Goal: Task Accomplishment & Management: Manage account settings

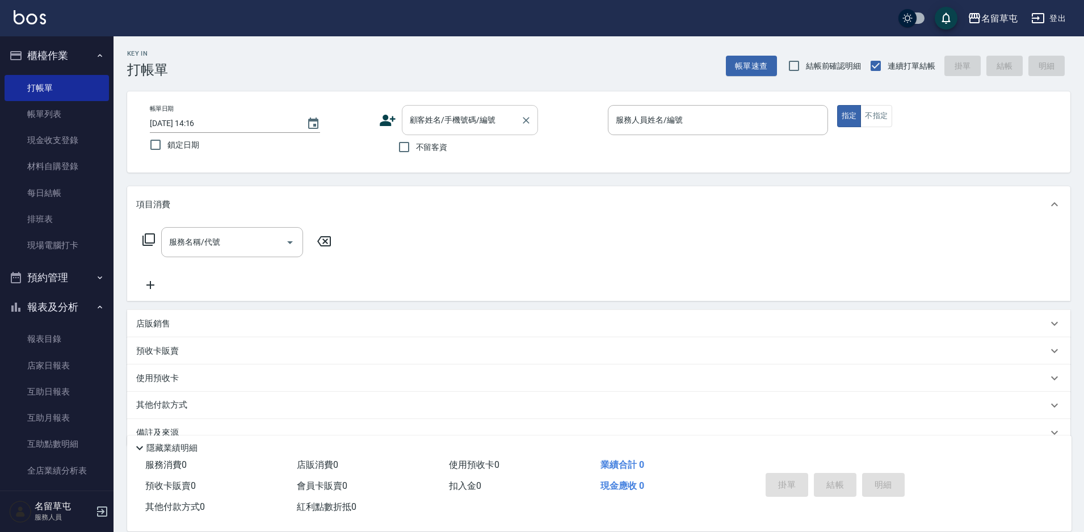
click at [417, 125] on input "顧客姓名/手機號碼/編號" at bounding box center [461, 120] width 109 height 20
paste input "[PERSON_NAME]"
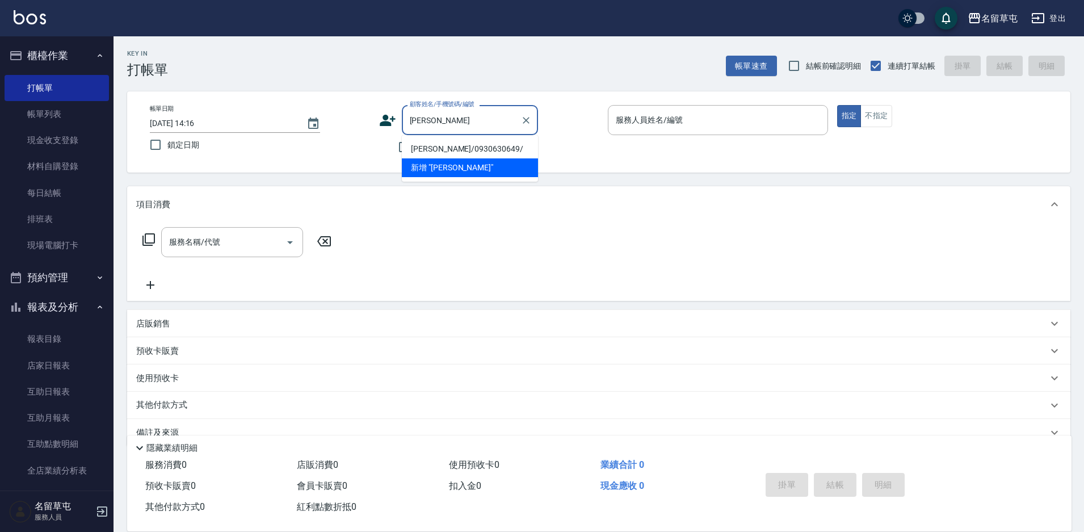
click at [452, 150] on li "[PERSON_NAME]/0930630649/" at bounding box center [470, 149] width 136 height 19
type input "[PERSON_NAME]/0930630649/"
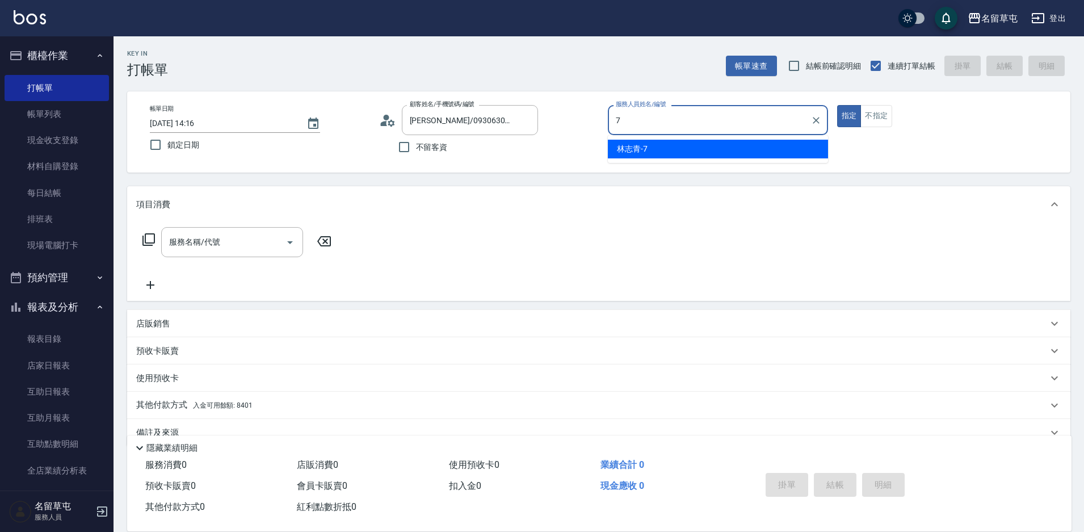
type input "[PERSON_NAME]-7"
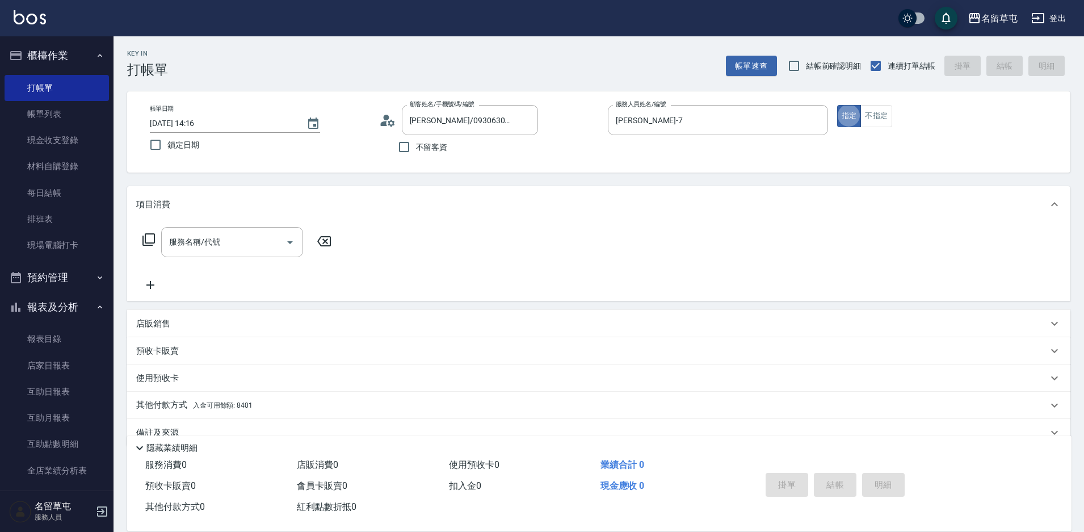
type button "true"
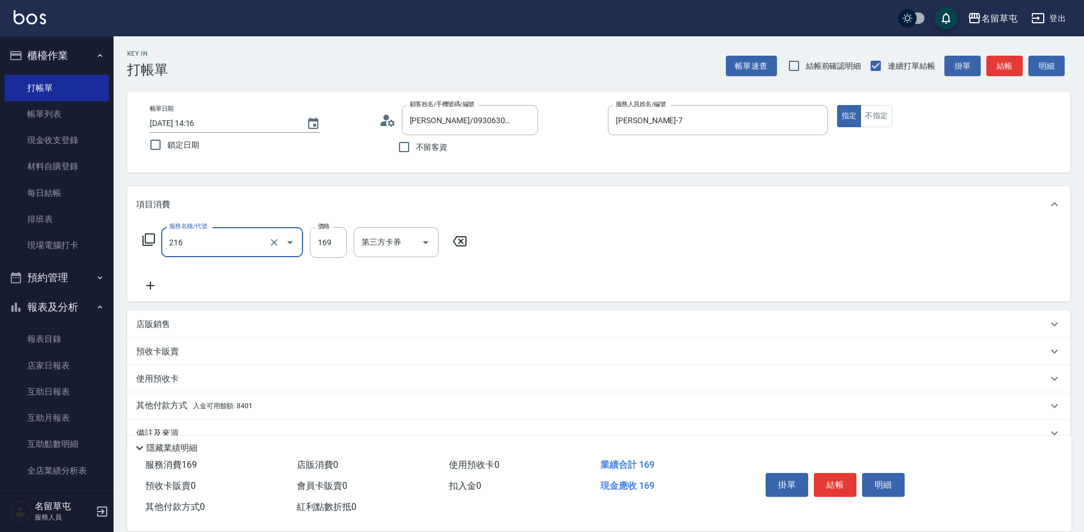
type input "剪髮169(216)"
type input "250"
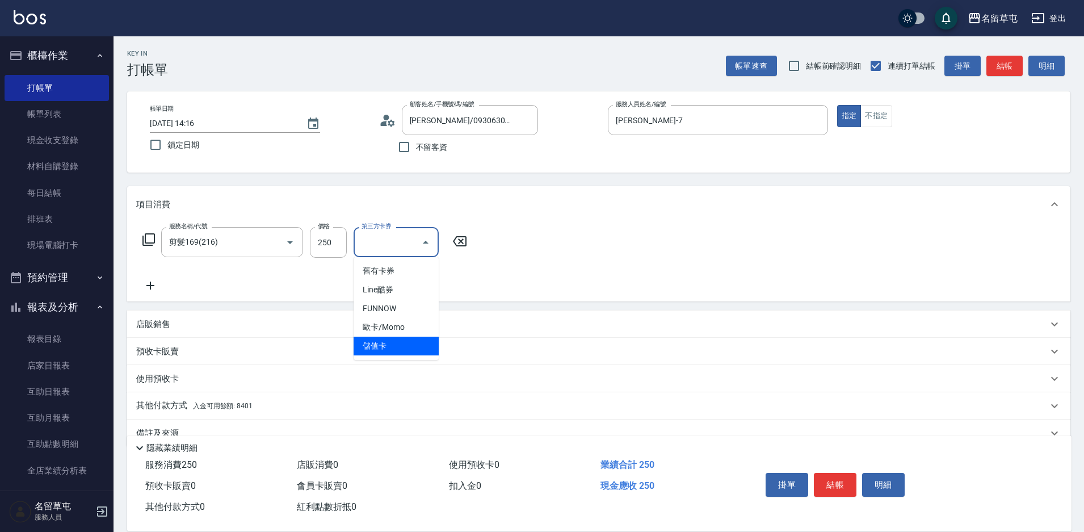
type input "儲值卡"
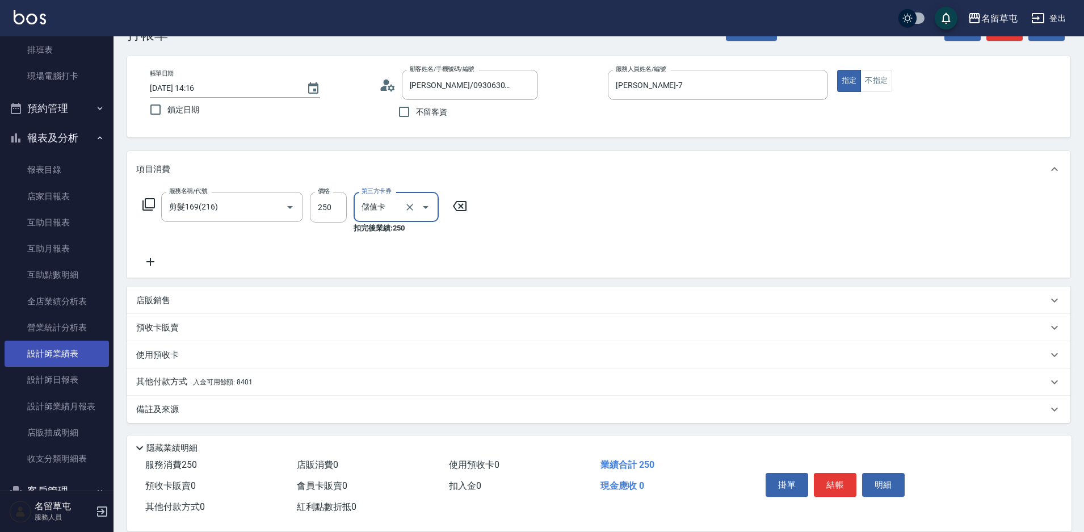
scroll to position [170, 0]
click at [172, 375] on div "其他付款方式 入金可用餘額: 8401" at bounding box center [598, 381] width 943 height 27
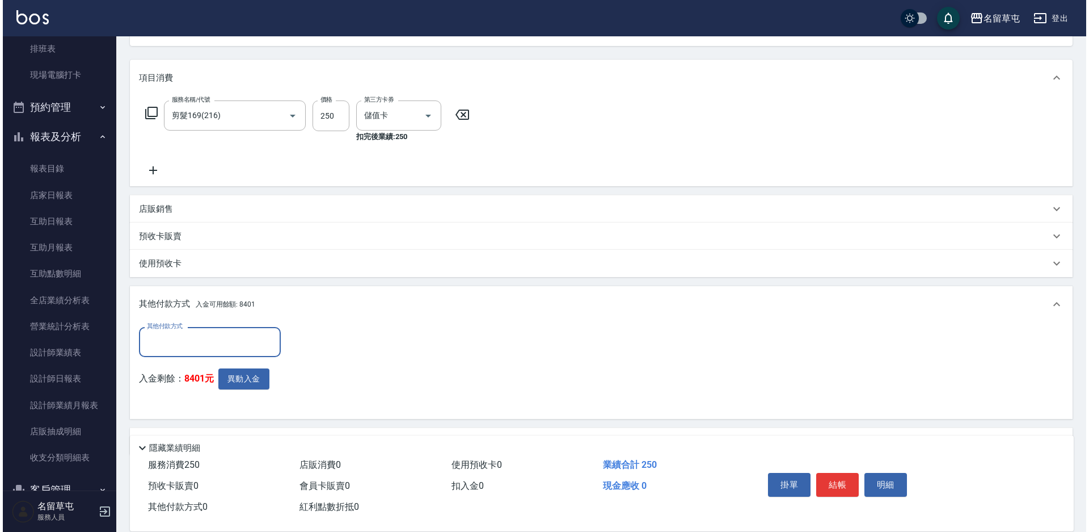
scroll to position [159, 0]
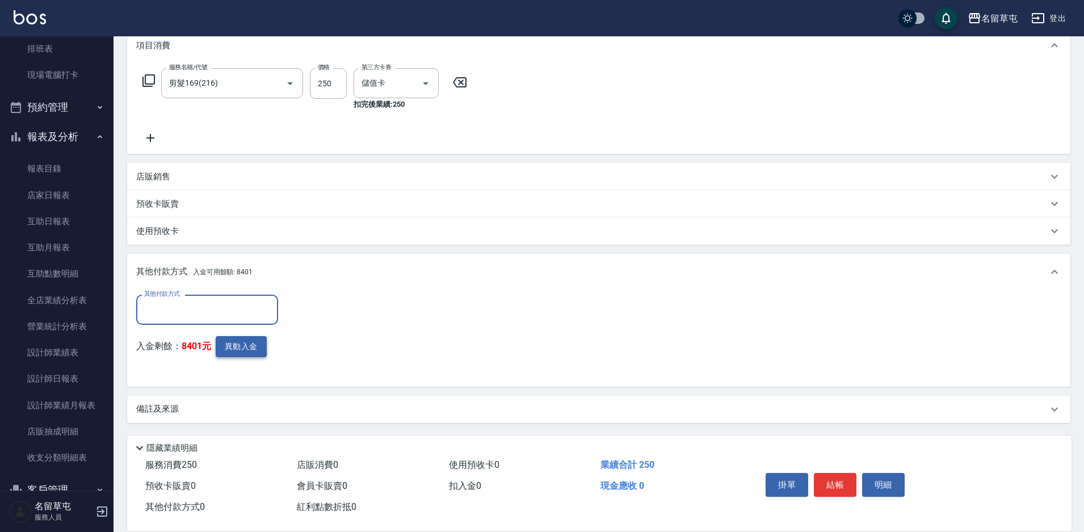
click at [247, 353] on button "異動入金" at bounding box center [241, 346] width 51 height 21
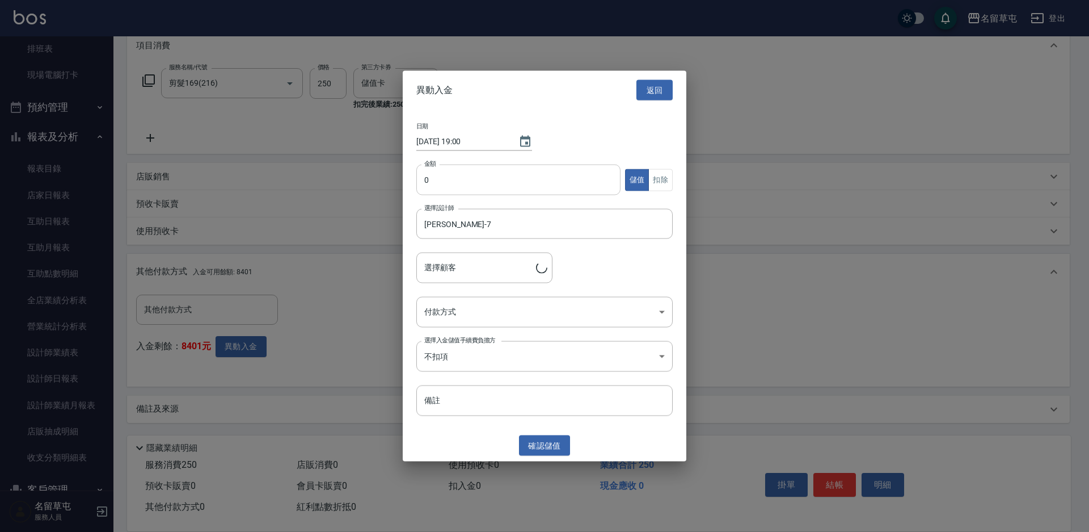
type input "[PERSON_NAME]/0930630649/"
click at [458, 177] on input "0" at bounding box center [518, 180] width 204 height 31
type input "153"
click at [657, 171] on button "扣除" at bounding box center [661, 180] width 24 height 22
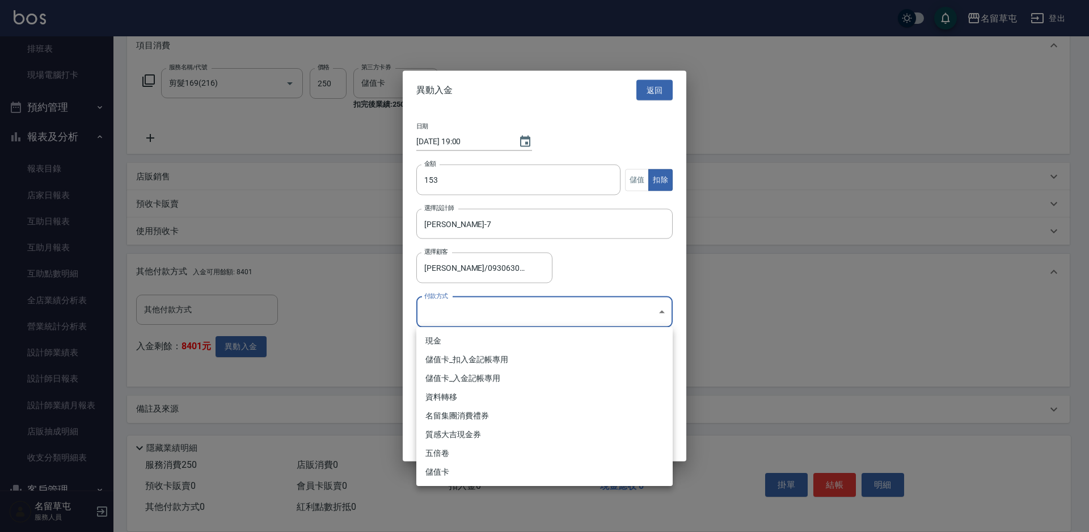
click at [563, 300] on body "名留草屯 登出 櫃檯作業 打帳單 帳單列表 現金收支登錄 材料自購登錄 每日結帳 排班表 現場電腦打卡 預約管理 預約管理 單日預約紀錄 單週預約紀錄 報表及…" at bounding box center [544, 186] width 1089 height 690
click at [492, 367] on li "儲值卡_扣入金記帳專用" at bounding box center [544, 359] width 256 height 19
type input "儲值卡_扣入金記帳專用"
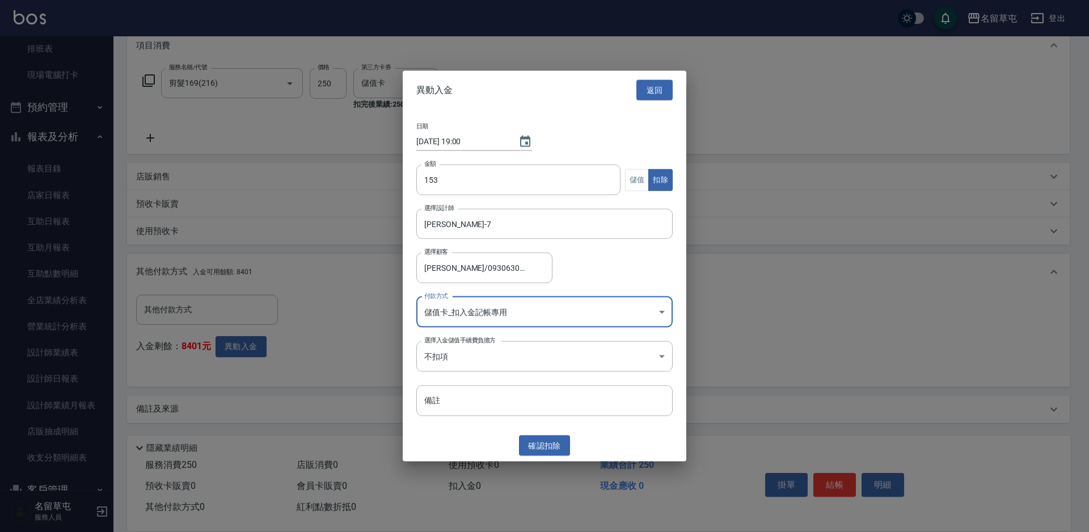
click at [540, 434] on div "異動入金 返回 日期 [DATE] 19:00 金額 153 金額 儲值 扣除 選擇設計師 [PERSON_NAME]-7 選擇設計師 選擇顧客 [PERSO…" at bounding box center [545, 265] width 284 height 391
click at [545, 443] on button "確認 扣除" at bounding box center [544, 445] width 51 height 21
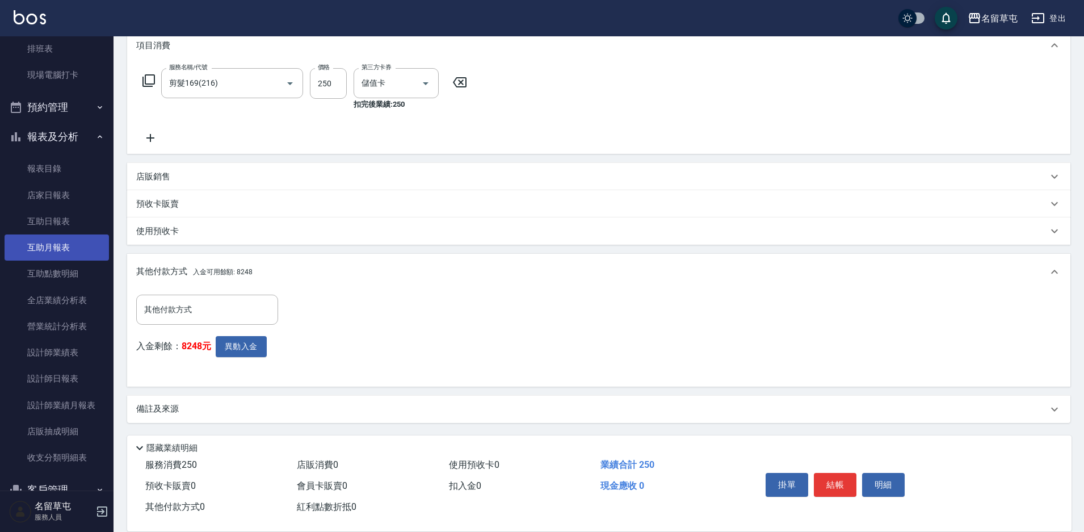
scroll to position [198, 0]
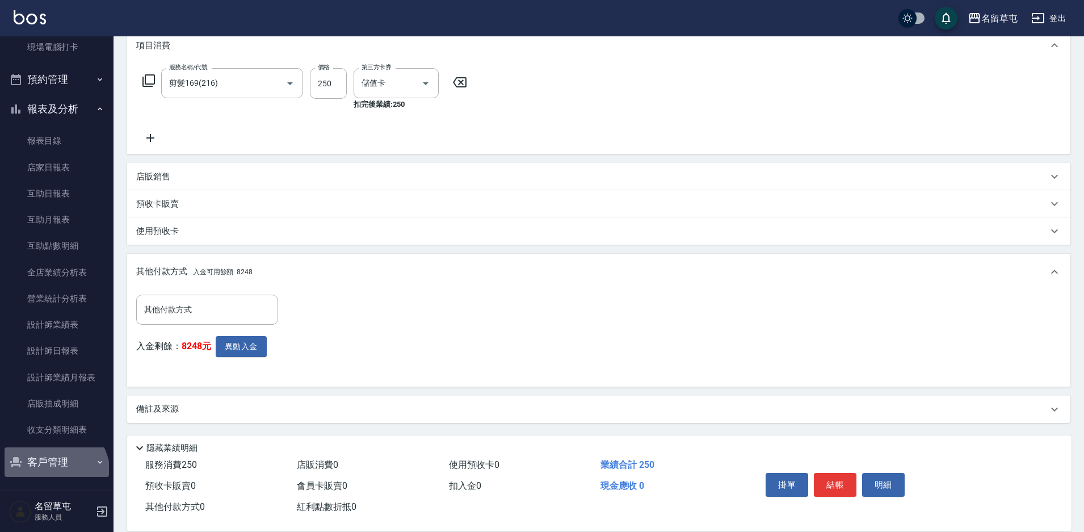
click at [53, 472] on button "客戶管理" at bounding box center [57, 462] width 104 height 30
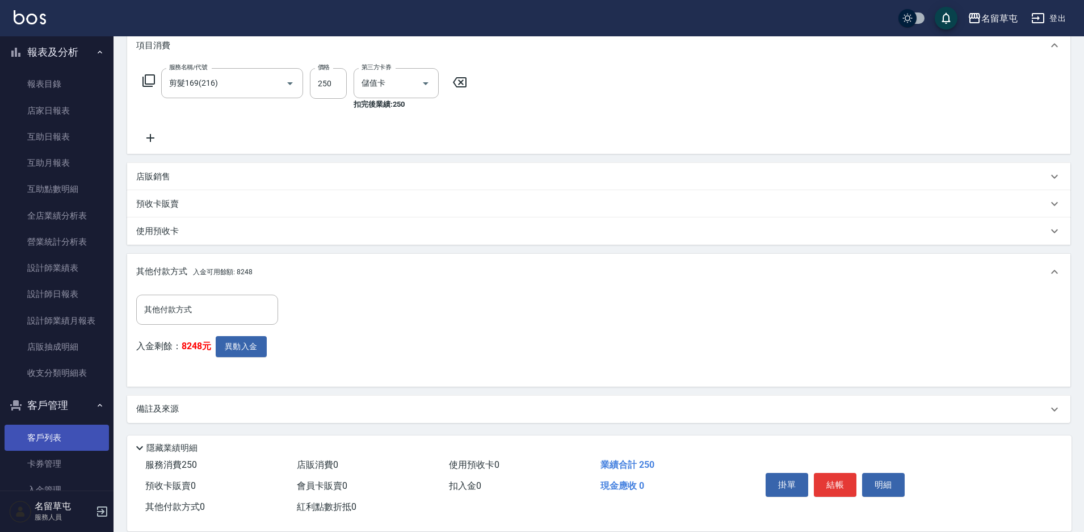
scroll to position [286, 0]
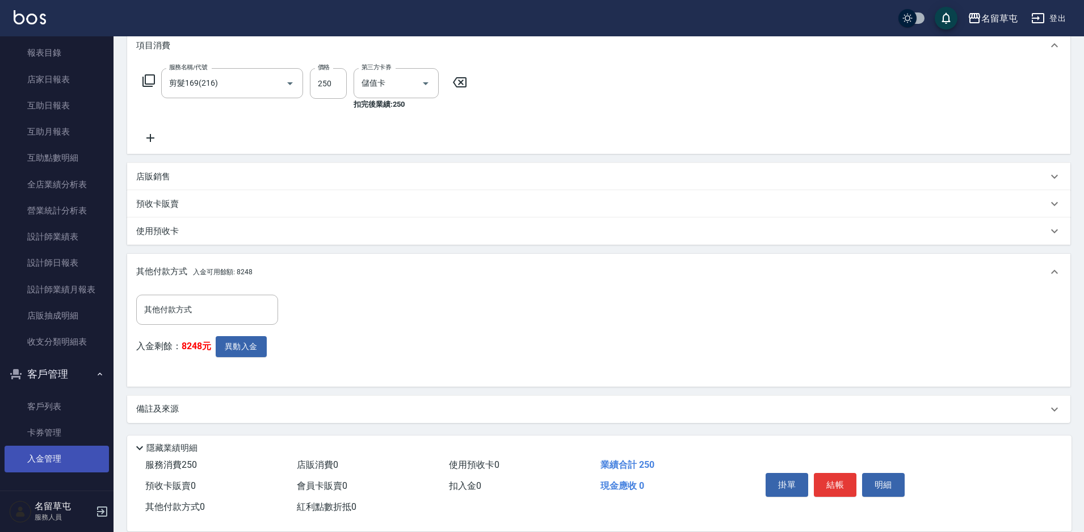
click at [61, 449] on link "入金管理" at bounding box center [57, 458] width 104 height 26
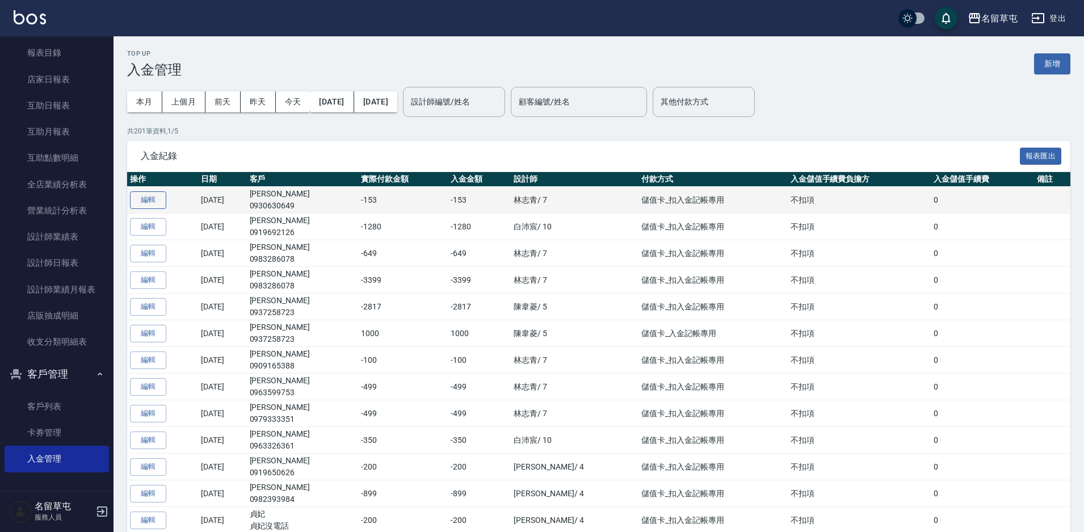
click at [157, 207] on button "編輯" at bounding box center [148, 200] width 36 height 18
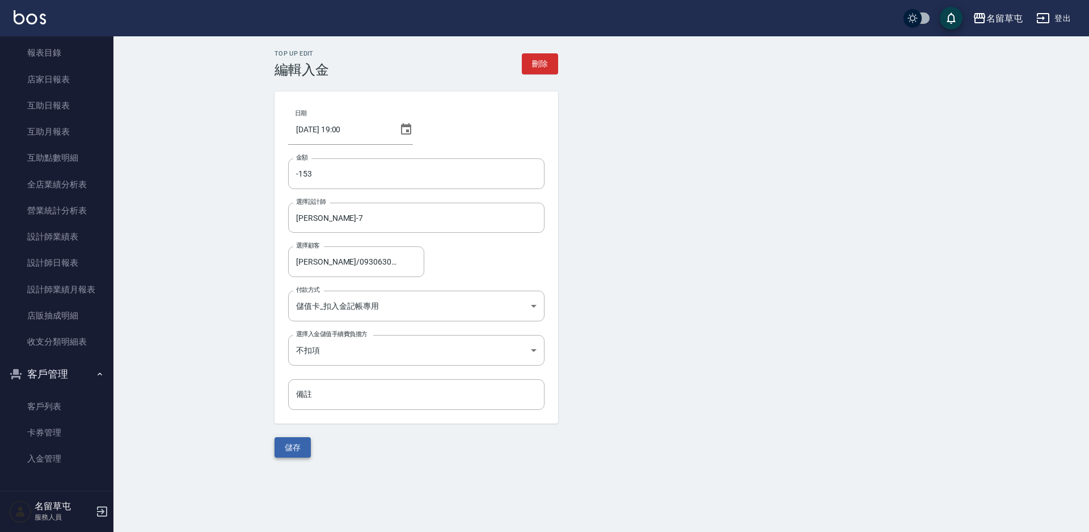
click at [293, 454] on button "儲存" at bounding box center [293, 447] width 36 height 21
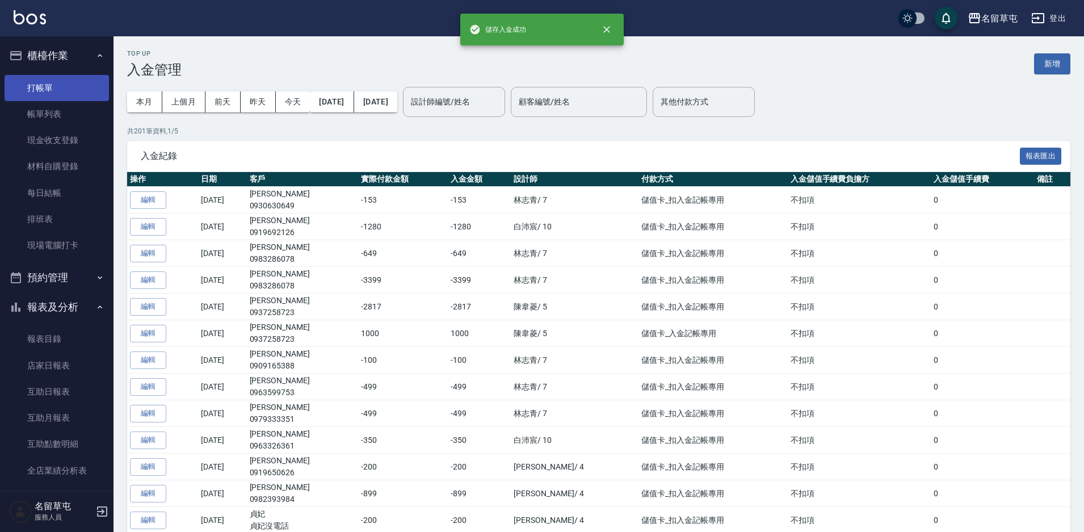
click at [40, 85] on link "打帳單" at bounding box center [57, 88] width 104 height 26
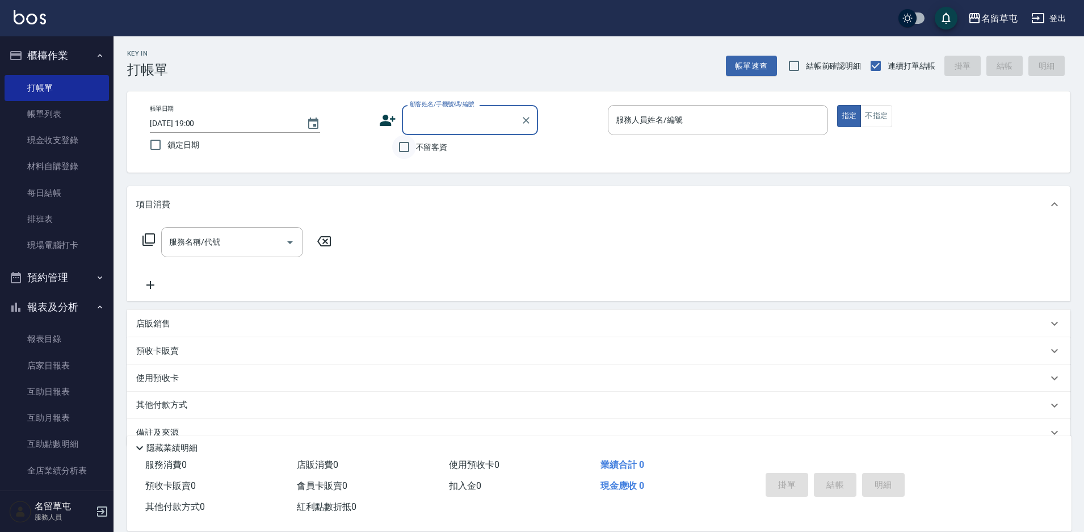
click at [403, 145] on input "不留客資" at bounding box center [404, 147] width 24 height 24
checkbox input "true"
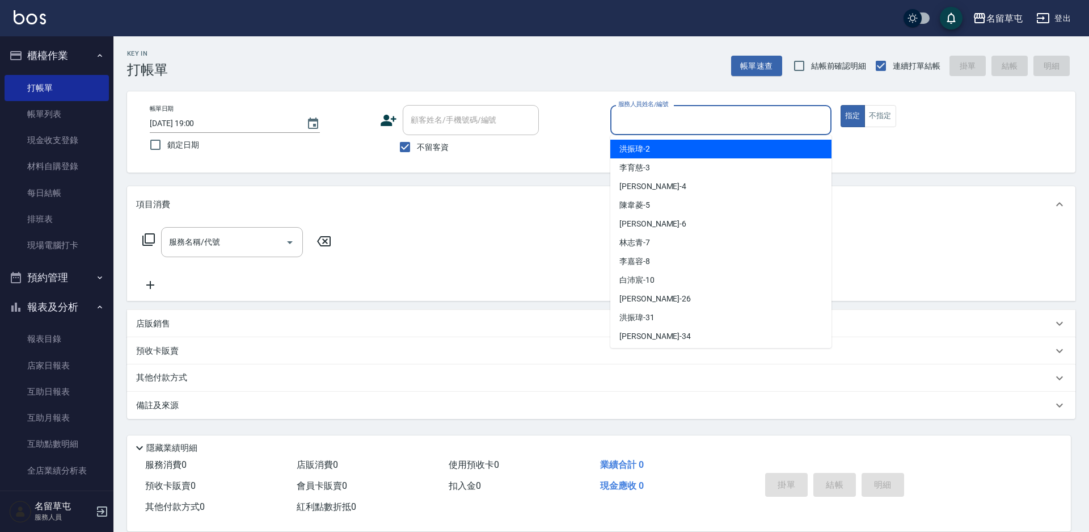
click at [689, 110] on input "服務人員姓名/編號" at bounding box center [721, 120] width 211 height 20
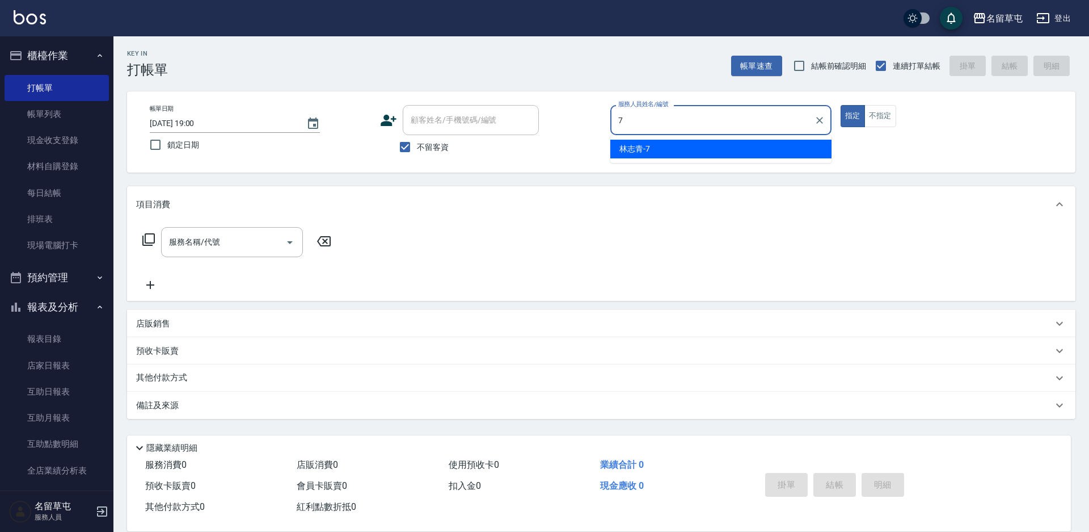
type input "[PERSON_NAME]-7"
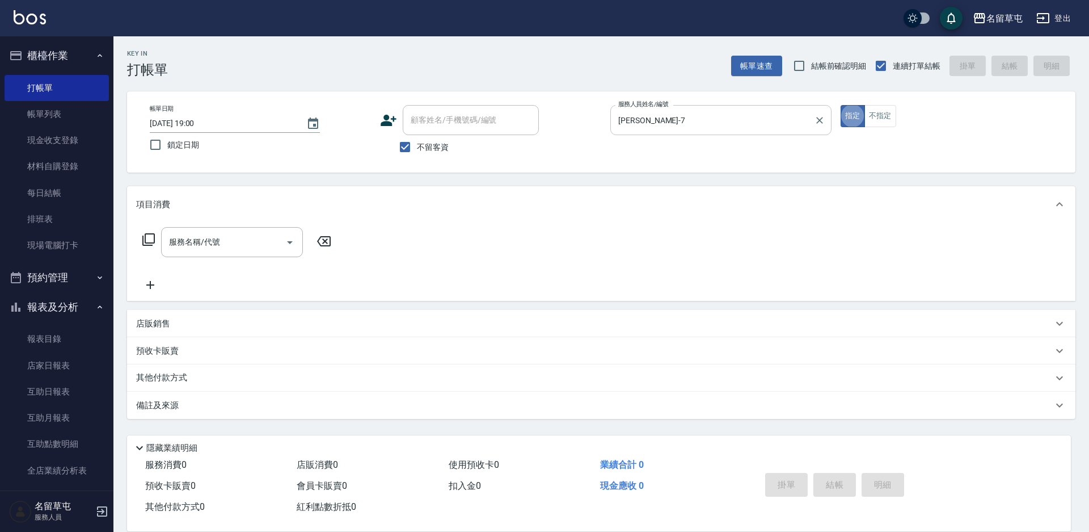
type button "true"
type input "216"
type input "5"
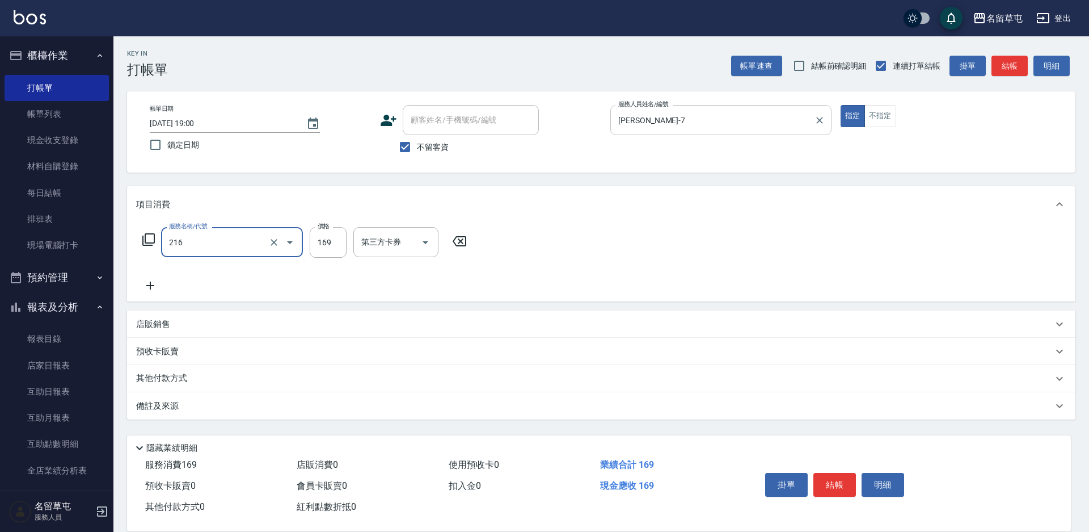
type input "剪髮169(216)"
type input "250"
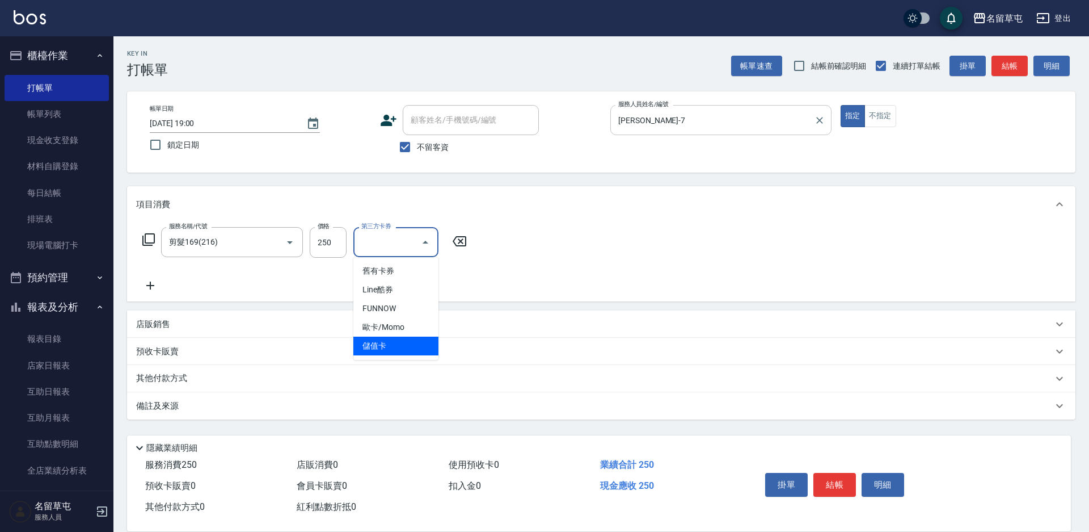
type input "儲值卡"
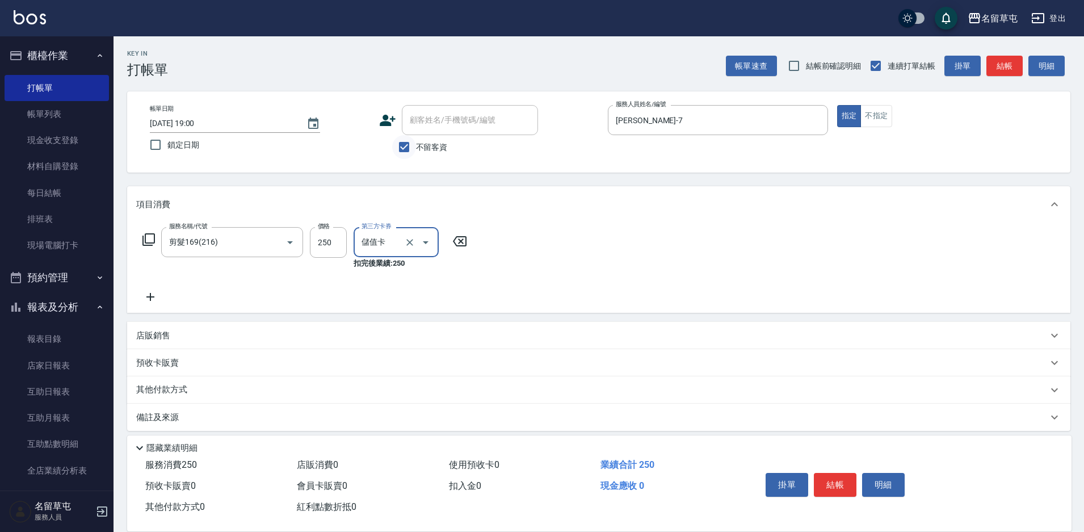
click at [400, 147] on input "不留客資" at bounding box center [404, 147] width 24 height 24
checkbox input "false"
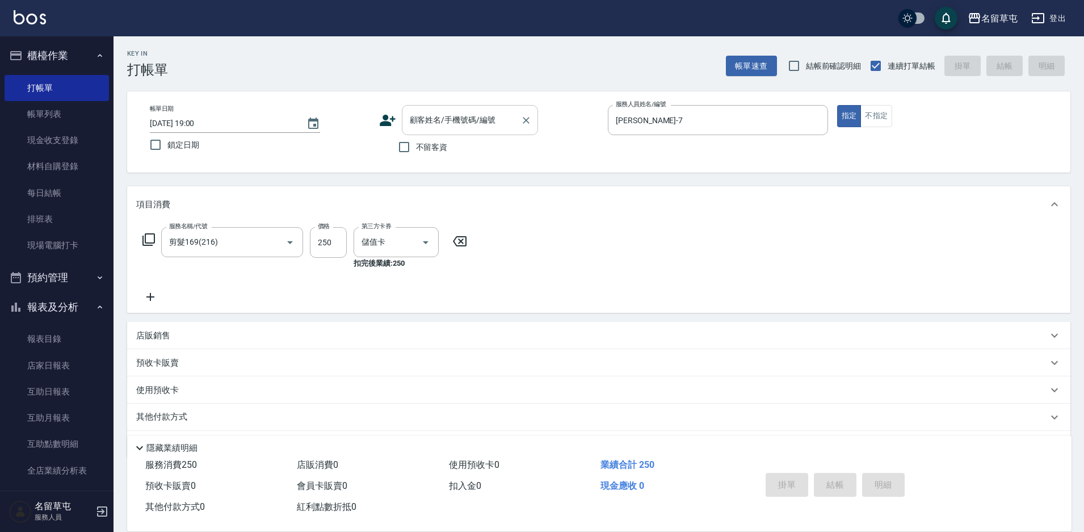
click at [452, 115] on div "顧客姓名/手機號碼/編號 顧客姓名/手機號碼/編號" at bounding box center [470, 120] width 136 height 30
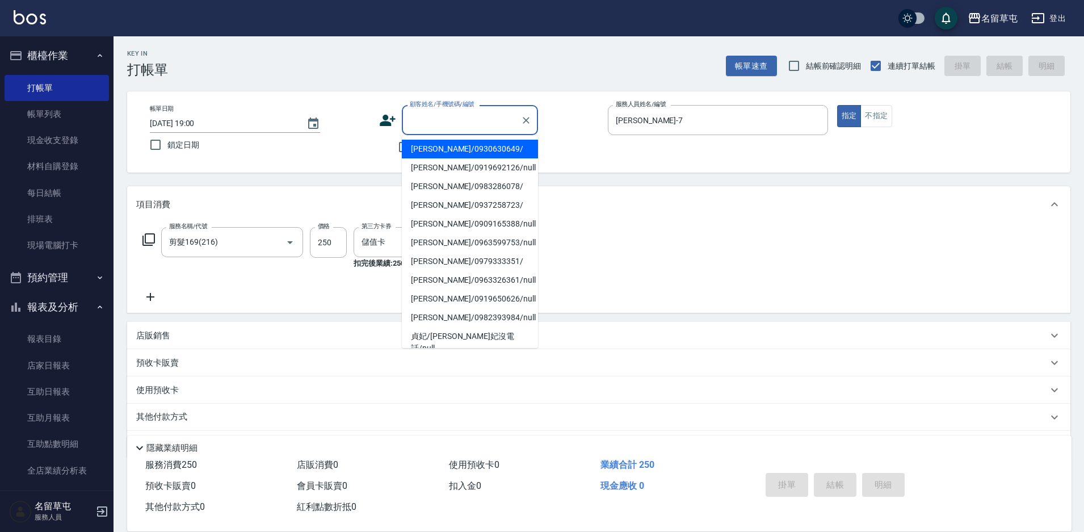
click at [438, 150] on li "[PERSON_NAME]/0930630649/" at bounding box center [470, 149] width 136 height 19
type input "[PERSON_NAME]/0930630649/"
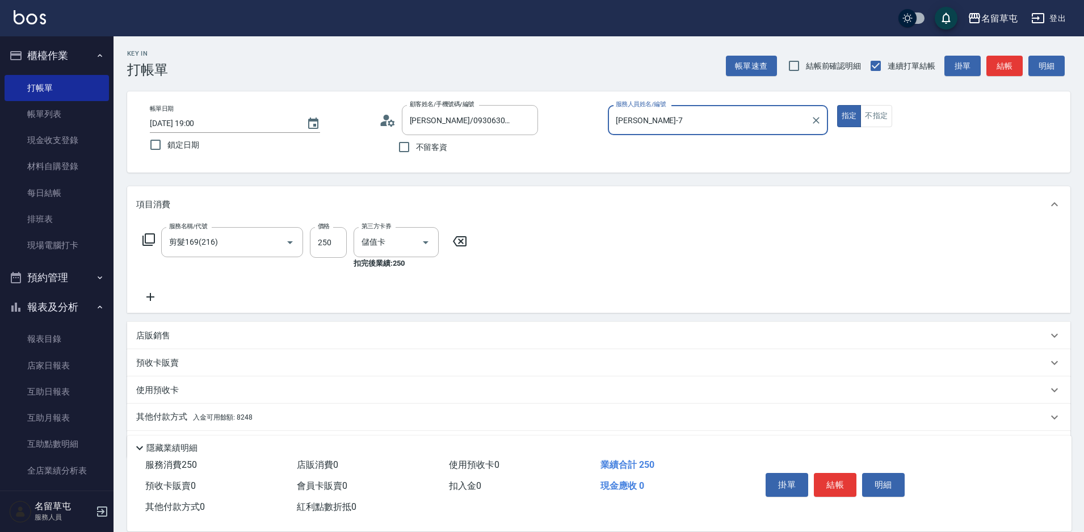
scroll to position [35, 0]
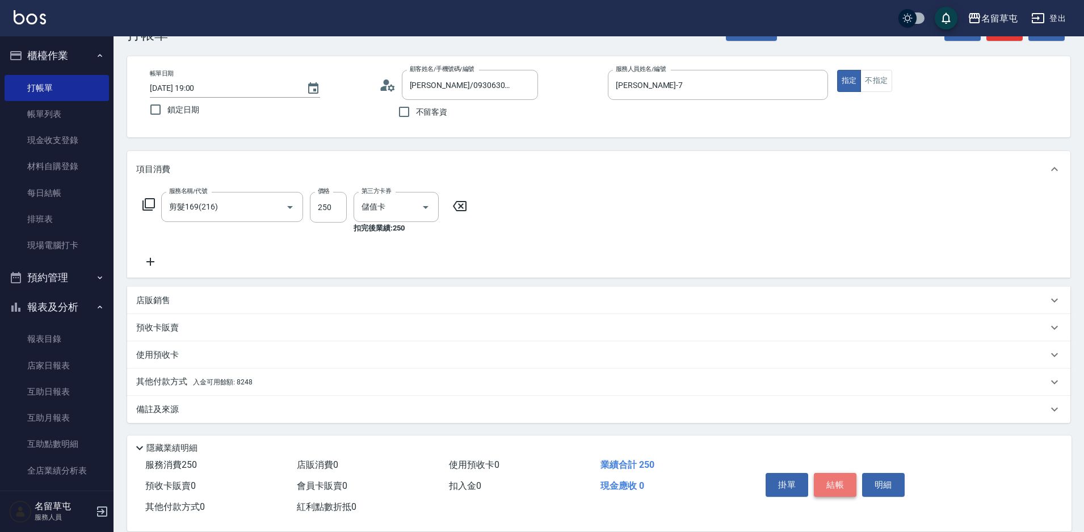
click at [840, 485] on button "結帳" at bounding box center [835, 485] width 43 height 24
type input "[DATE] 19:01"
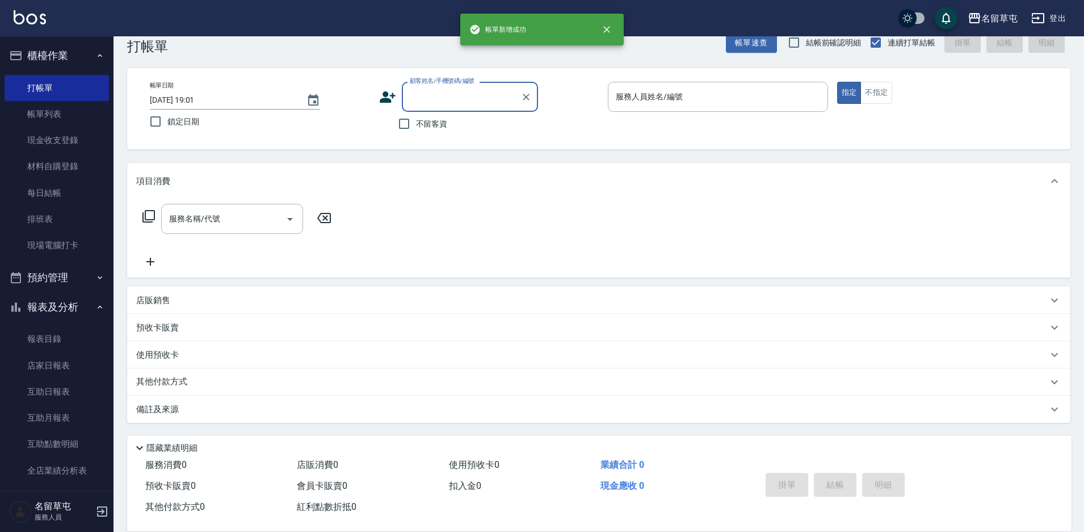
scroll to position [23, 0]
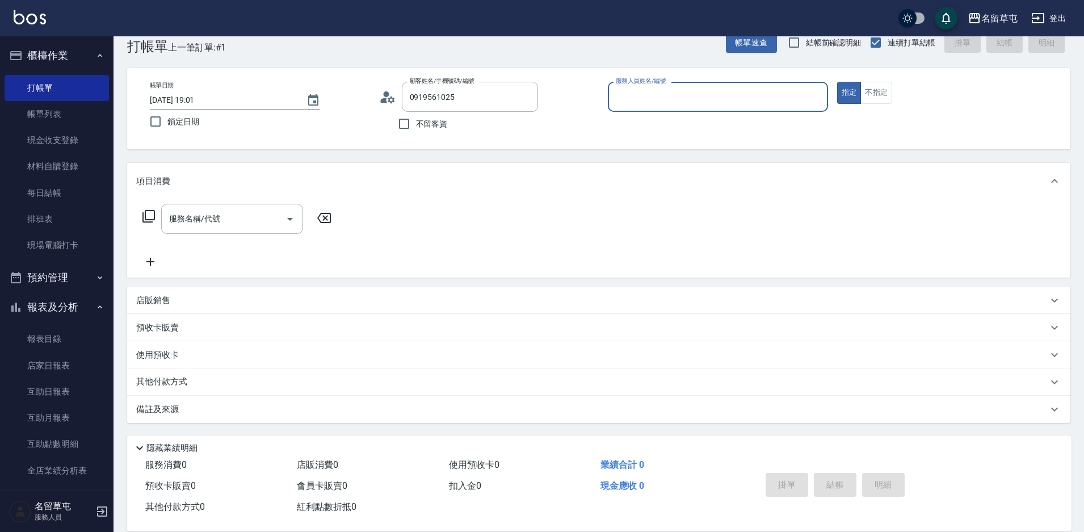
type input "[PERSON_NAME]/0919561025/"
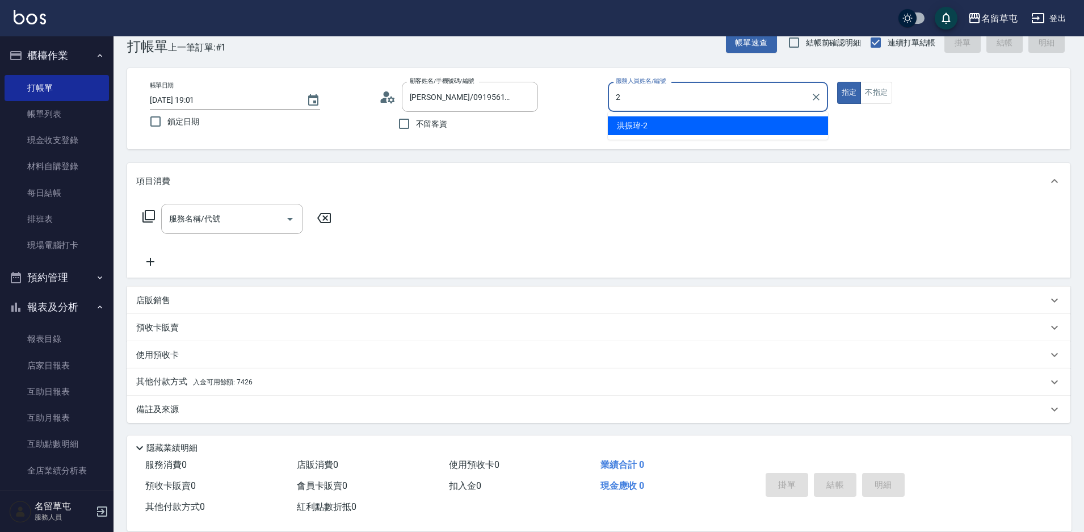
type input "[PERSON_NAME]-2"
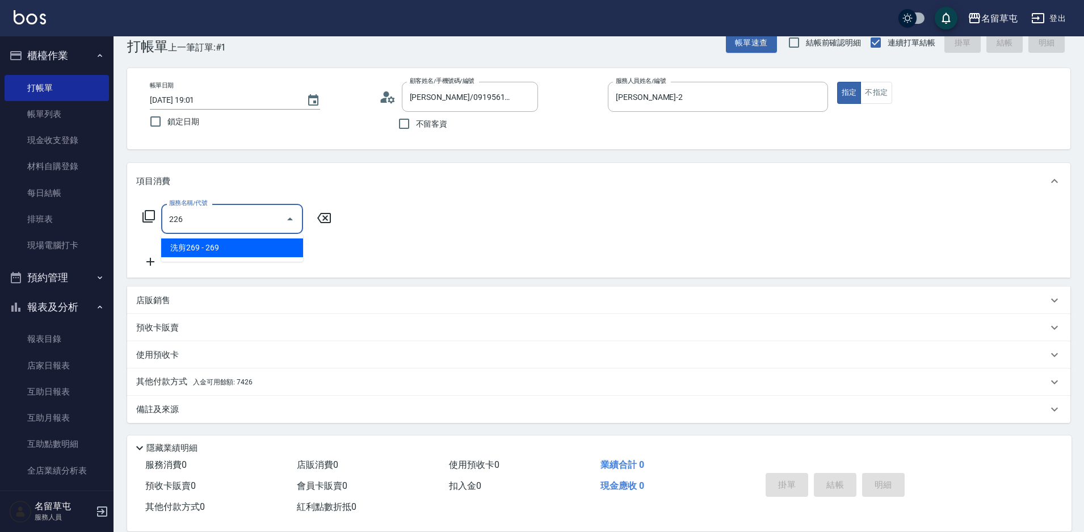
type input "洗剪269(226)"
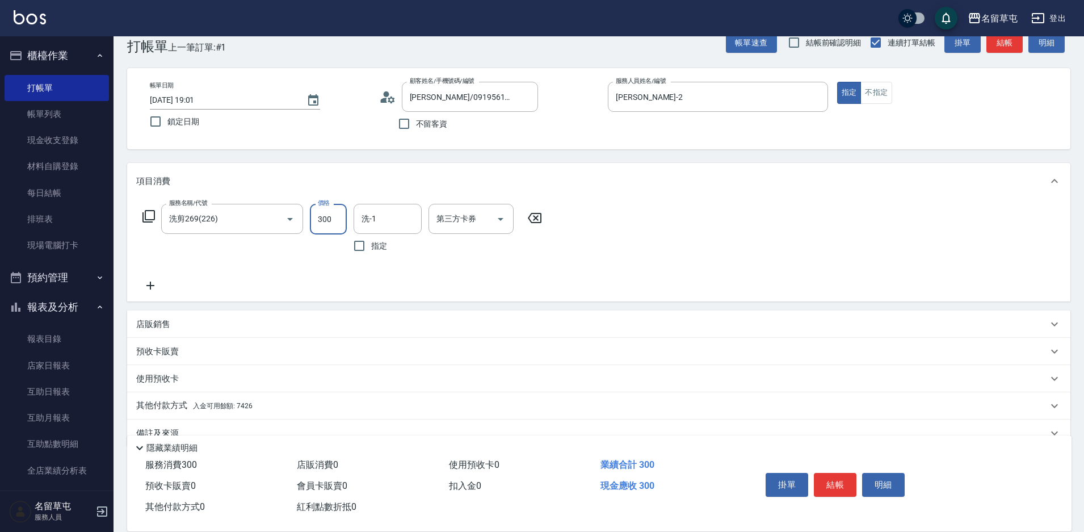
type input "300"
type input "洪振瑋-31"
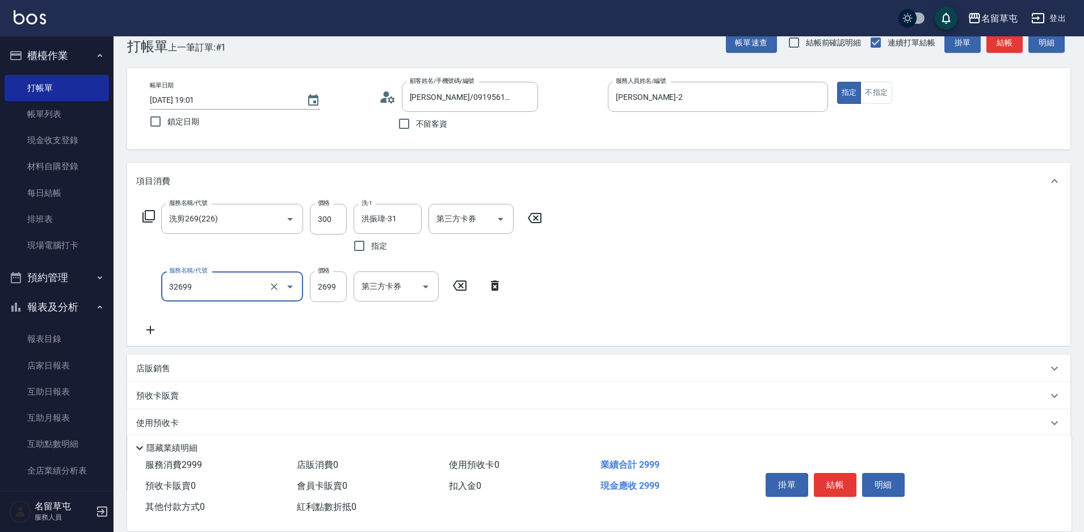
type input "女生燙髮2699(32699)"
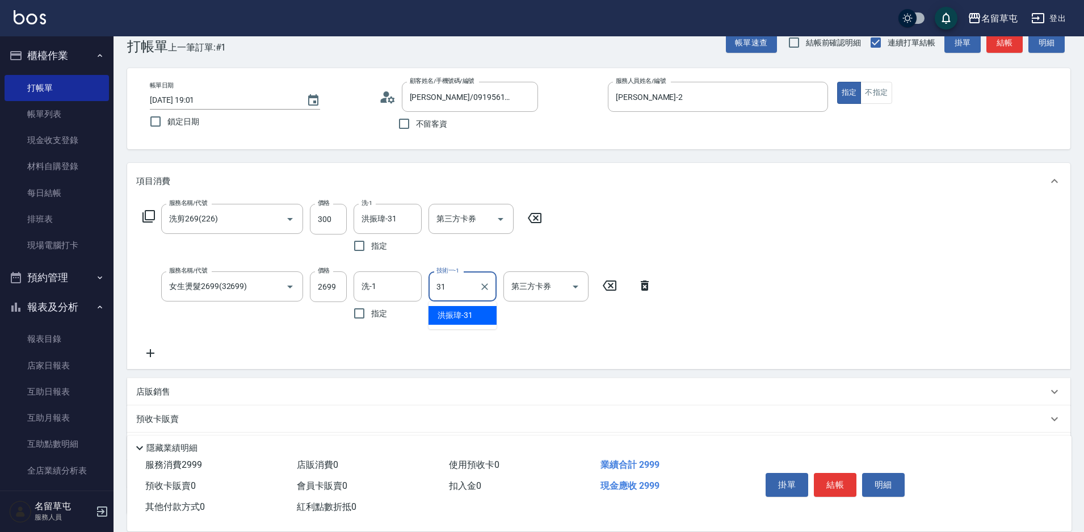
type input "洪振瑋-31"
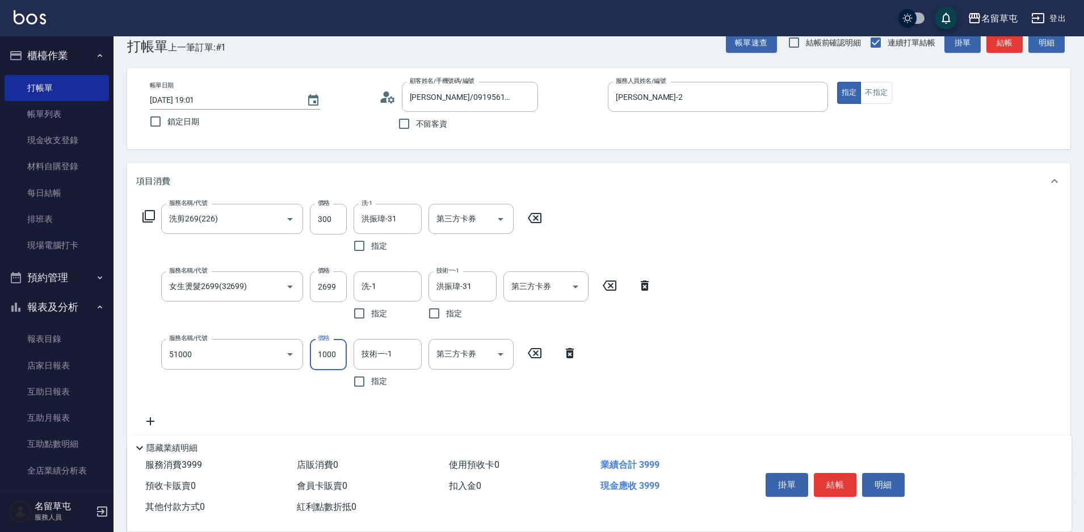
type input "酵素護1000(51000)"
type input "1200"
type input "洪振瑋-31"
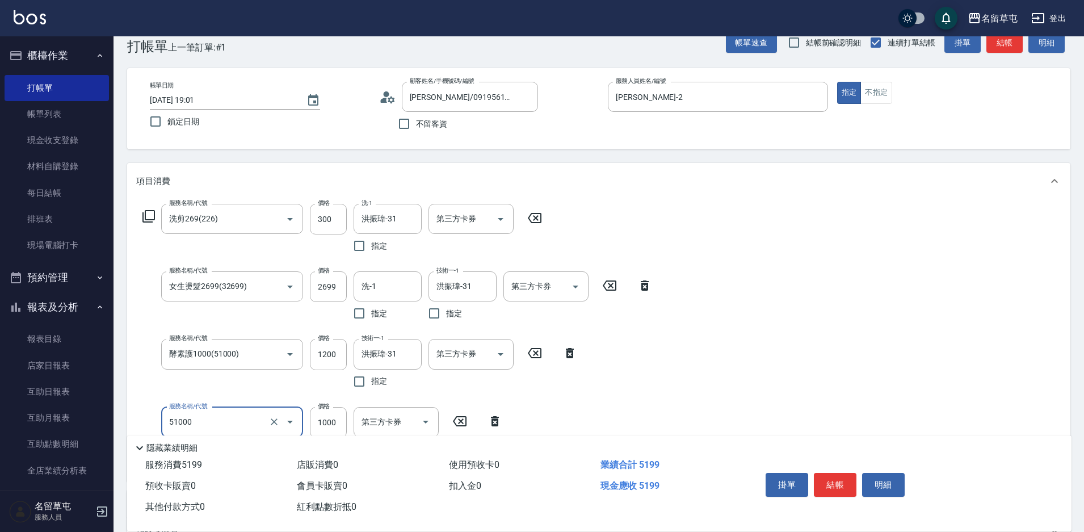
type input "酵素護1000(51000)"
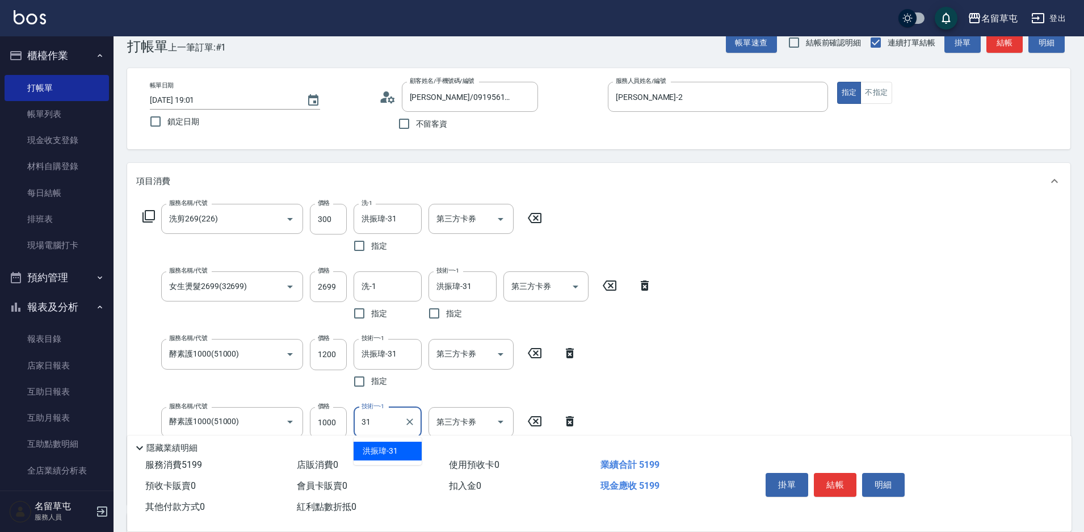
type input "洪振瑋-31"
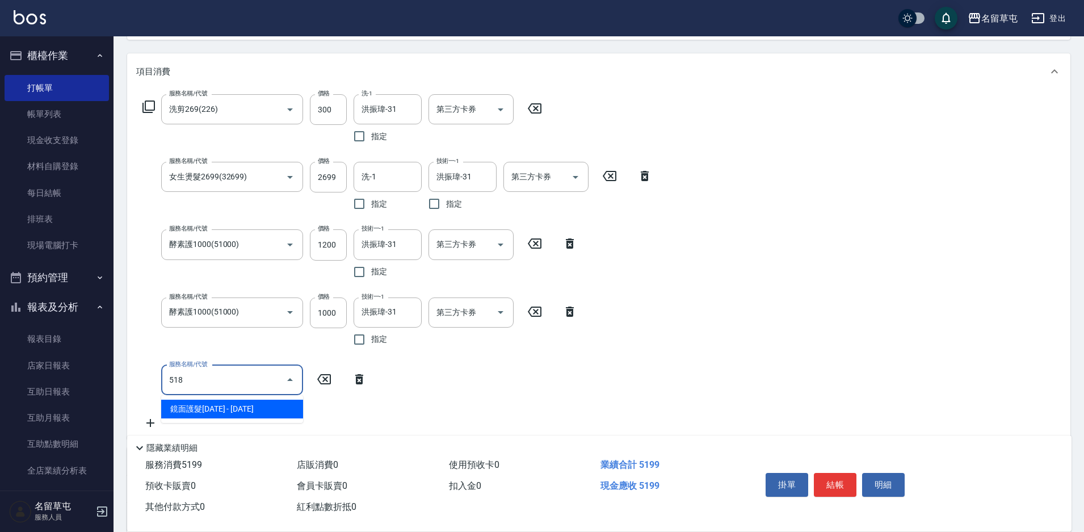
scroll to position [137, 0]
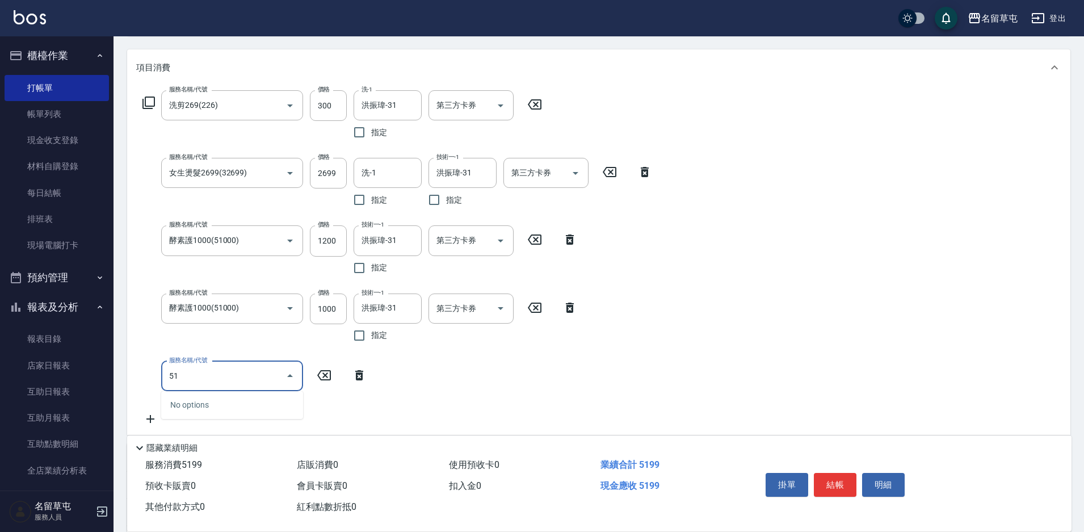
type input "5"
type input "極光護髮1500(51500)"
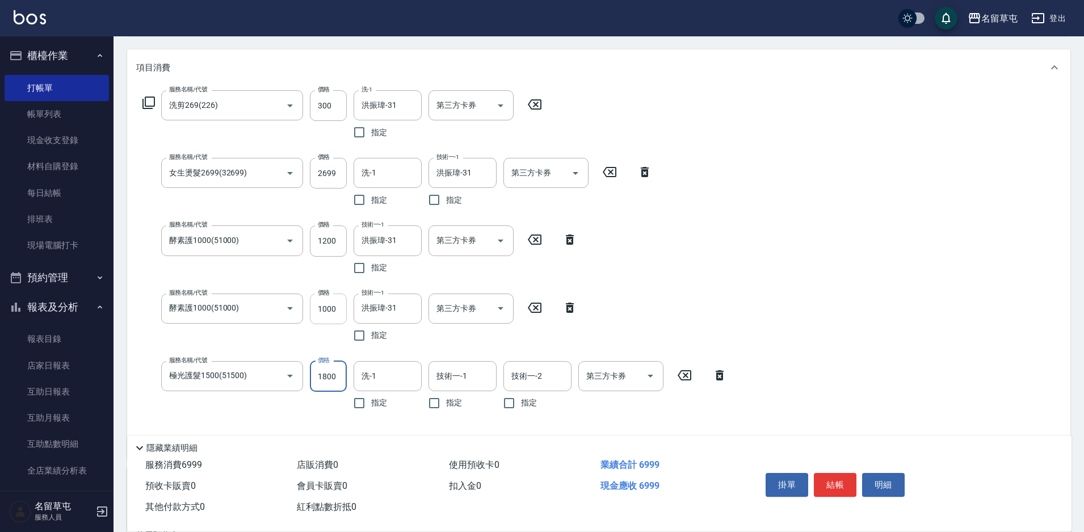
type input "1800"
click at [330, 311] on input "1000" at bounding box center [328, 308] width 37 height 31
click at [718, 292] on div "服務名稱/代號 洗剪269(226) 服務名稱/代號 價格 300 價格 洗-1 [PERSON_NAME]-31 洗-1 指定 第三方卡券 第三方卡券 服務…" at bounding box center [434, 269] width 597 height 359
click at [337, 180] on input "2699" at bounding box center [328, 173] width 37 height 31
type input "1700"
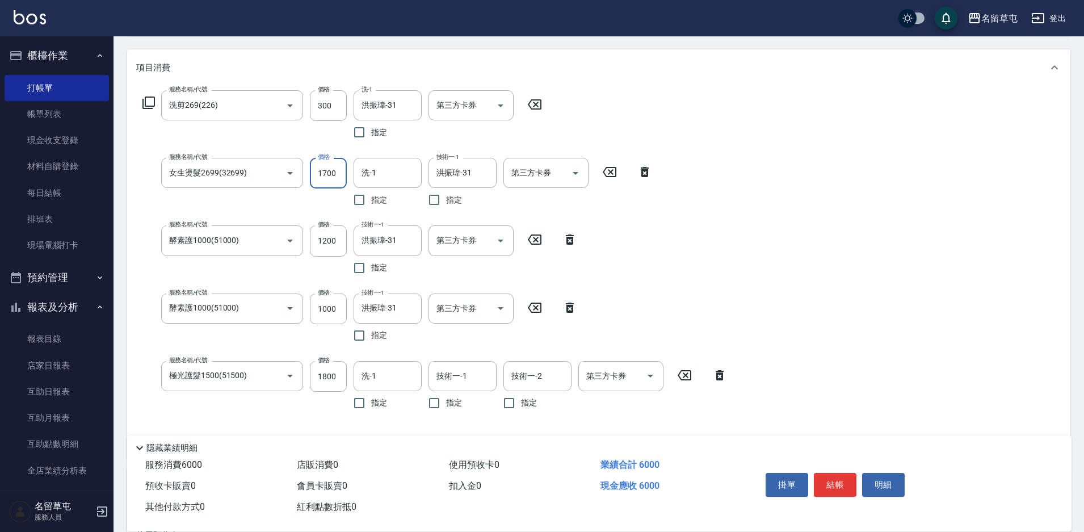
drag, startPoint x: 717, startPoint y: 313, endPoint x: 708, endPoint y: 330, distance: 19.8
click at [718, 316] on div "服務名稱/代號 洗剪269(226) 服務名稱/代號 價格 300 價格 洗-1 [PERSON_NAME]-31 洗-1 指定 第三方卡券 第三方卡券 服務…" at bounding box center [434, 269] width 597 height 359
click at [450, 384] on input "技術一-1" at bounding box center [462, 376] width 58 height 20
type input "洪振瑋-31"
click at [612, 379] on div "第三方卡券 第三方卡券" at bounding box center [620, 376] width 85 height 30
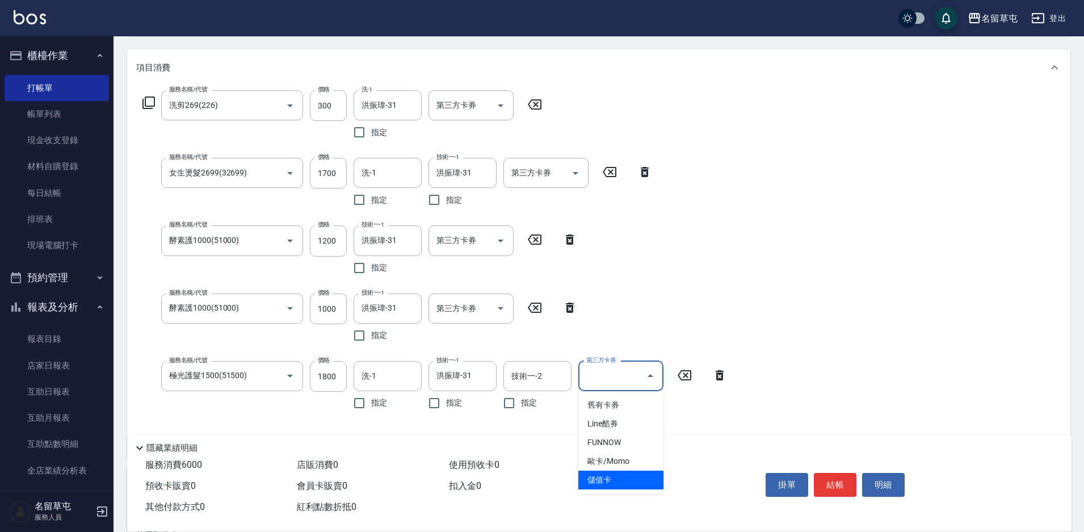
click at [593, 484] on span "儲值卡" at bounding box center [620, 479] width 85 height 19
type input "儲值卡"
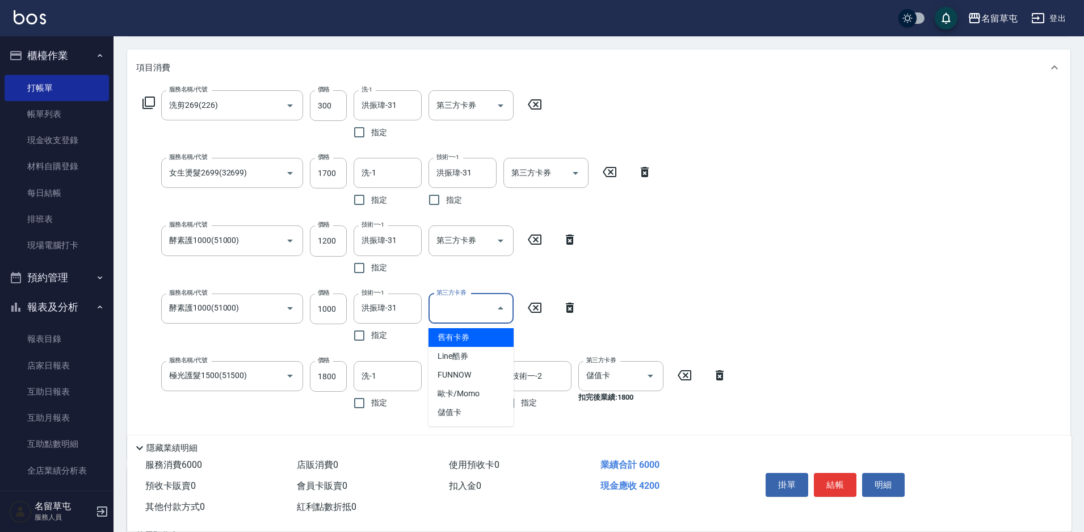
click at [470, 312] on input "第三方卡券" at bounding box center [462, 308] width 58 height 20
click at [462, 407] on span "儲值卡" at bounding box center [470, 412] width 85 height 19
type input "儲值卡"
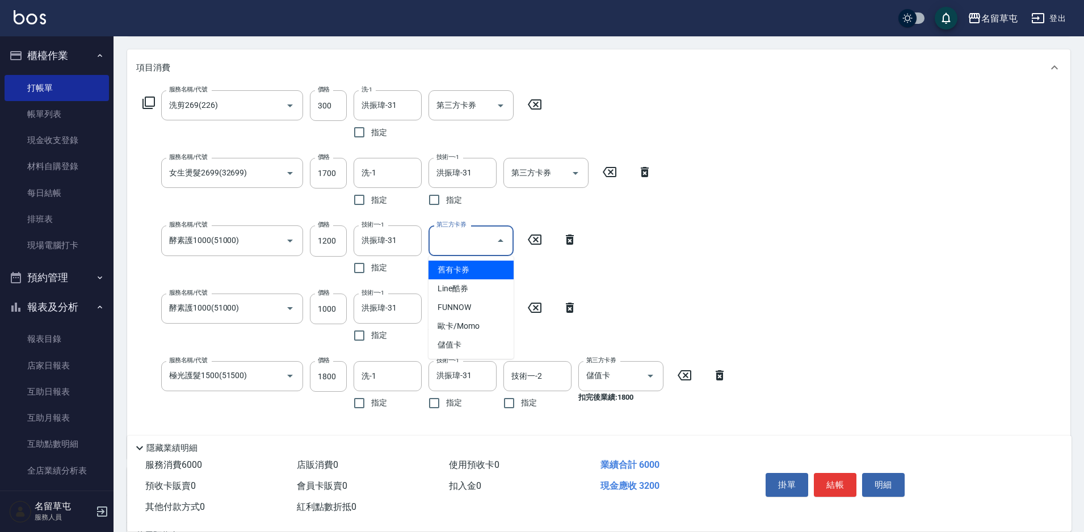
click at [470, 244] on input "第三方卡券" at bounding box center [462, 240] width 58 height 20
click at [466, 347] on span "儲值卡" at bounding box center [470, 344] width 85 height 19
type input "儲值卡"
click at [521, 175] on input "第三方卡券" at bounding box center [537, 173] width 58 height 20
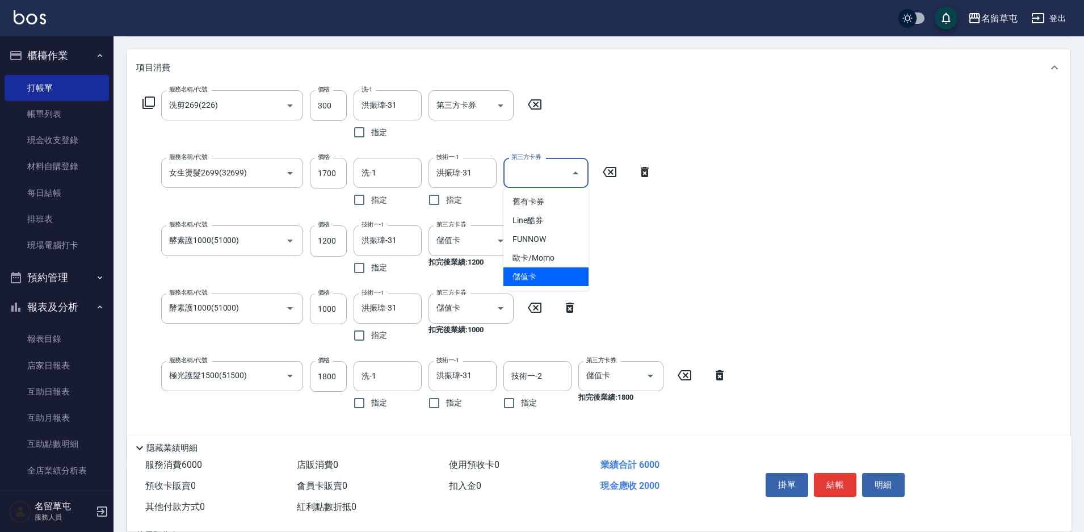
click at [514, 283] on span "儲值卡" at bounding box center [545, 276] width 85 height 19
type input "儲值卡"
click at [449, 99] on div "第三方卡券 第三方卡券" at bounding box center [470, 105] width 85 height 30
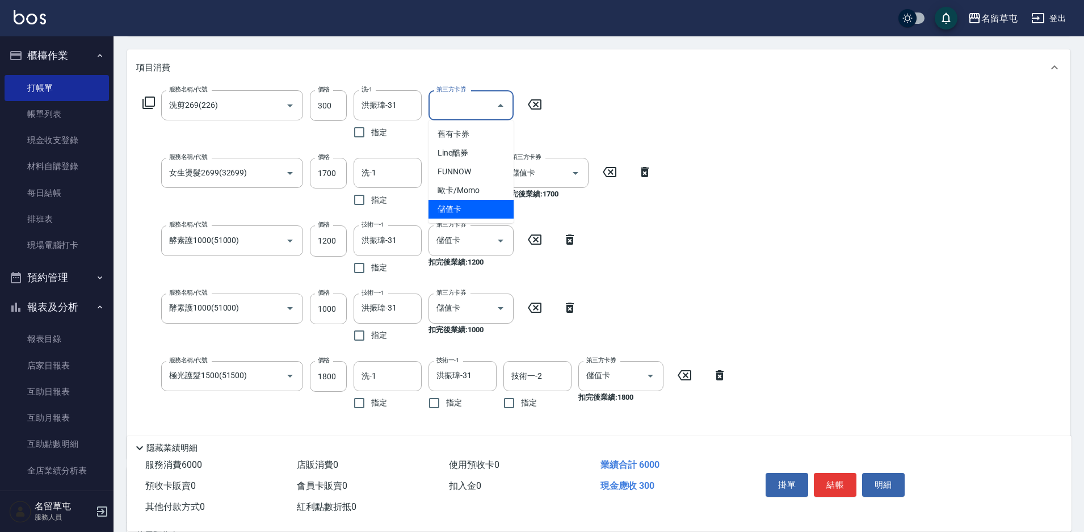
click at [456, 207] on span "儲值卡" at bounding box center [470, 209] width 85 height 19
type input "儲值卡"
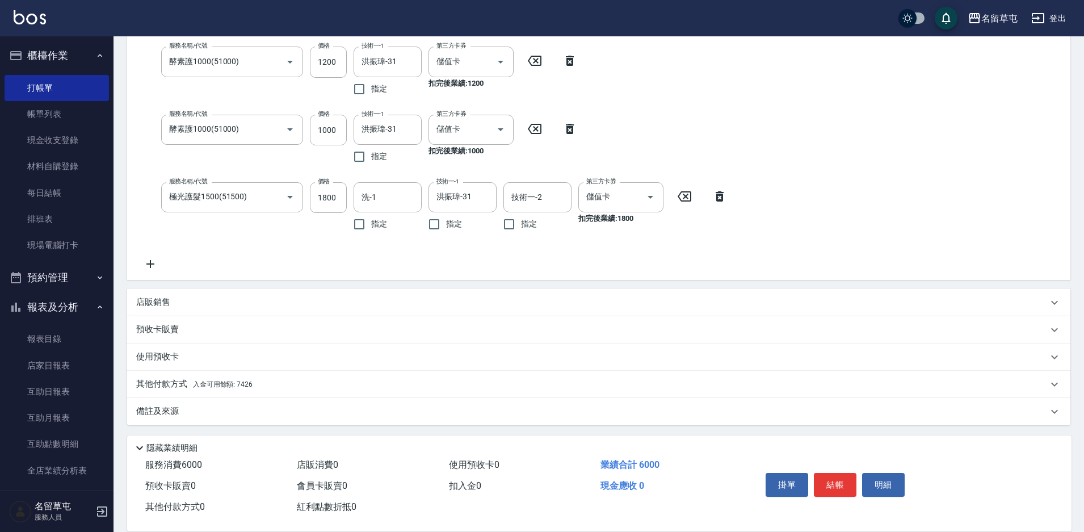
scroll to position [318, 0]
click at [201, 381] on span "入金可用餘額: 7426" at bounding box center [223, 382] width 60 height 8
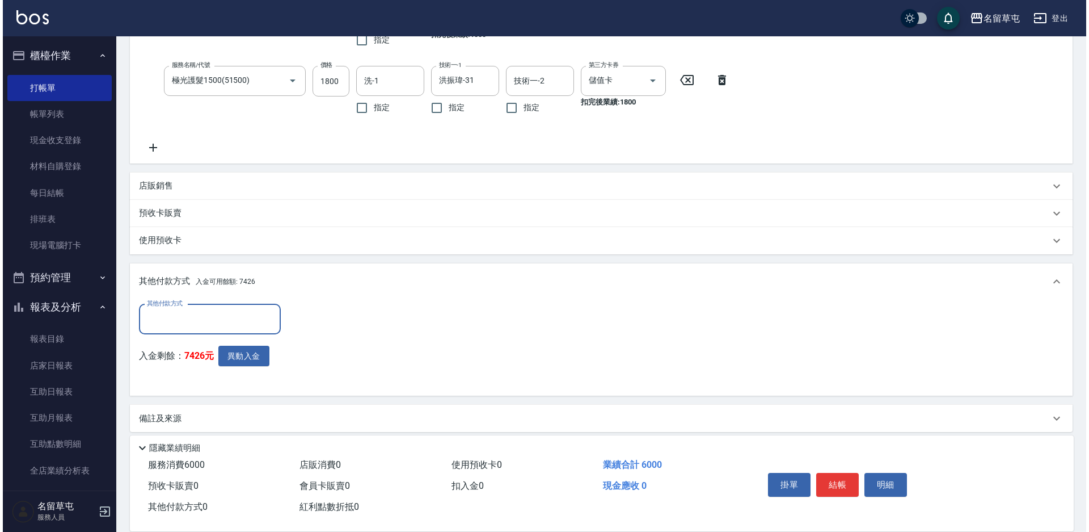
scroll to position [441, 0]
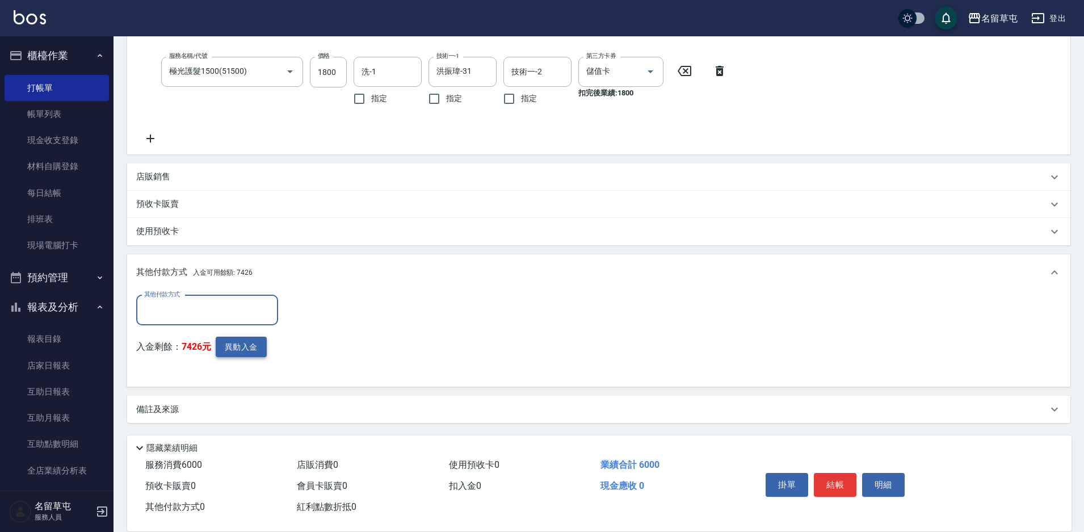
click at [247, 353] on button "異動入金" at bounding box center [241, 346] width 51 height 21
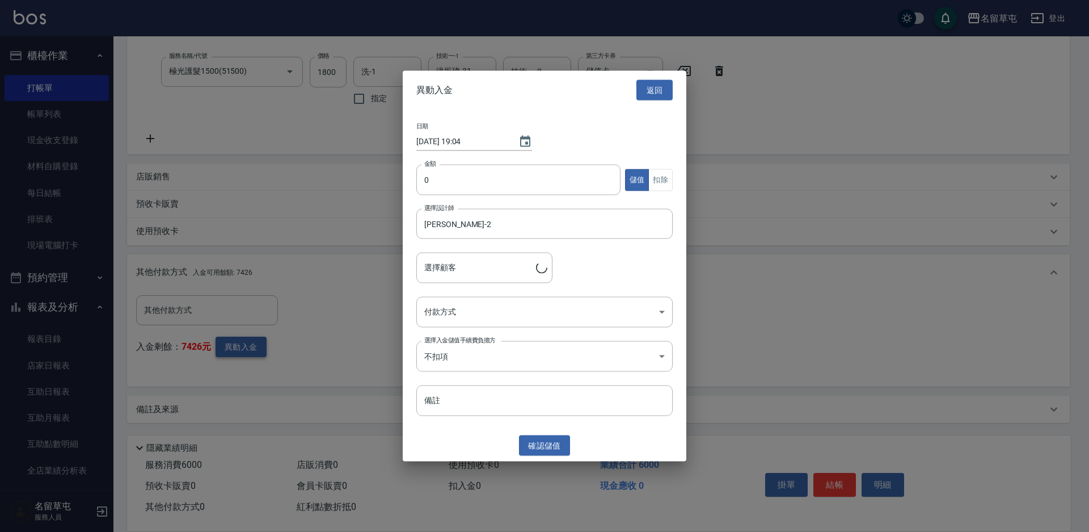
type input "[PERSON_NAME]/0919561025/"
click at [445, 180] on input "0" at bounding box center [518, 180] width 204 height 31
type input "6000"
click at [663, 183] on button "扣除" at bounding box center [661, 180] width 24 height 22
click at [496, 308] on body "名留草屯 登出 櫃檯作業 打帳單 帳單列表 現金收支登錄 材料自購登錄 每日結帳 排班表 現場電腦打卡 預約管理 預約管理 單日預約紀錄 單週預約紀錄 報表及…" at bounding box center [544, 45] width 1089 height 972
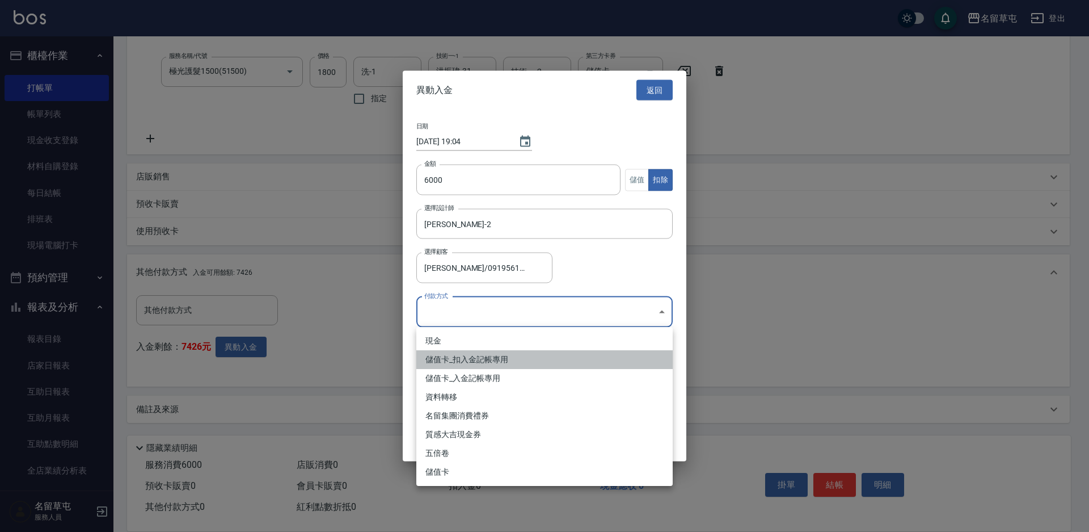
click at [458, 352] on li "儲值卡_扣入金記帳專用" at bounding box center [544, 359] width 256 height 19
type input "儲值卡_扣入金記帳專用"
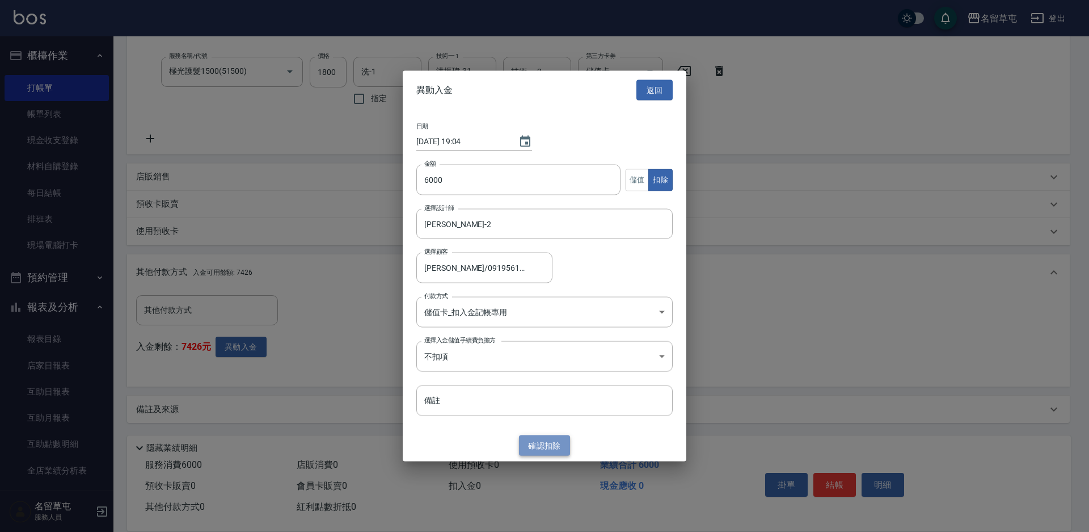
click at [528, 443] on button "確認 扣除" at bounding box center [544, 445] width 51 height 21
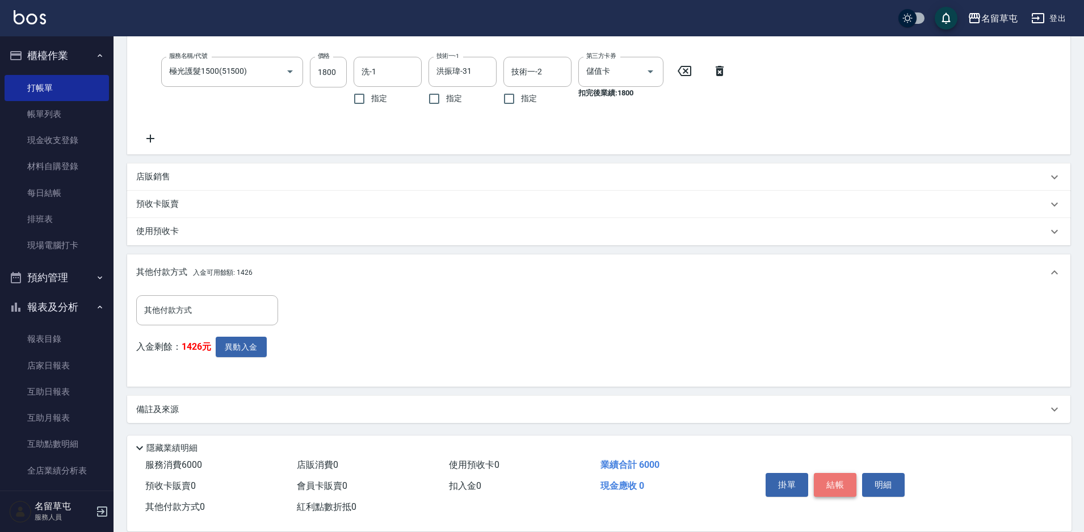
click at [839, 481] on button "結帳" at bounding box center [835, 485] width 43 height 24
type input "[DATE] 19:05"
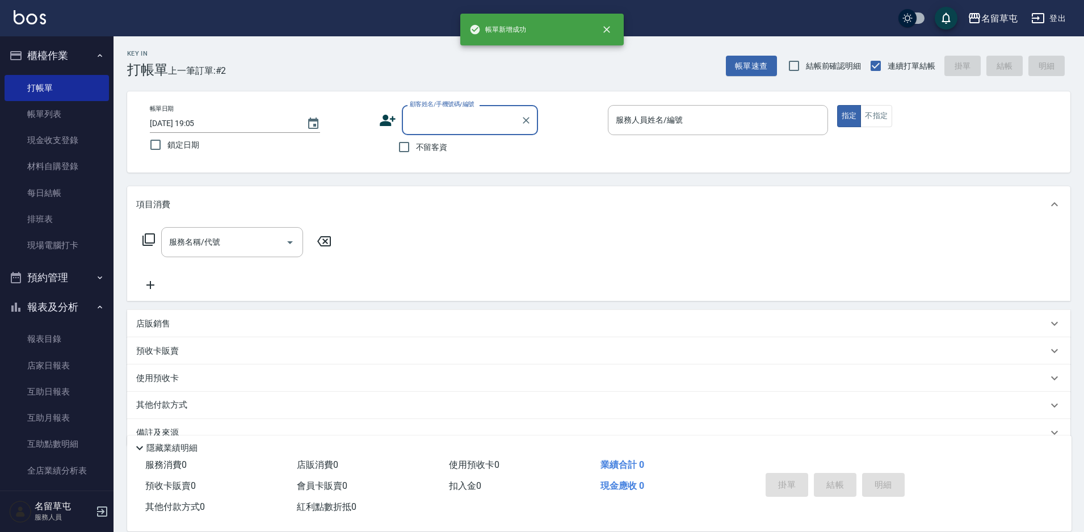
scroll to position [0, 0]
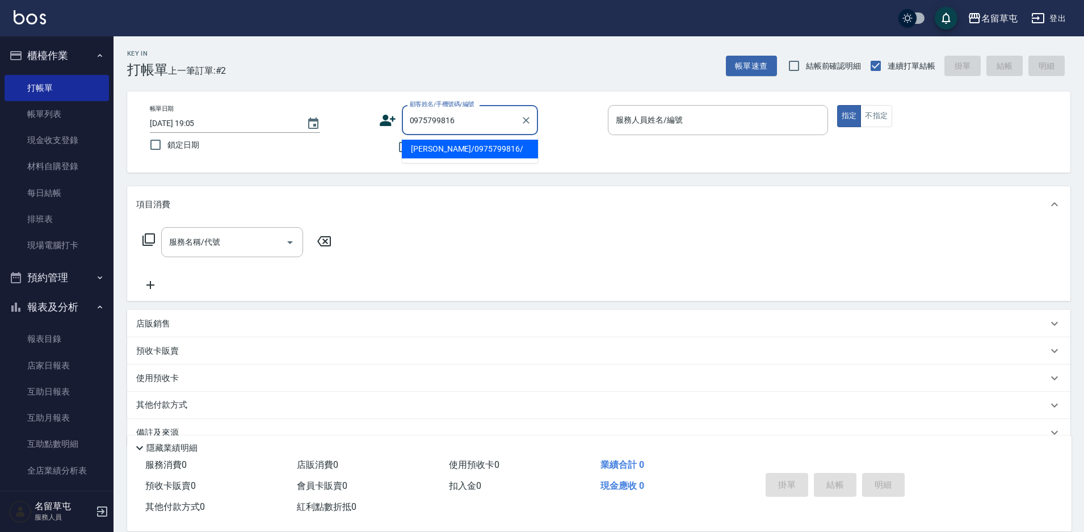
type input "[PERSON_NAME]/0975799816/"
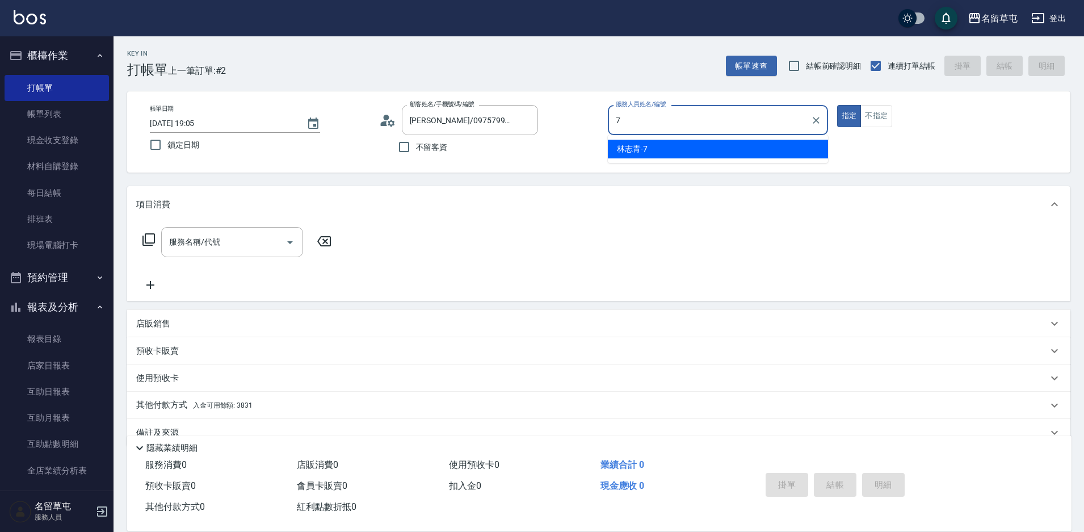
type input "[PERSON_NAME]-7"
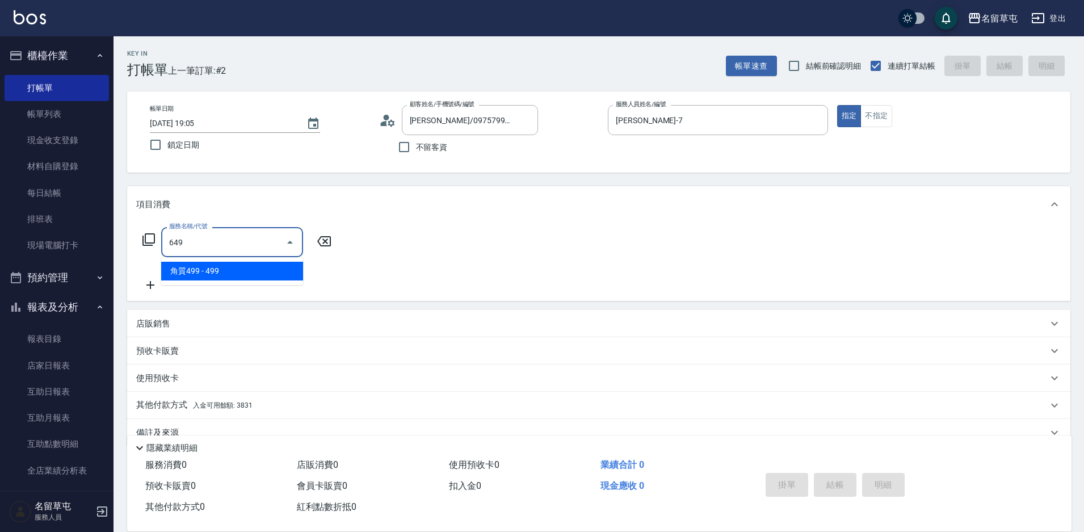
type input "角質499(649)"
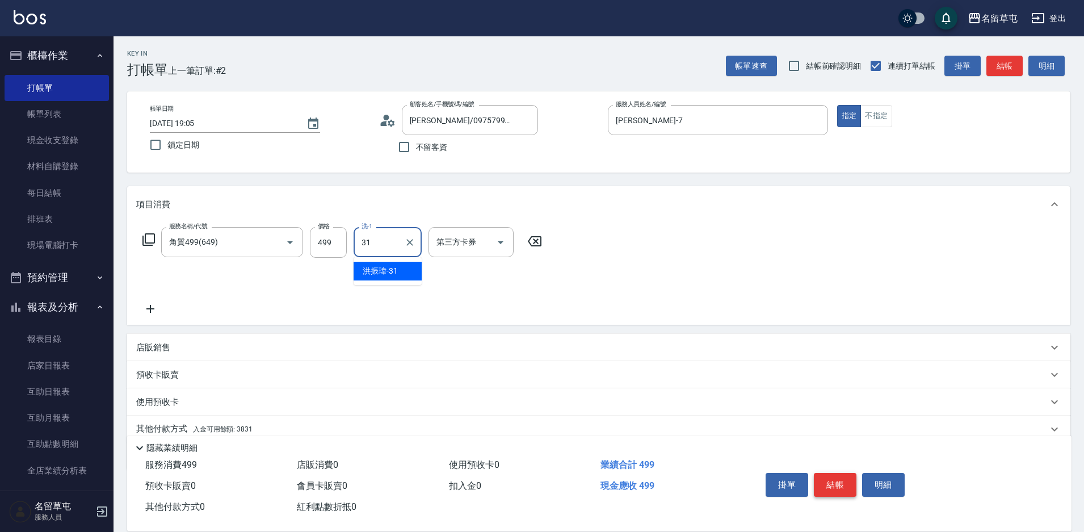
type input "洪振瑋-31"
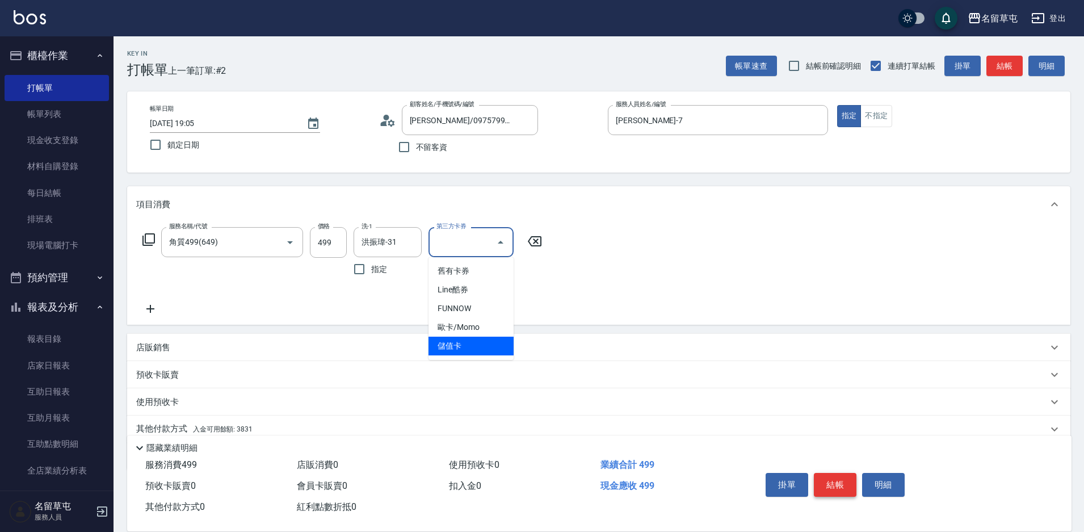
type input "儲值卡"
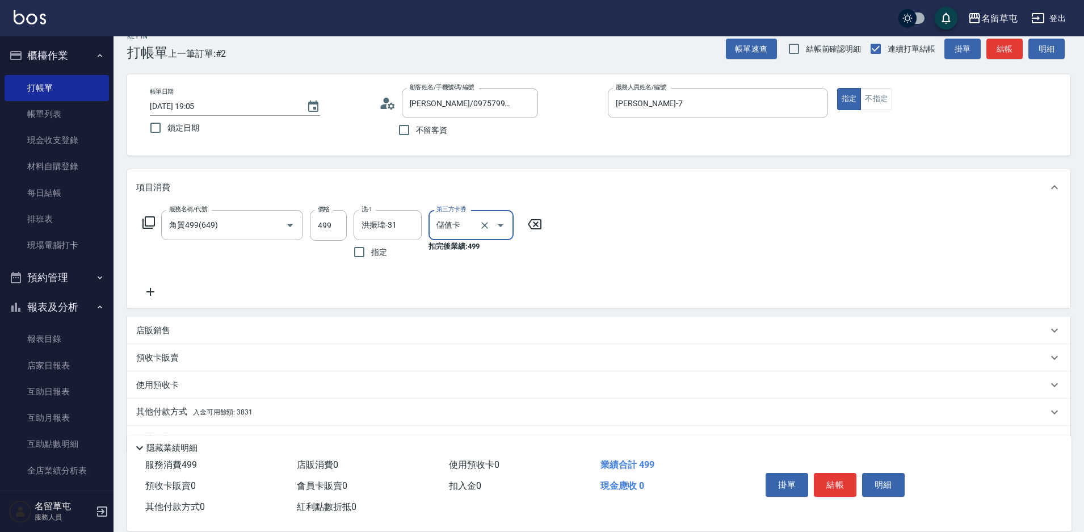
scroll to position [47, 0]
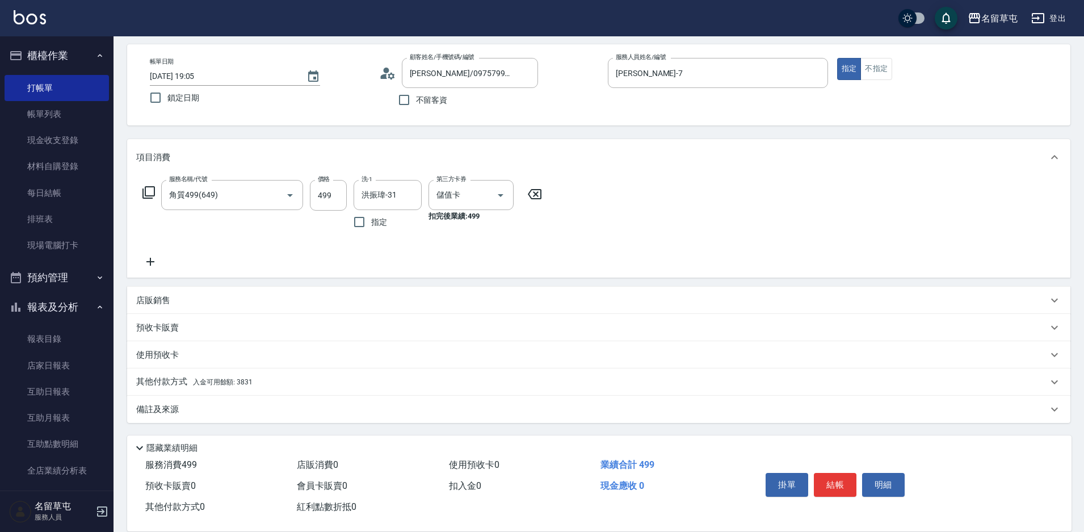
click at [167, 390] on div "其他付款方式 入金可用餘額: 3831" at bounding box center [598, 381] width 943 height 27
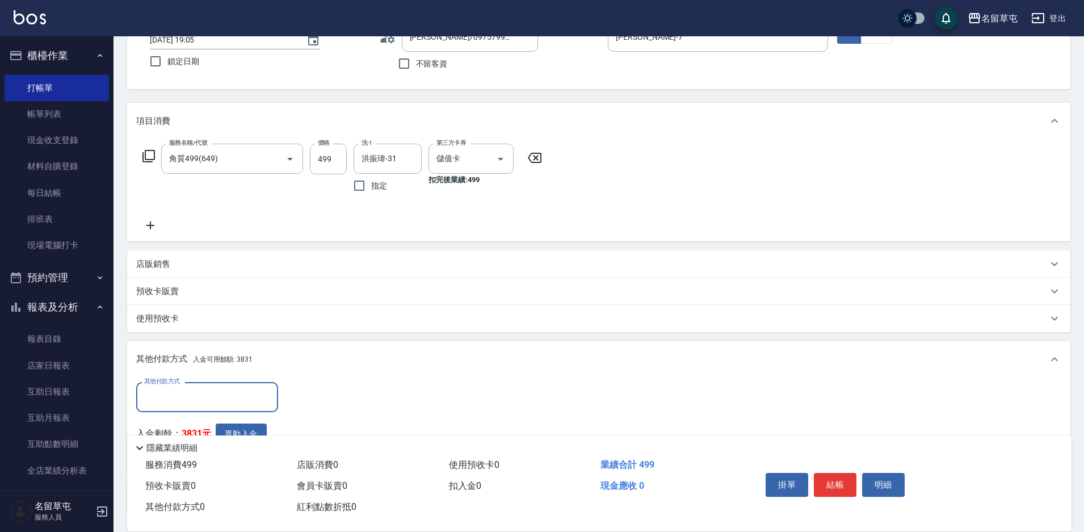
scroll to position [104, 0]
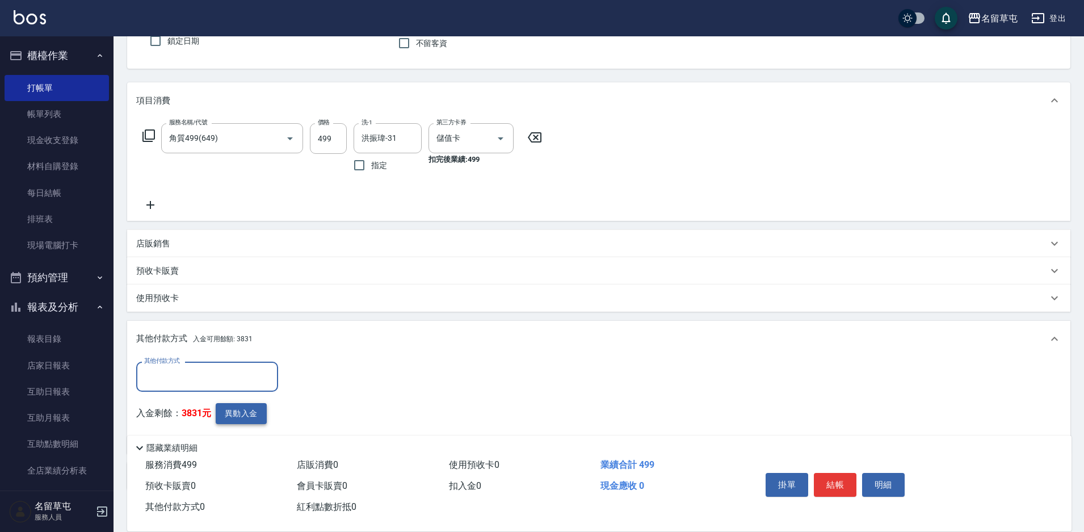
click at [237, 420] on button "異動入金" at bounding box center [241, 413] width 51 height 21
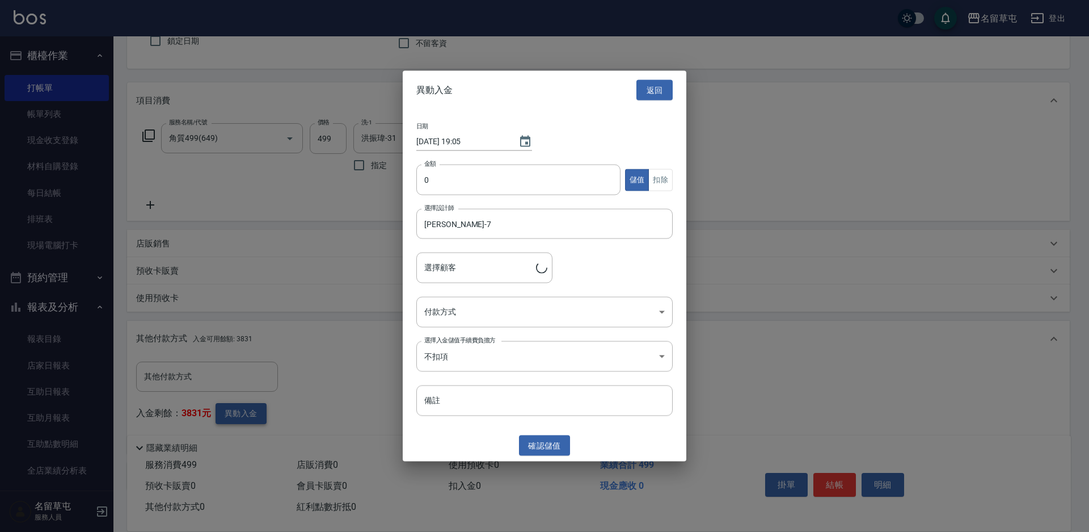
type input "[PERSON_NAME]/0975799816/"
click at [466, 171] on input "0" at bounding box center [518, 180] width 204 height 31
type input "0499"
drag, startPoint x: 664, startPoint y: 184, endPoint x: 601, endPoint y: 259, distance: 97.9
click at [663, 186] on button "扣除" at bounding box center [661, 180] width 24 height 22
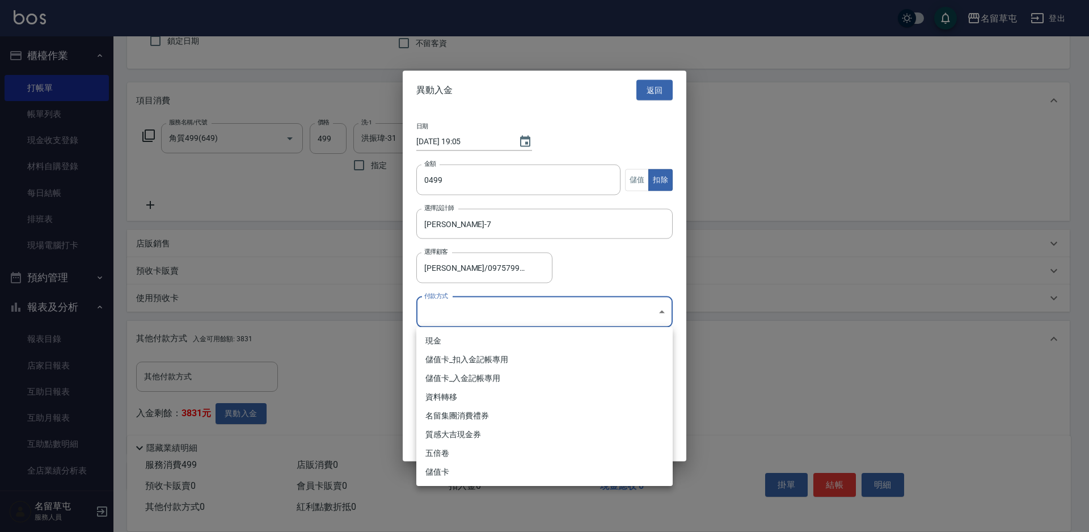
drag, startPoint x: 553, startPoint y: 309, endPoint x: 469, endPoint y: 340, distance: 88.9
click at [552, 310] on body "名留草屯 登出 櫃檯作業 打帳單 帳單列表 現金收支登錄 材料自購登錄 每日結帳 排班表 現場電腦打卡 預約管理 預約管理 單日預約紀錄 單週預約紀錄 報表及…" at bounding box center [544, 247] width 1089 height 702
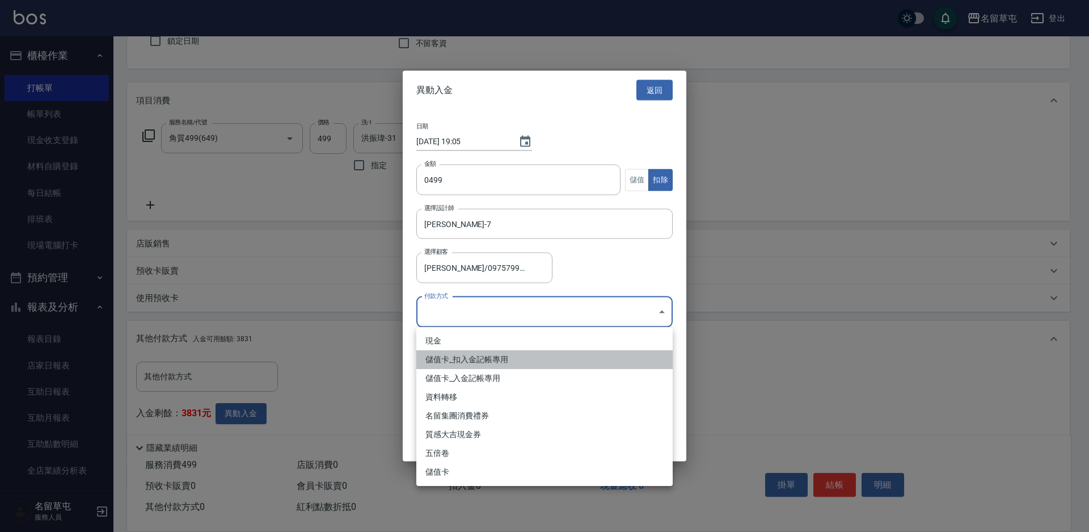
click at [448, 364] on li "儲值卡_扣入金記帳專用" at bounding box center [544, 359] width 256 height 19
type input "儲值卡_扣入金記帳專用"
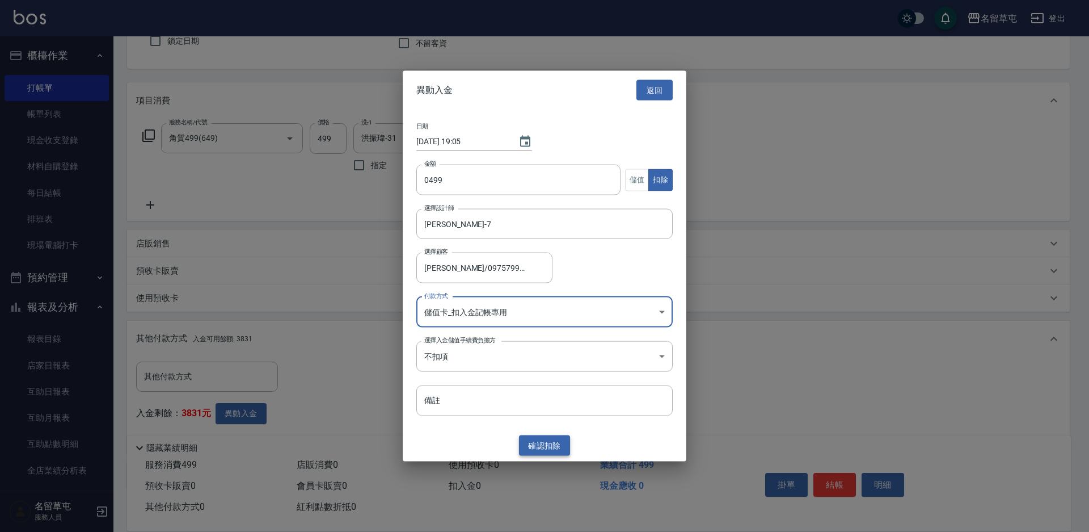
click at [542, 445] on button "確認 扣除" at bounding box center [544, 445] width 51 height 21
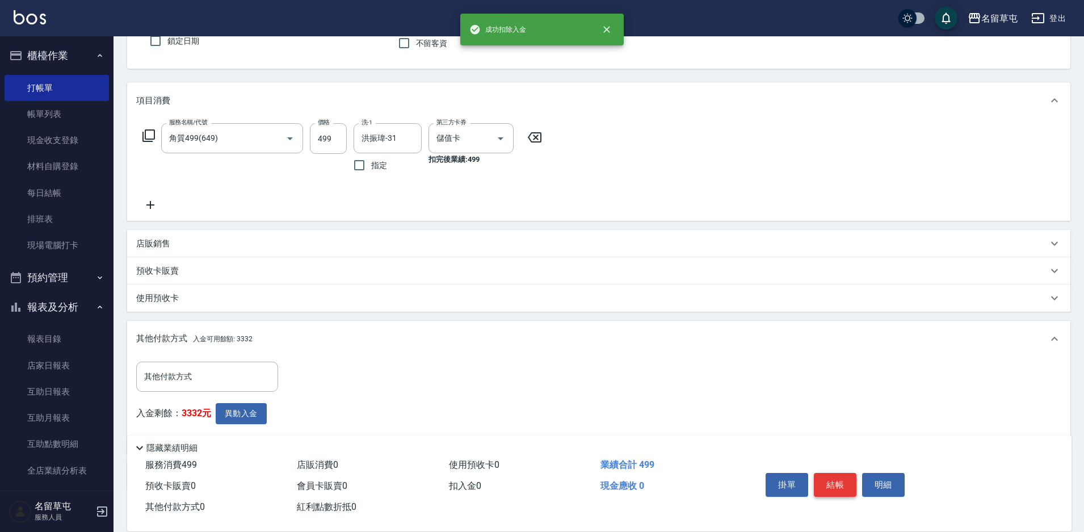
click at [839, 475] on button "結帳" at bounding box center [835, 485] width 43 height 24
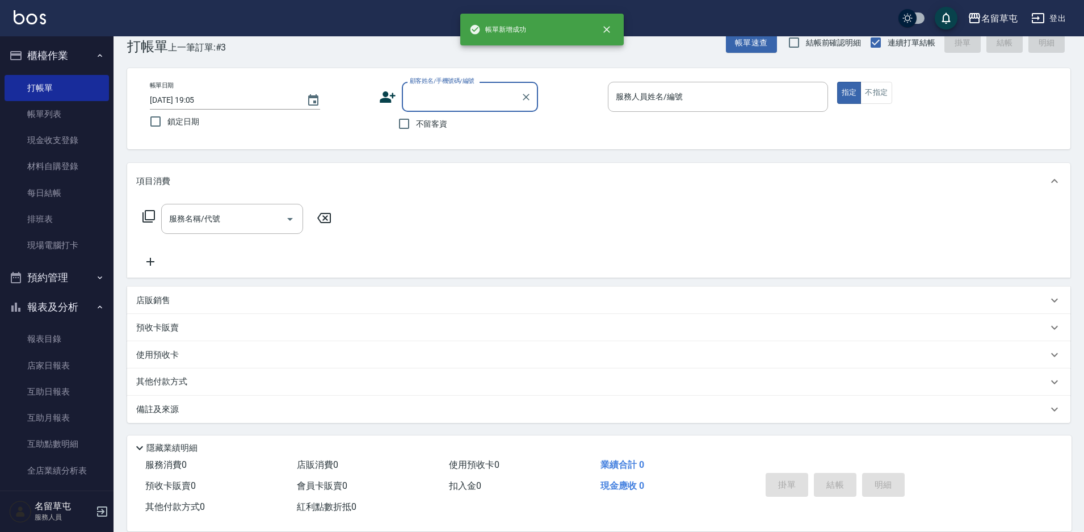
scroll to position [23, 0]
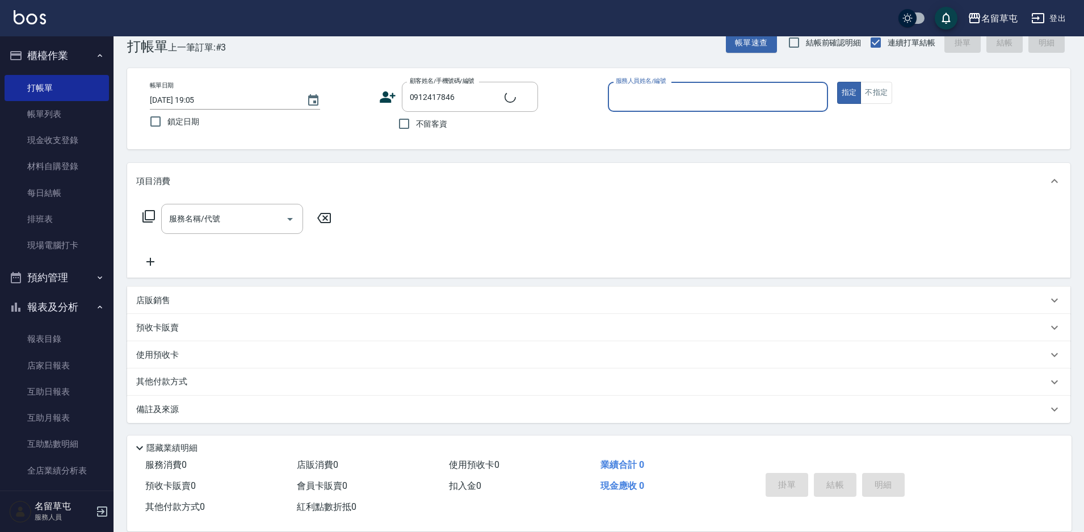
type input "[PERSON_NAME]/0912417846/"
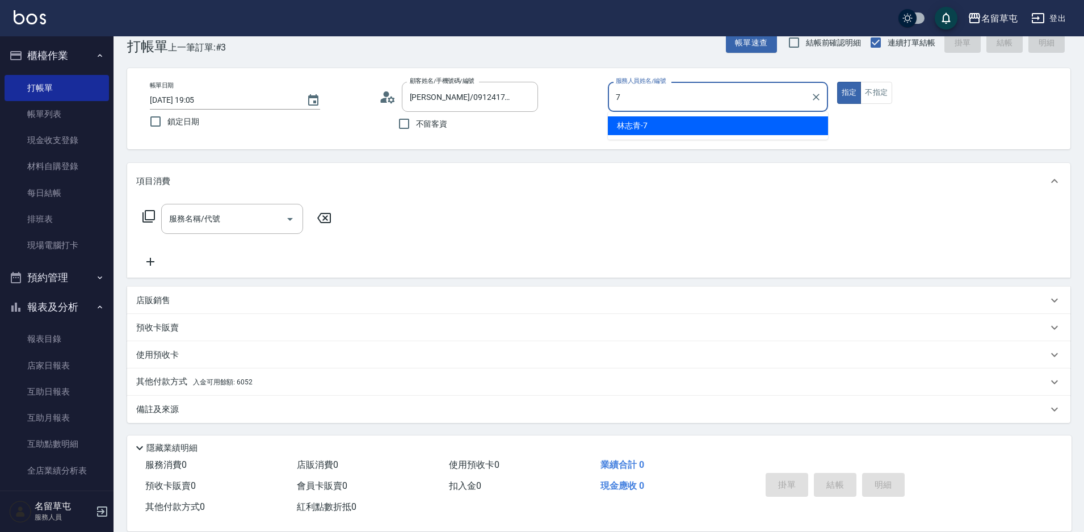
type input "[PERSON_NAME]-7"
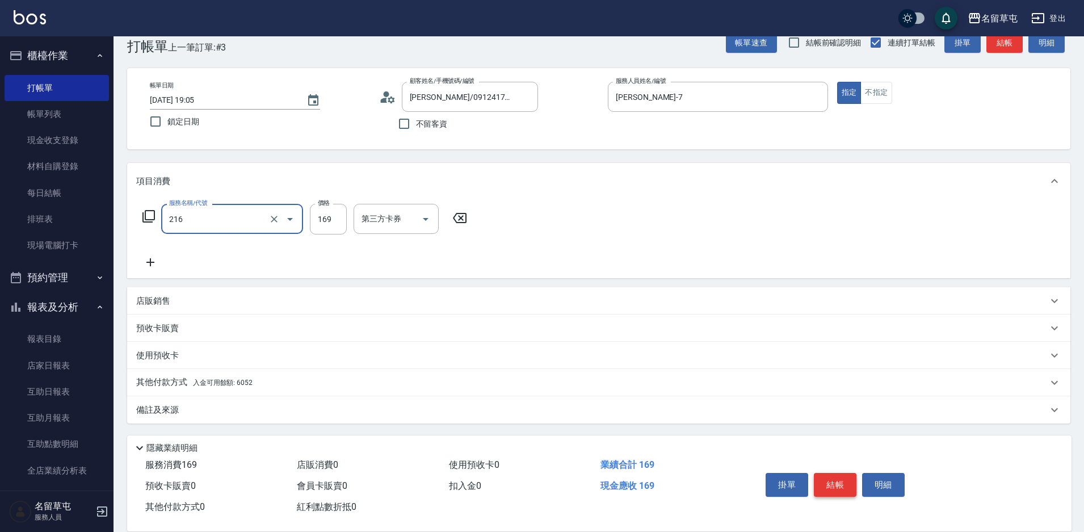
type input "剪髮169(216)"
type input "250"
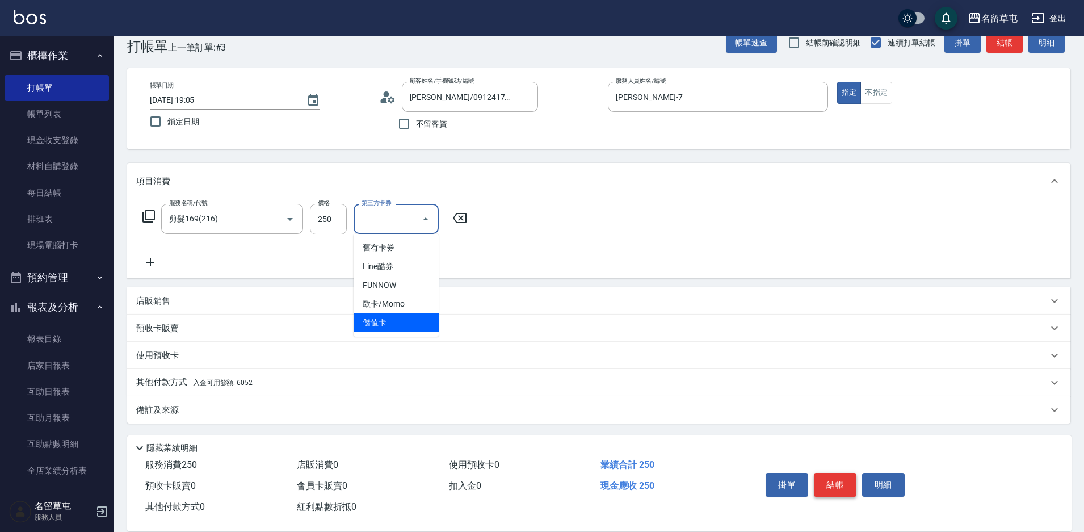
type input "儲值卡"
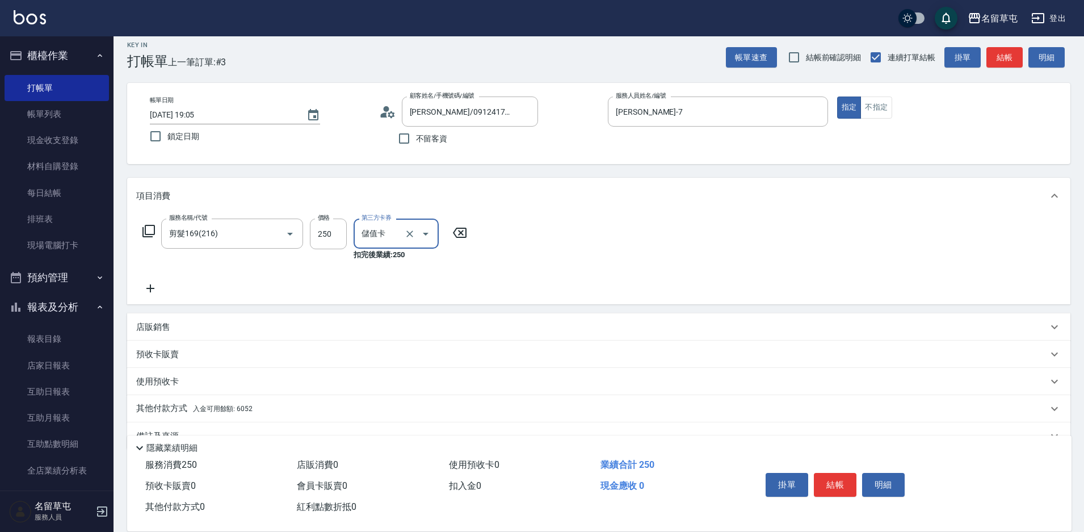
scroll to position [0, 0]
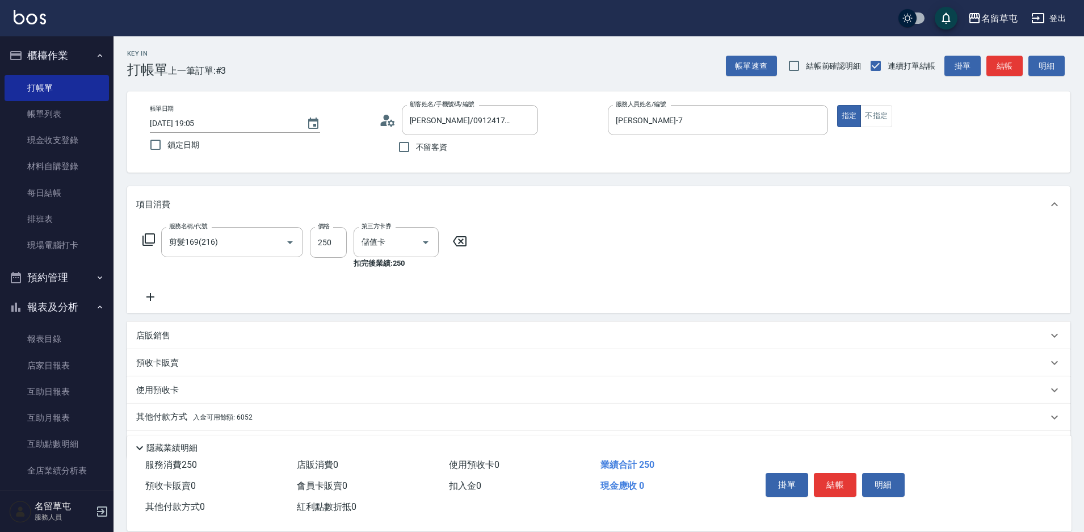
click at [159, 412] on p "其他付款方式 入金可用餘額: 6052" at bounding box center [194, 417] width 116 height 12
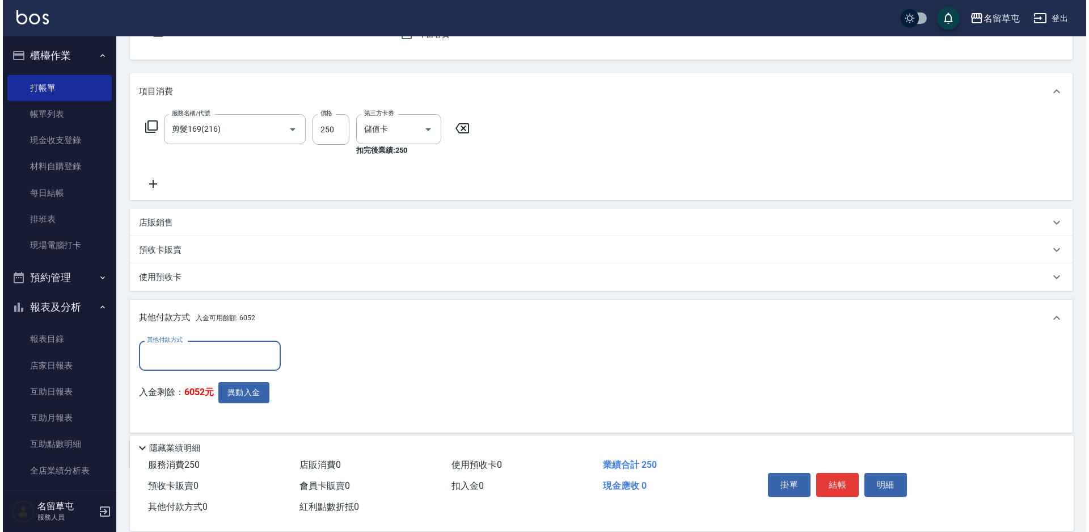
scroll to position [113, 0]
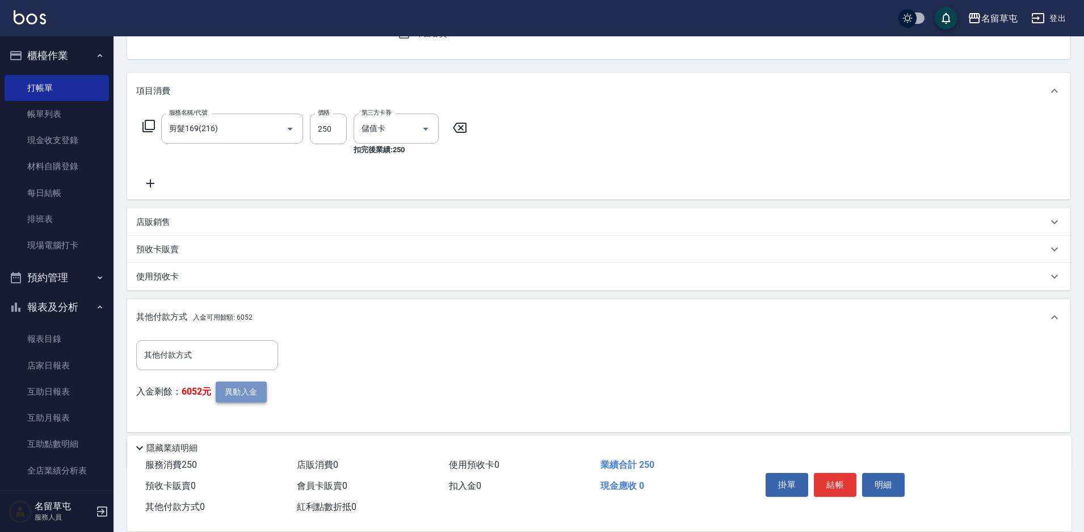
click at [246, 391] on button "異動入金" at bounding box center [241, 391] width 51 height 21
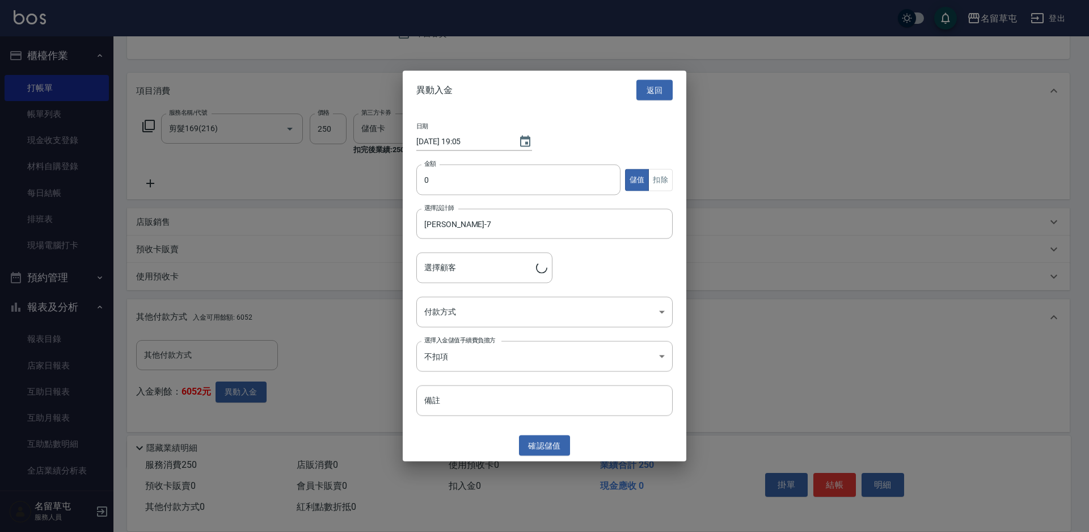
type input "[PERSON_NAME]/0912417846/"
click at [450, 169] on input "0" at bounding box center [518, 180] width 204 height 31
type input "250"
click at [650, 180] on button "扣除" at bounding box center [661, 180] width 24 height 22
click at [479, 306] on body "名留草屯 登出 櫃檯作業 打帳單 帳單列表 現金收支登錄 材料自購登錄 每日結帳 排班表 現場電腦打卡 預約管理 預約管理 單日預約紀錄 單週預約紀錄 報表及…" at bounding box center [544, 232] width 1089 height 690
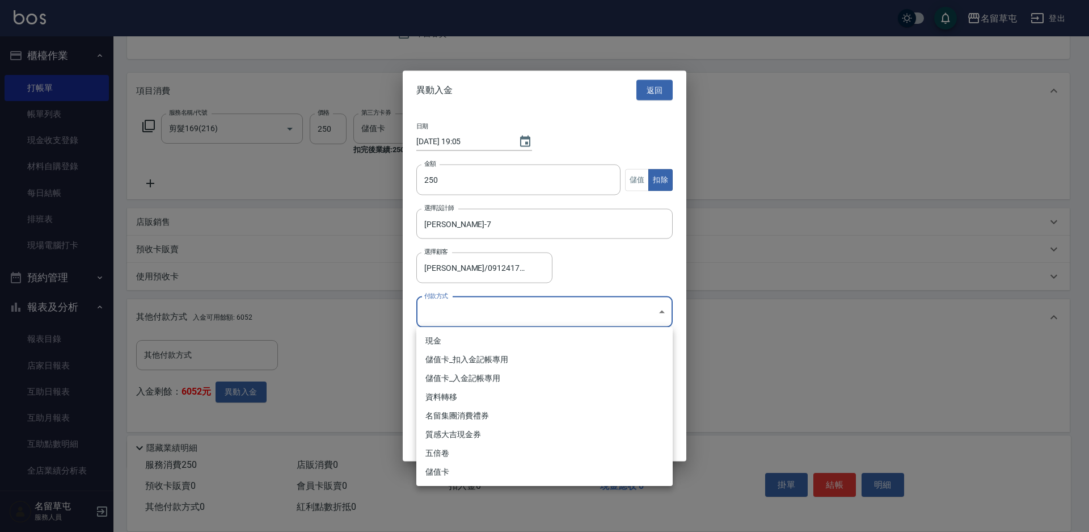
click at [450, 364] on li "儲值卡_扣入金記帳專用" at bounding box center [544, 359] width 256 height 19
type input "儲值卡_扣入金記帳專用"
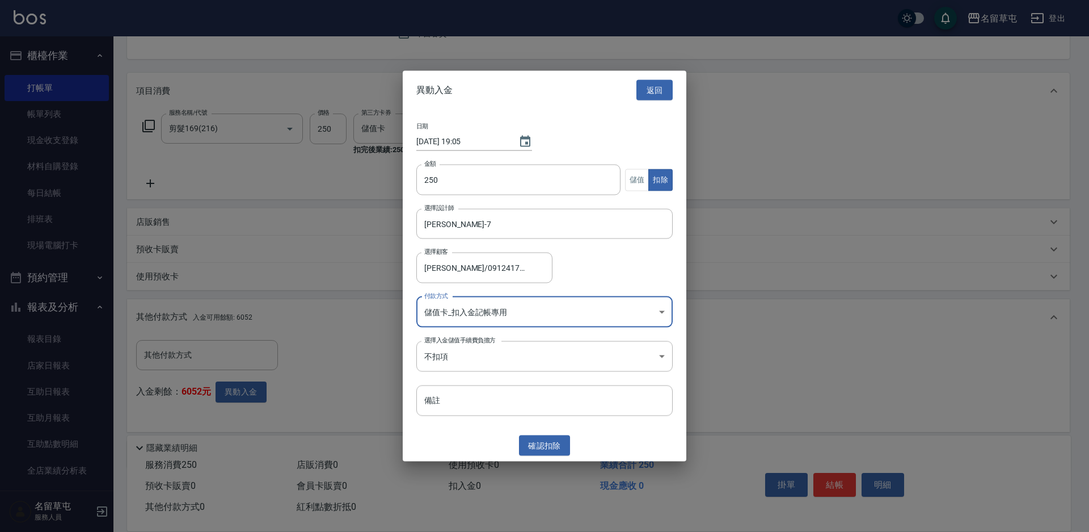
click at [542, 443] on button "確認 扣除" at bounding box center [544, 445] width 51 height 21
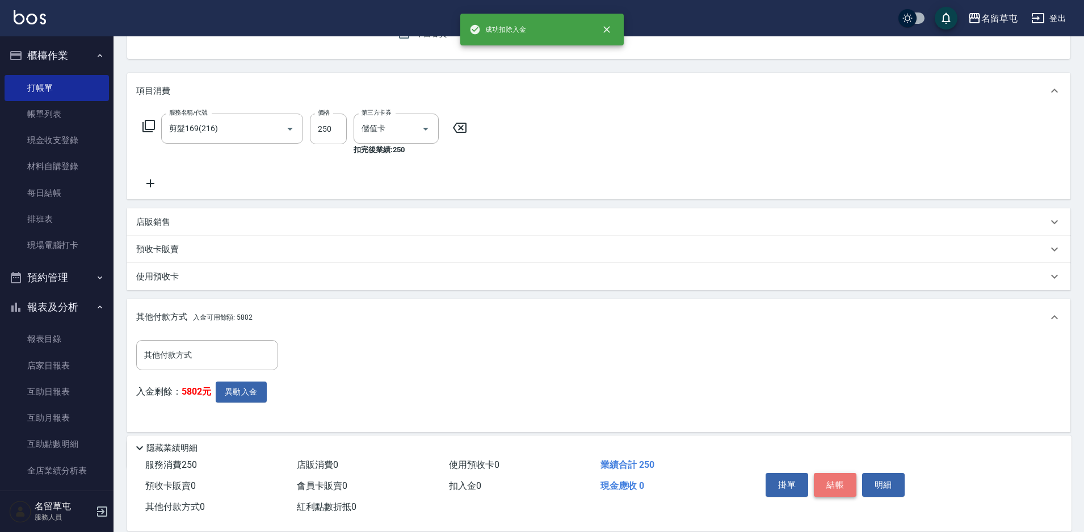
click at [838, 485] on button "結帳" at bounding box center [835, 485] width 43 height 24
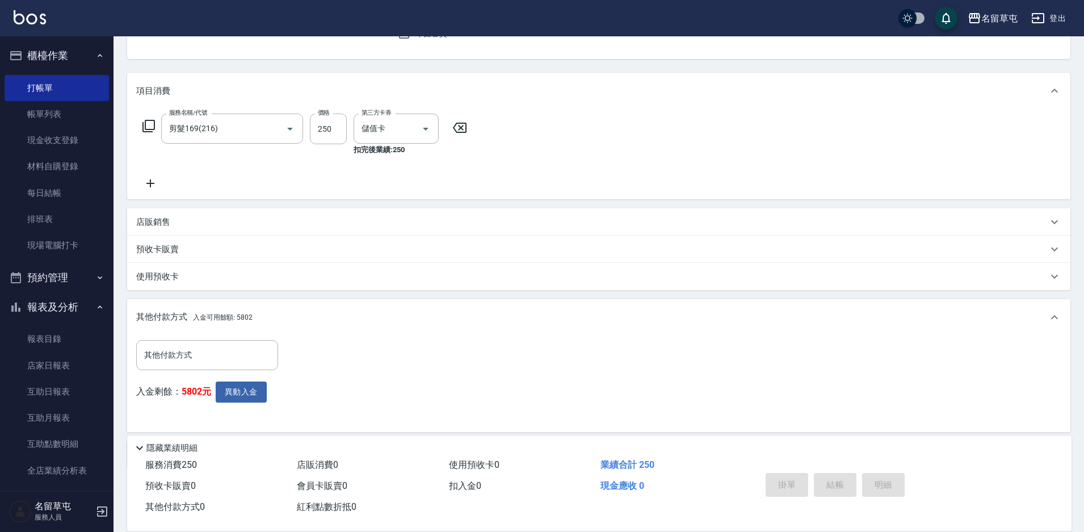
type input "[DATE] 19:06"
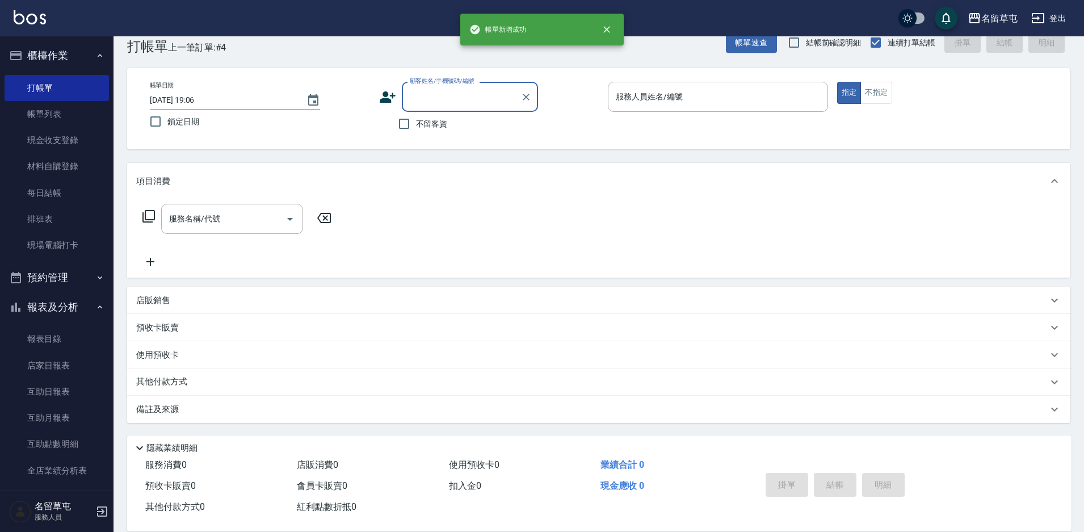
scroll to position [23, 0]
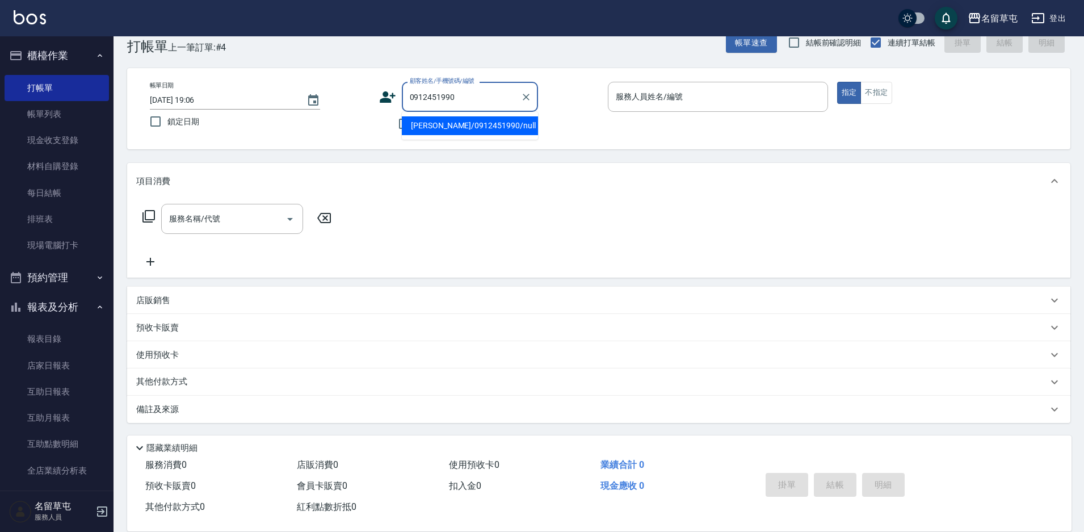
type input "[PERSON_NAME]/0912451990/null"
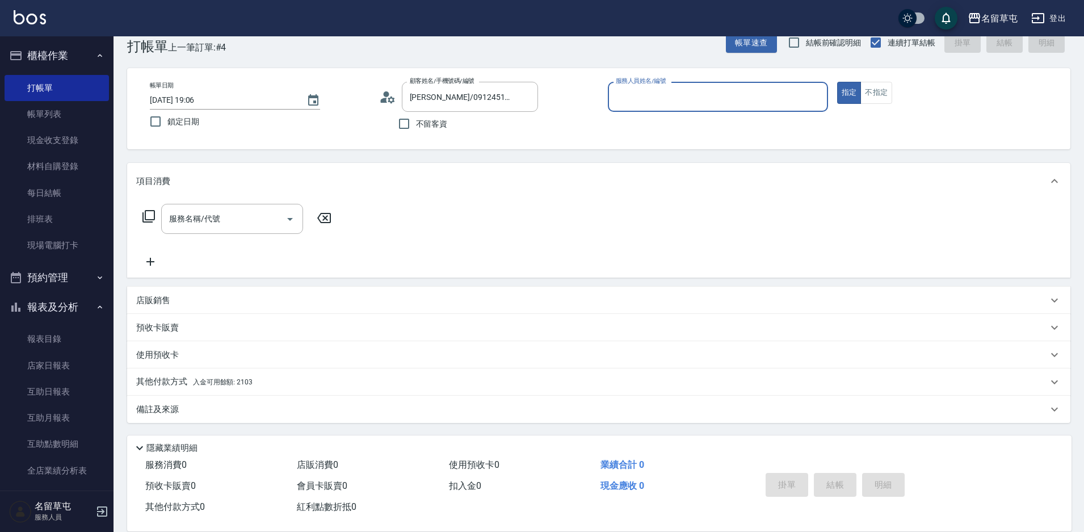
type input "7"
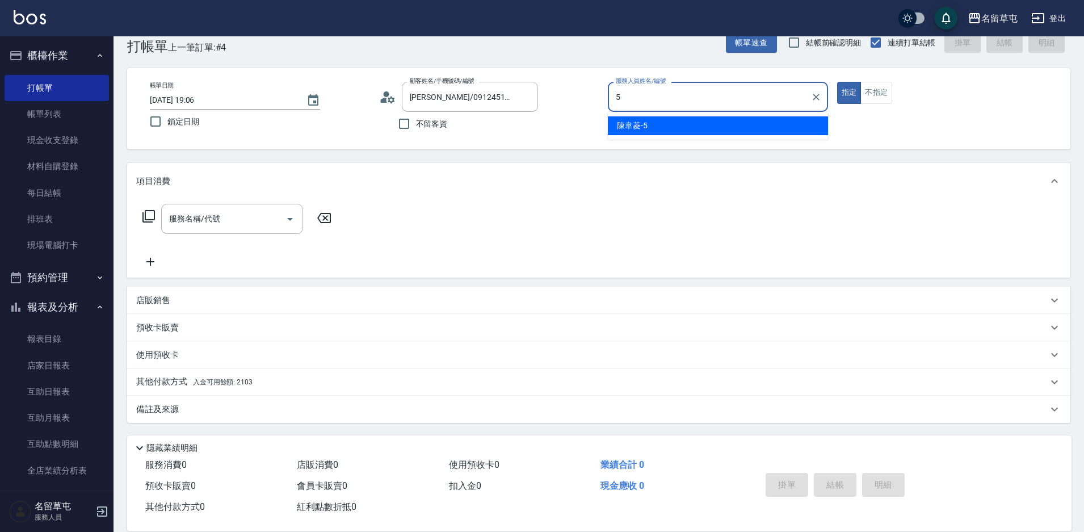
type input "[PERSON_NAME]-5"
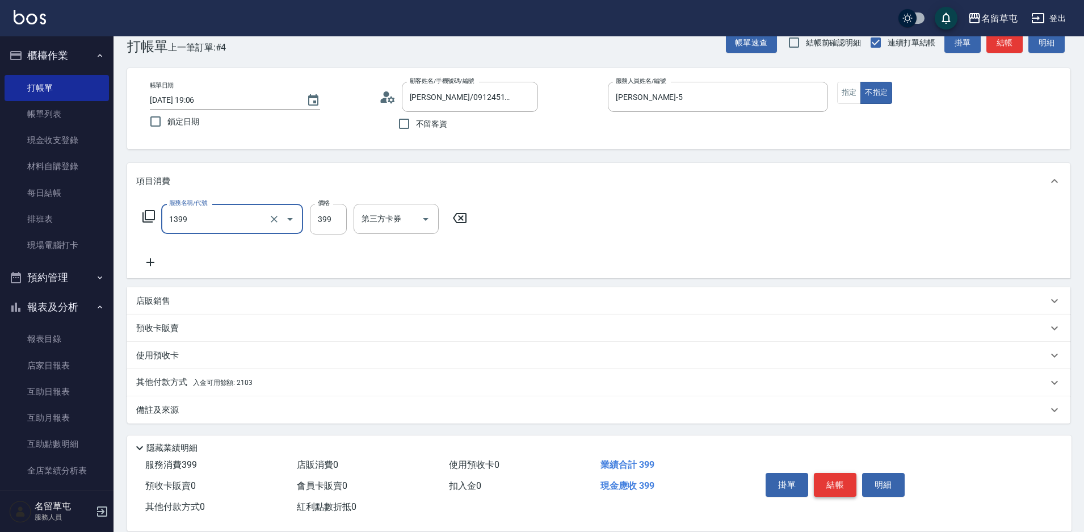
type input "海鹽洗髮399(1399)"
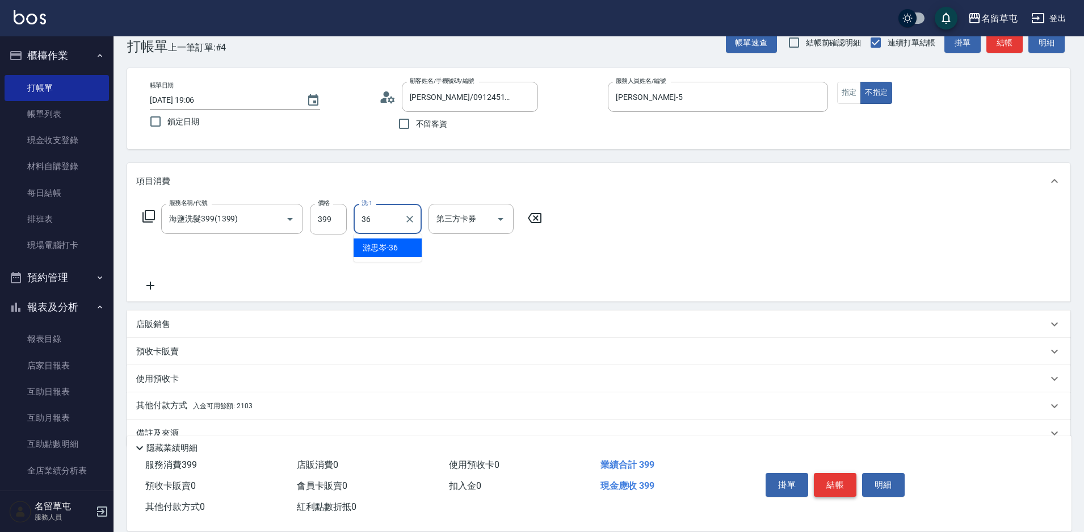
type input "游思岑-36"
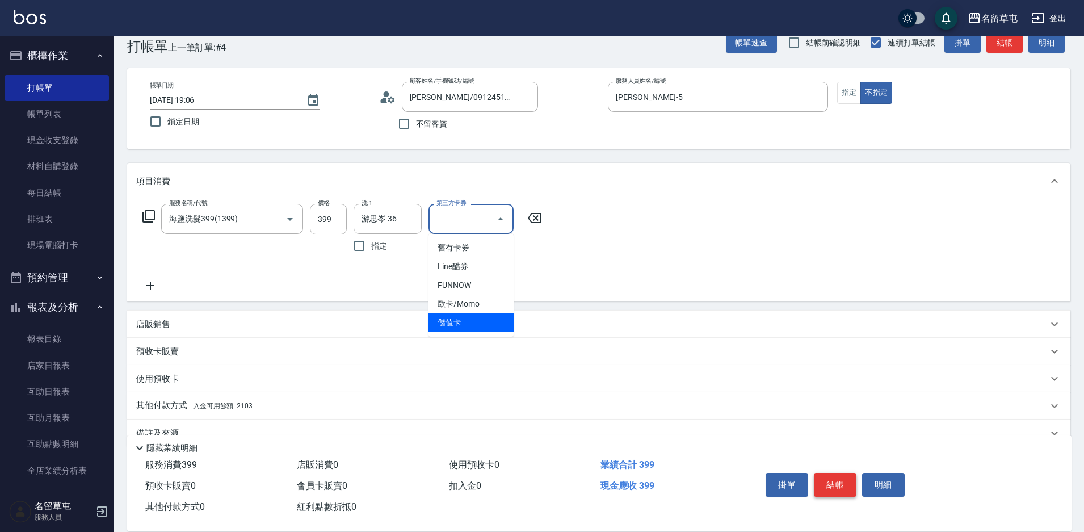
type input "儲值卡"
click at [183, 411] on p "其他付款方式 入金可用餘額: 2103" at bounding box center [194, 405] width 116 height 12
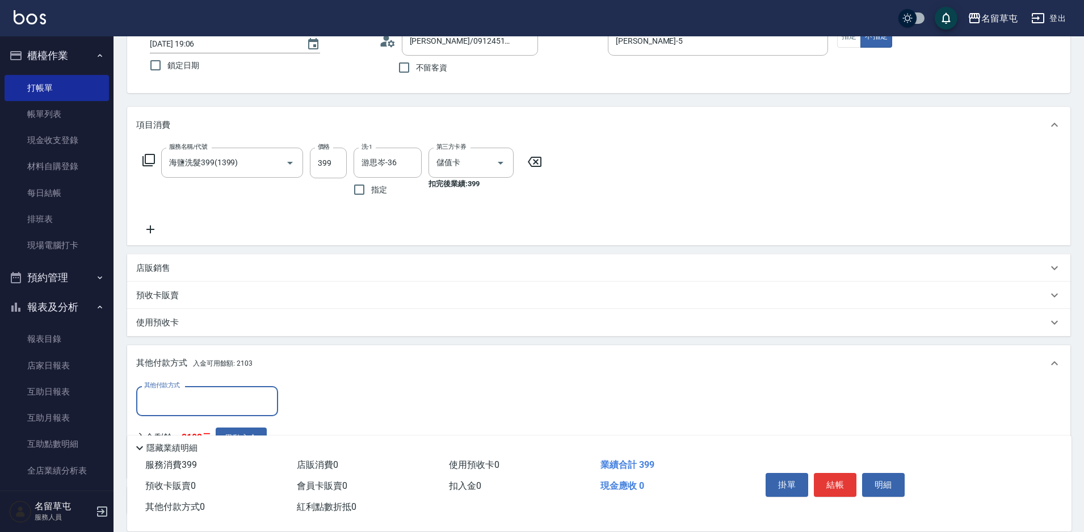
scroll to position [80, 0]
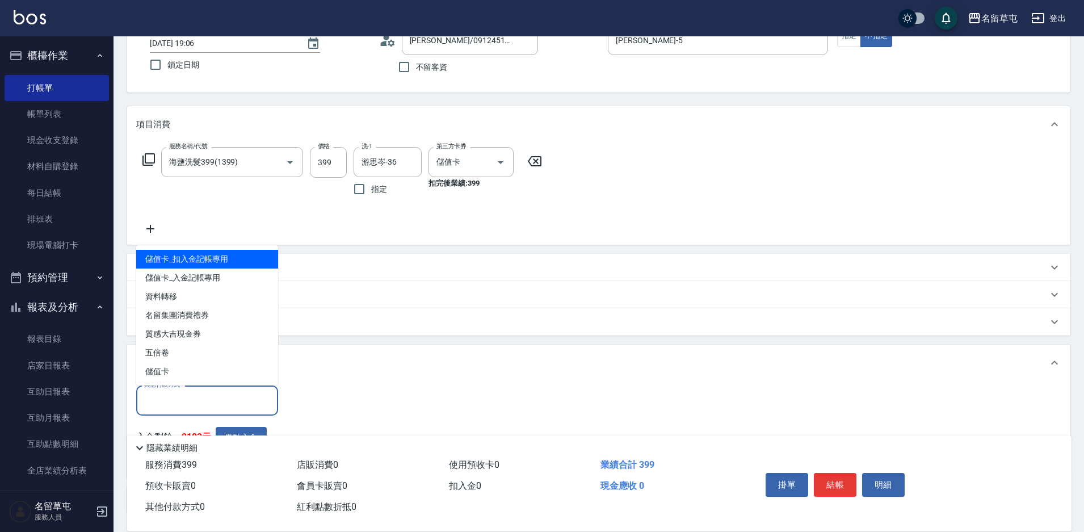
click at [253, 400] on input "其他付款方式" at bounding box center [207, 400] width 132 height 20
click at [342, 400] on div "其他付款方式 其他付款方式 入金剩餘： 2103元 異動入金" at bounding box center [598, 426] width 925 height 83
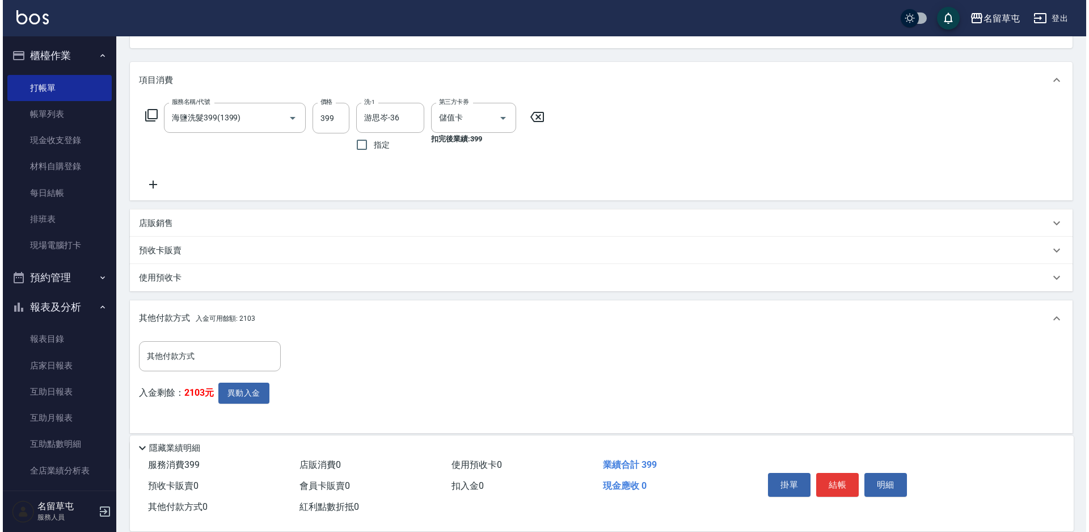
scroll to position [171, 0]
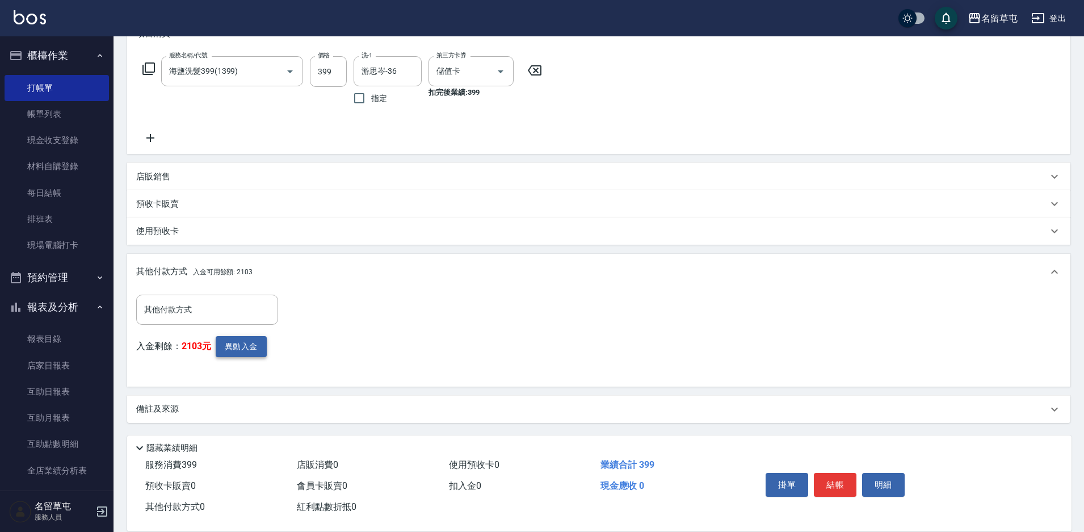
click at [247, 340] on button "異動入金" at bounding box center [241, 346] width 51 height 21
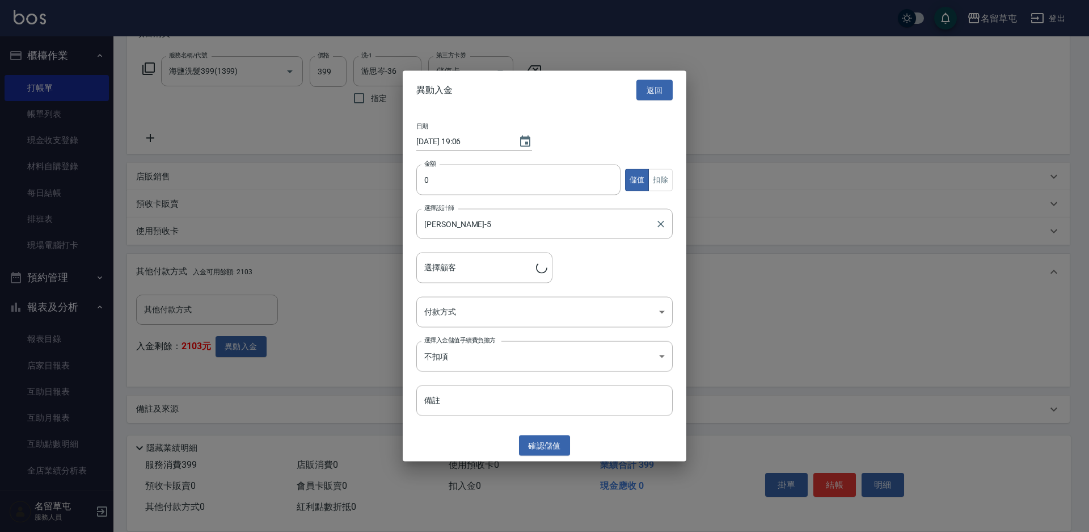
type input "[PERSON_NAME]/0912451990"
click at [485, 176] on input "0" at bounding box center [518, 180] width 204 height 31
type input "399"
click at [662, 185] on button "扣除" at bounding box center [661, 180] width 24 height 22
click at [478, 318] on body "名留草屯 登出 櫃檯作業 打帳單 帳單列表 現金收支登錄 材料自購登錄 每日結帳 排班表 現場電腦打卡 預約管理 預約管理 單日預約紀錄 單週預約紀錄 報表及…" at bounding box center [544, 180] width 1089 height 702
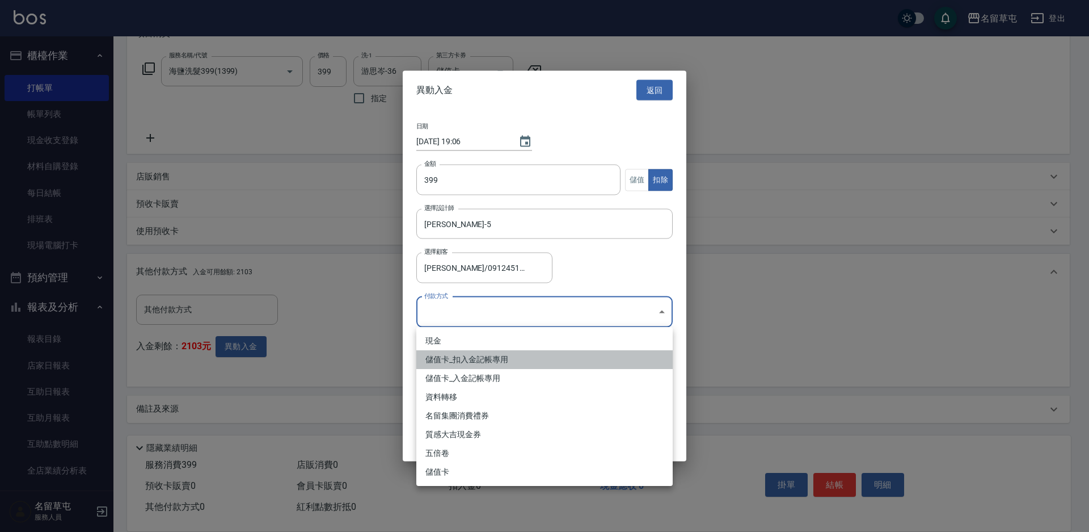
click at [468, 360] on li "儲值卡_扣入金記帳專用" at bounding box center [544, 359] width 256 height 19
type input "儲值卡_扣入金記帳專用"
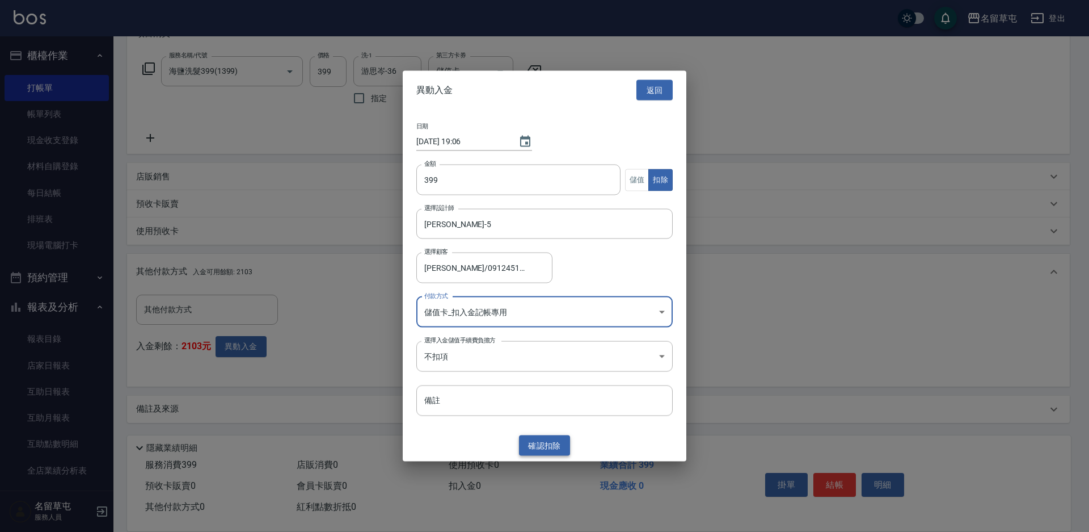
click at [551, 448] on button "確認 扣除" at bounding box center [544, 445] width 51 height 21
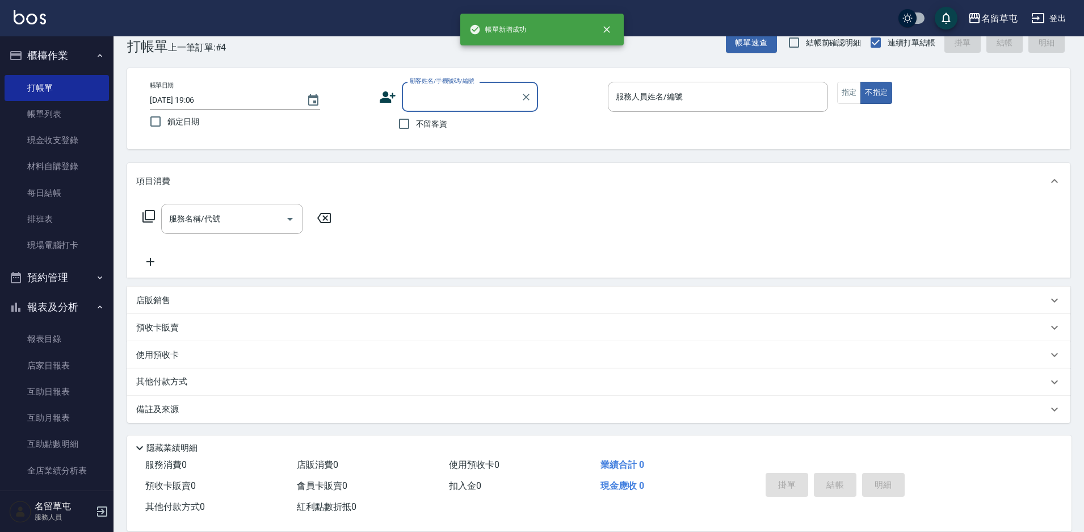
scroll to position [0, 0]
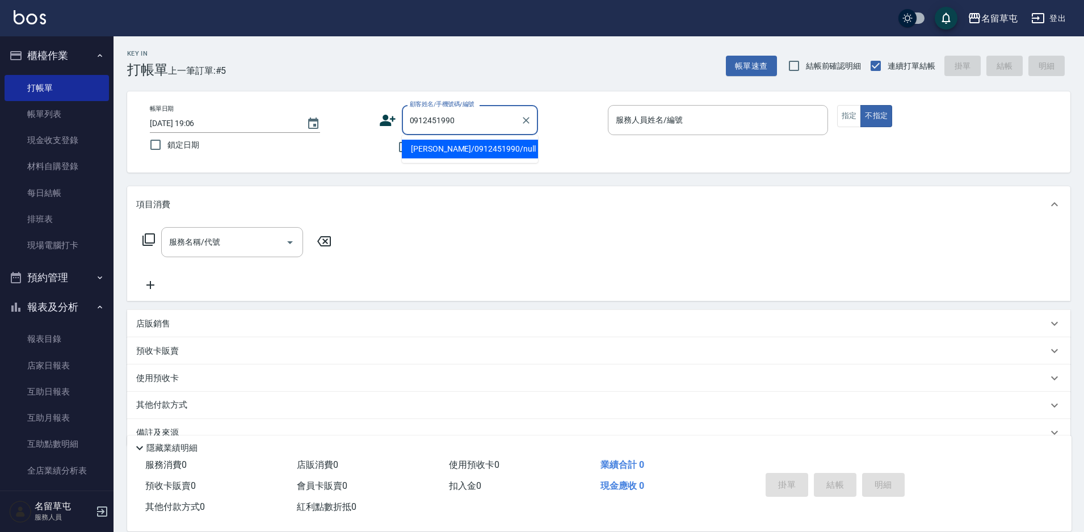
type input "[PERSON_NAME]/0912451990/null"
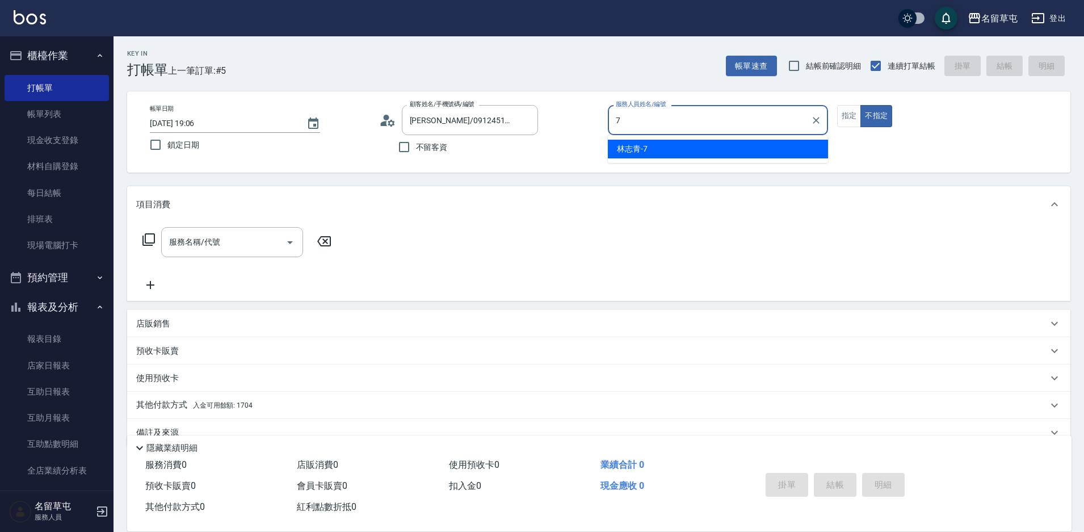
type input "[PERSON_NAME]-7"
type button "false"
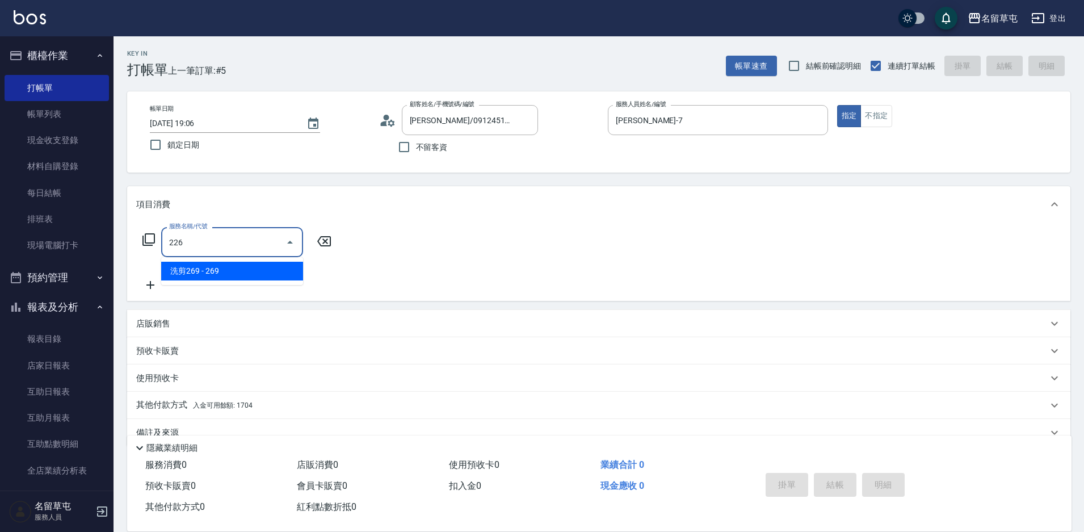
type input "洗剪269(226)"
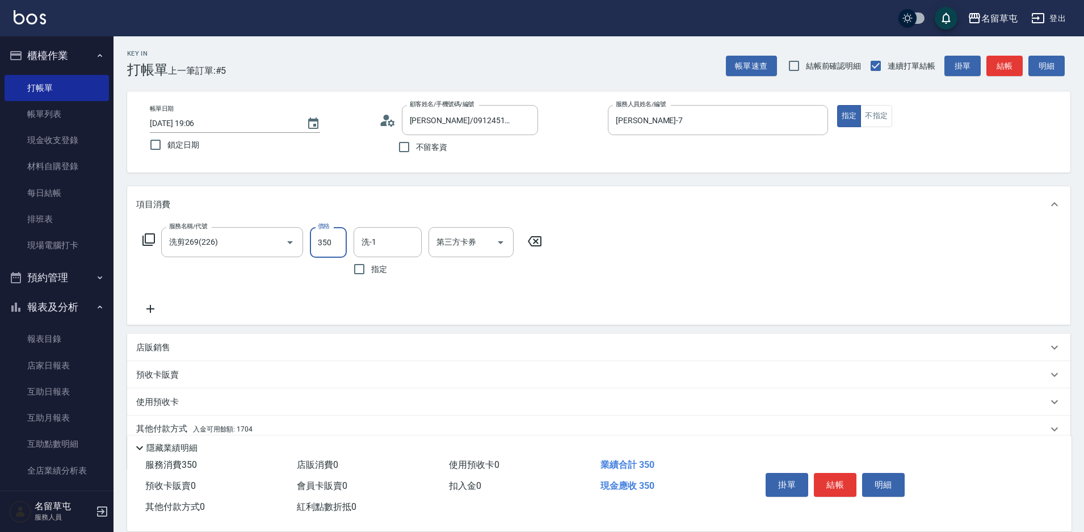
type input "350"
type input "洪振瑋-31"
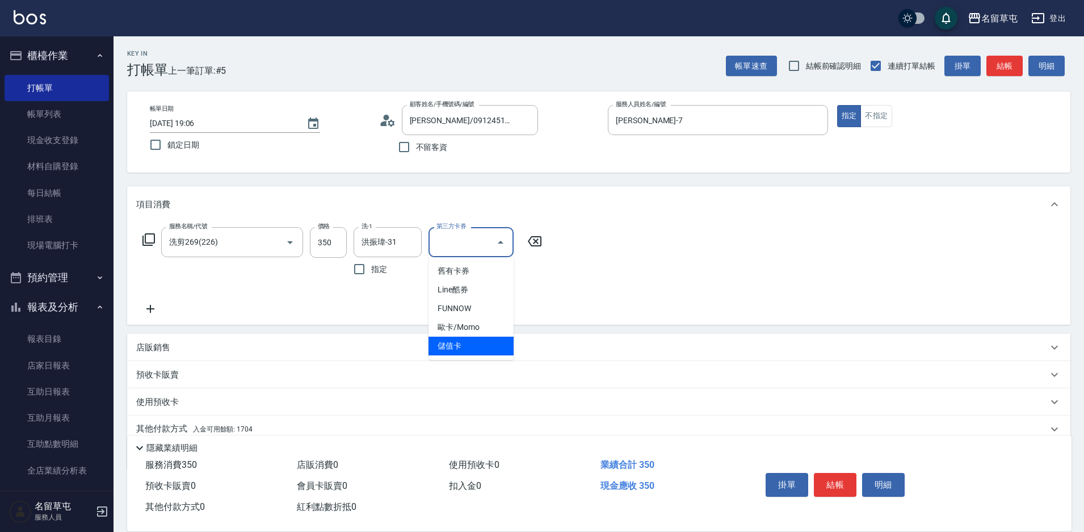
type input "儲值卡"
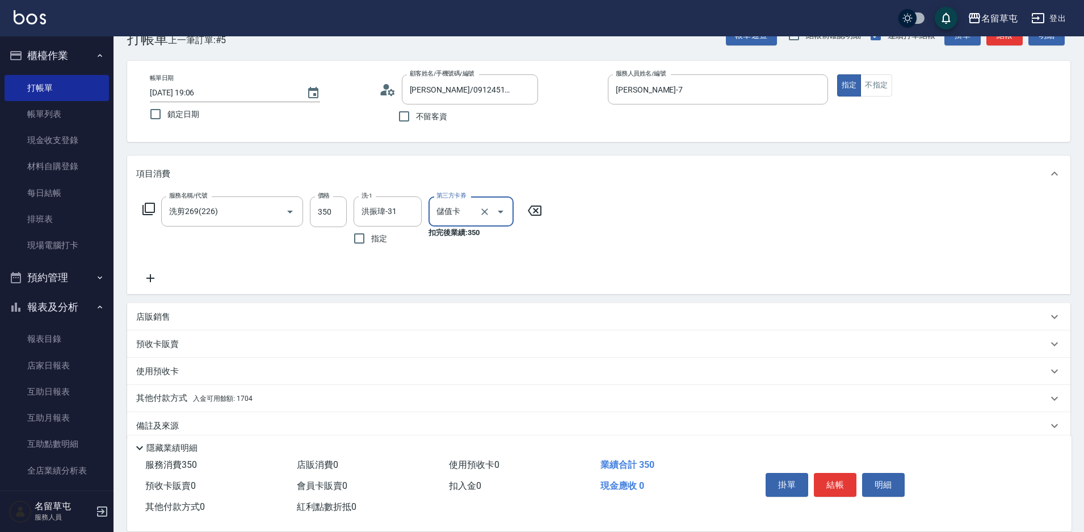
scroll to position [47, 0]
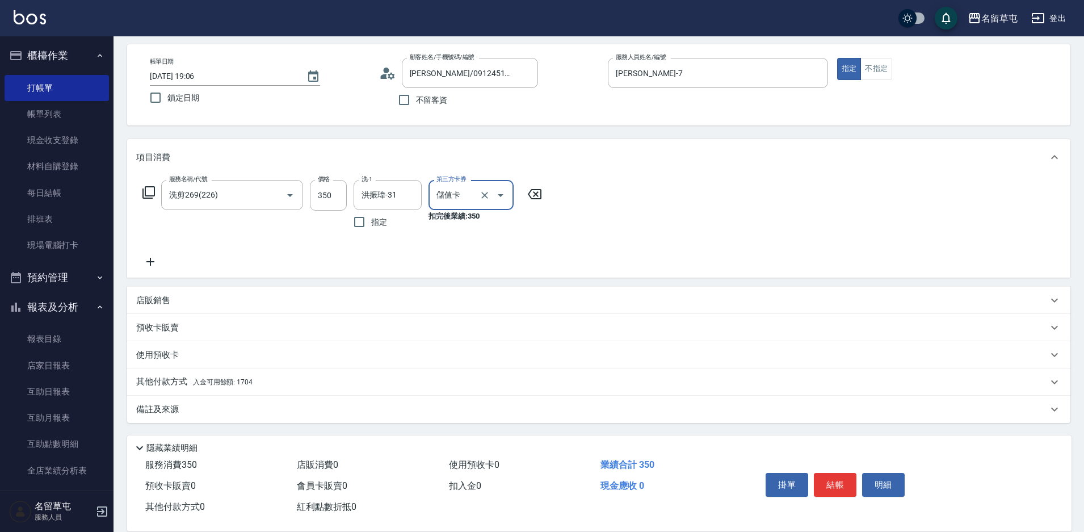
click at [176, 381] on p "其他付款方式 入金可用餘額: 1704" at bounding box center [194, 382] width 116 height 12
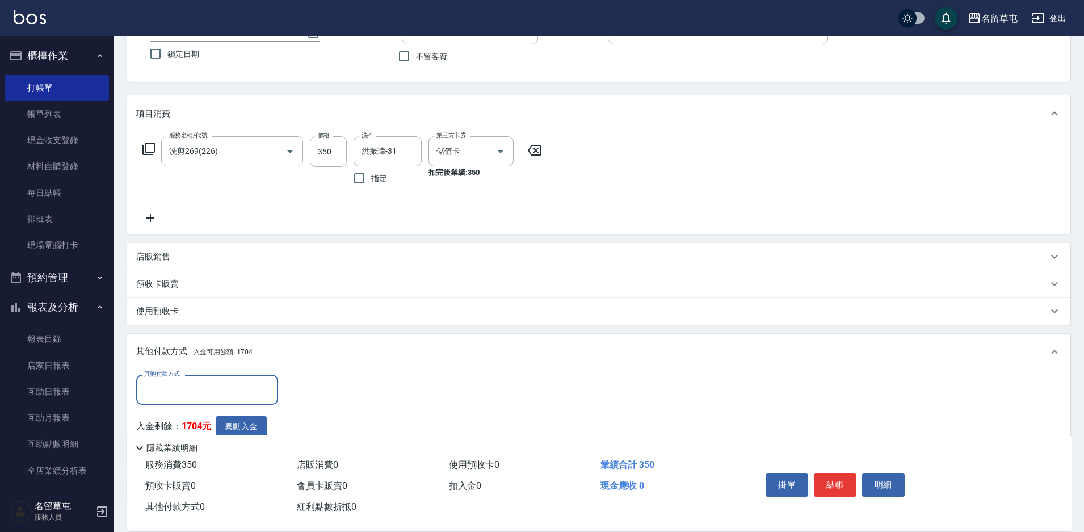
scroll to position [104, 0]
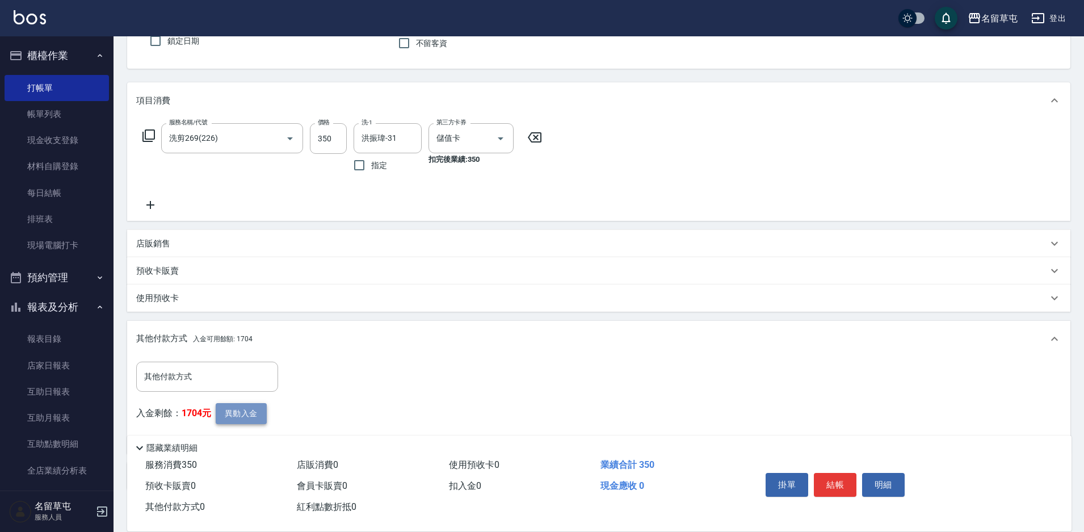
click at [251, 423] on button "異動入金" at bounding box center [241, 413] width 51 height 21
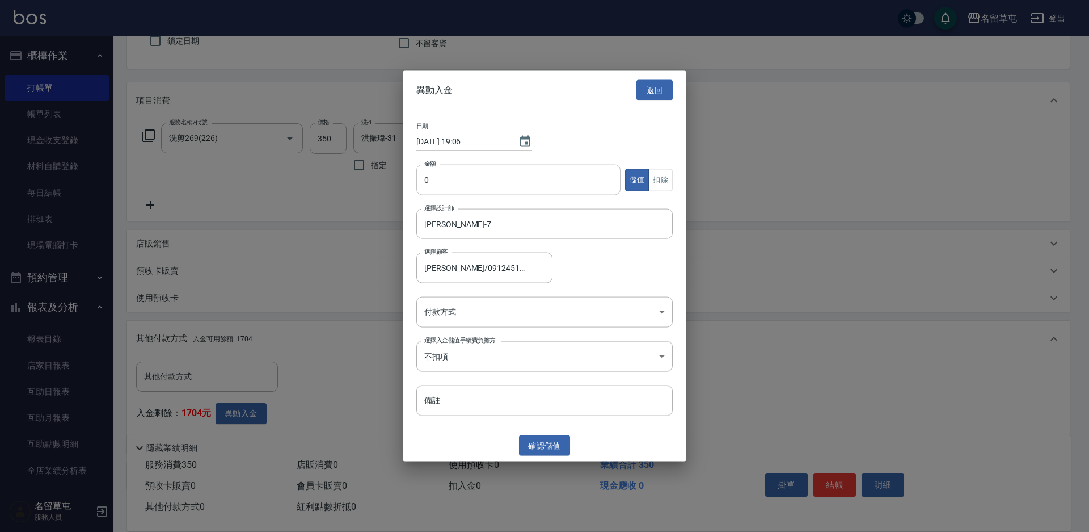
click at [454, 187] on input "0" at bounding box center [518, 180] width 204 height 31
type input "350"
click at [652, 186] on button "扣除" at bounding box center [661, 180] width 24 height 22
click at [514, 308] on body "名留草屯 登出 櫃檯作業 打帳單 帳單列表 現金收支登錄 材料自購登錄 每日結帳 排班表 現場電腦打卡 預約管理 預約管理 單日預約紀錄 單週預約紀錄 報表及…" at bounding box center [544, 247] width 1089 height 702
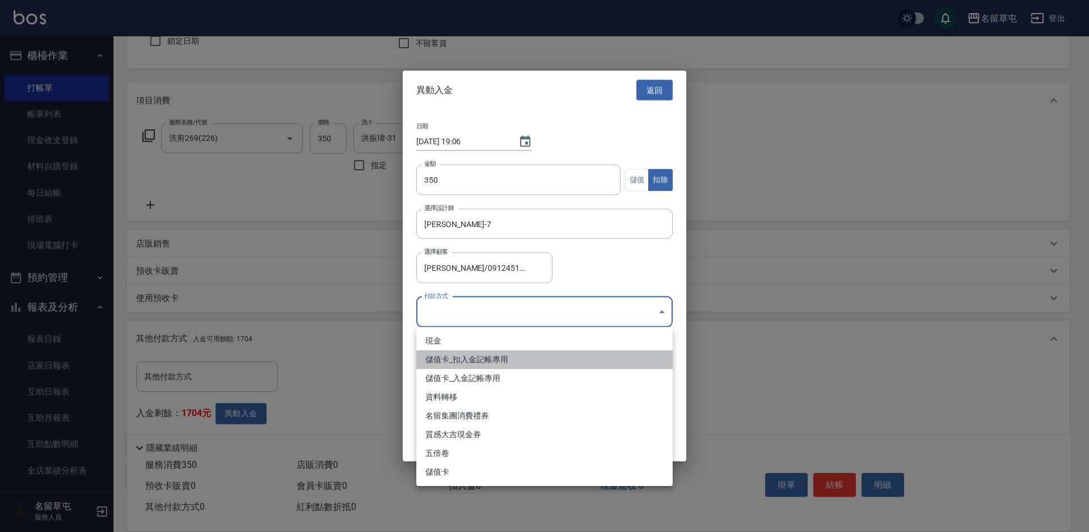
click at [470, 360] on li "儲值卡_扣入金記帳專用" at bounding box center [544, 359] width 256 height 19
type input "儲值卡_扣入金記帳專用"
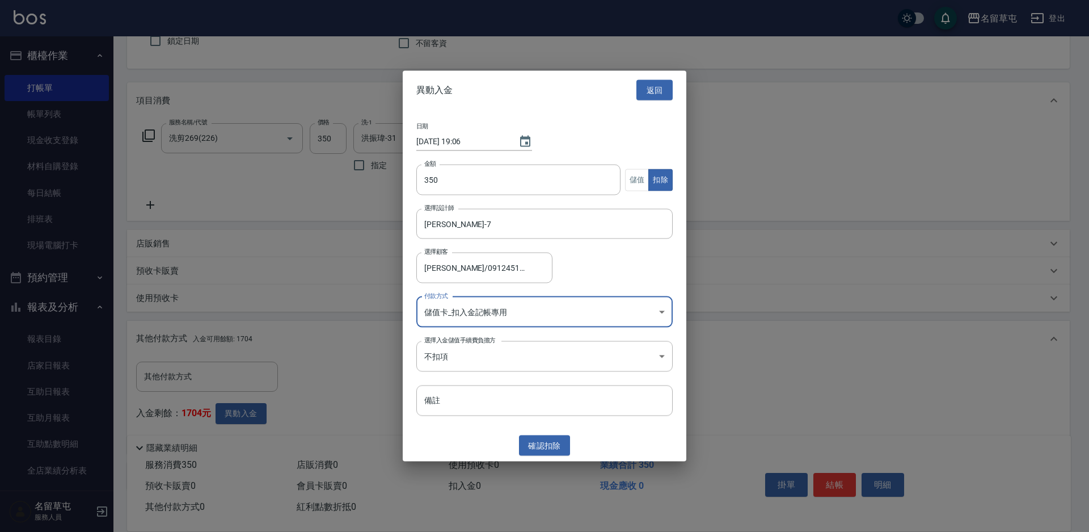
click at [558, 446] on button "確認 扣除" at bounding box center [544, 445] width 51 height 21
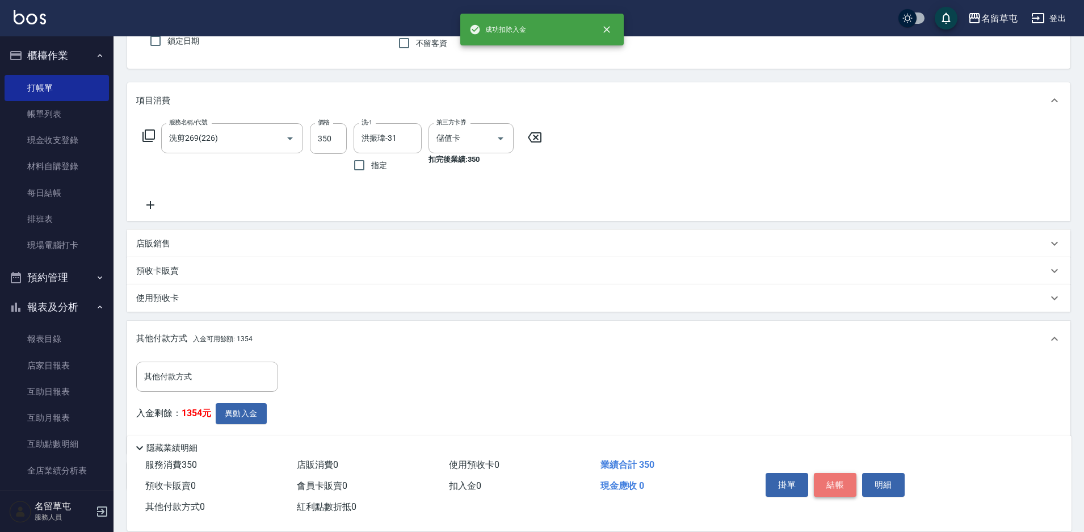
click at [832, 486] on button "結帳" at bounding box center [835, 485] width 43 height 24
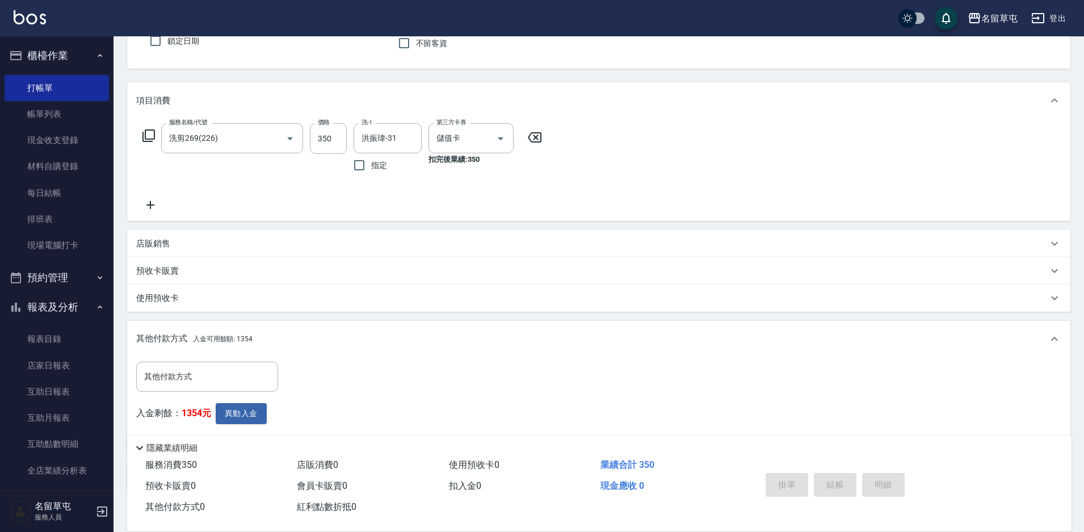
type input "[DATE] 19:07"
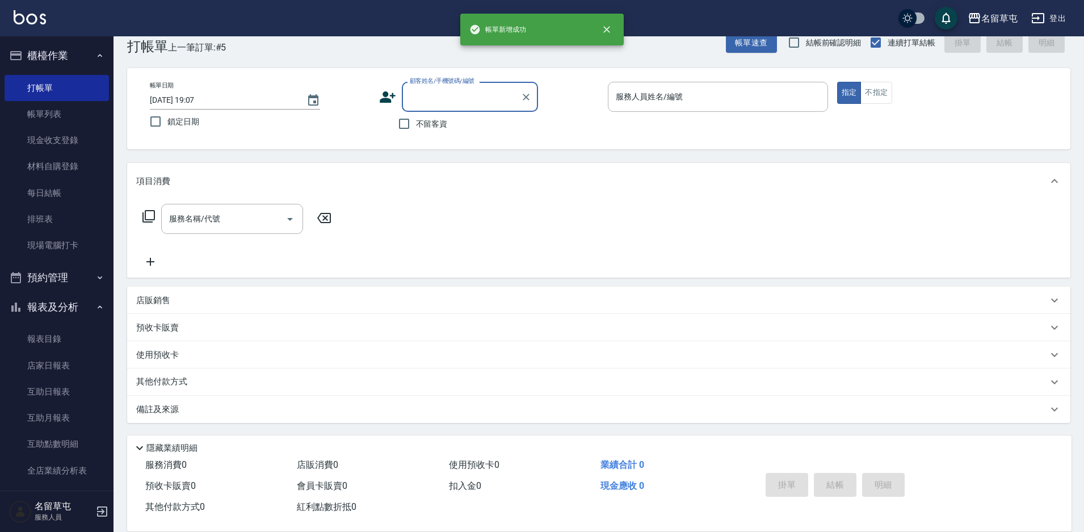
scroll to position [23, 0]
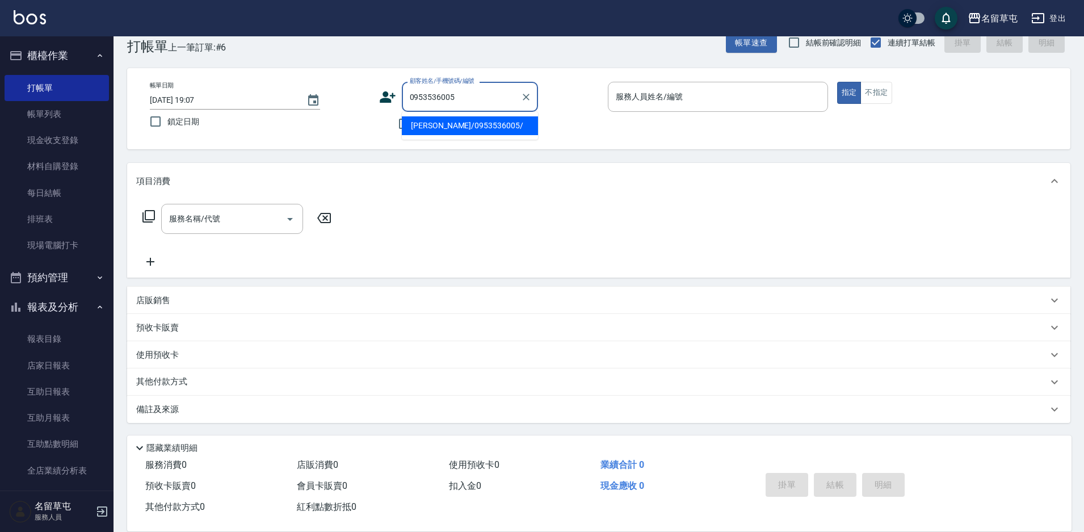
type input "[PERSON_NAME]/0953536005/"
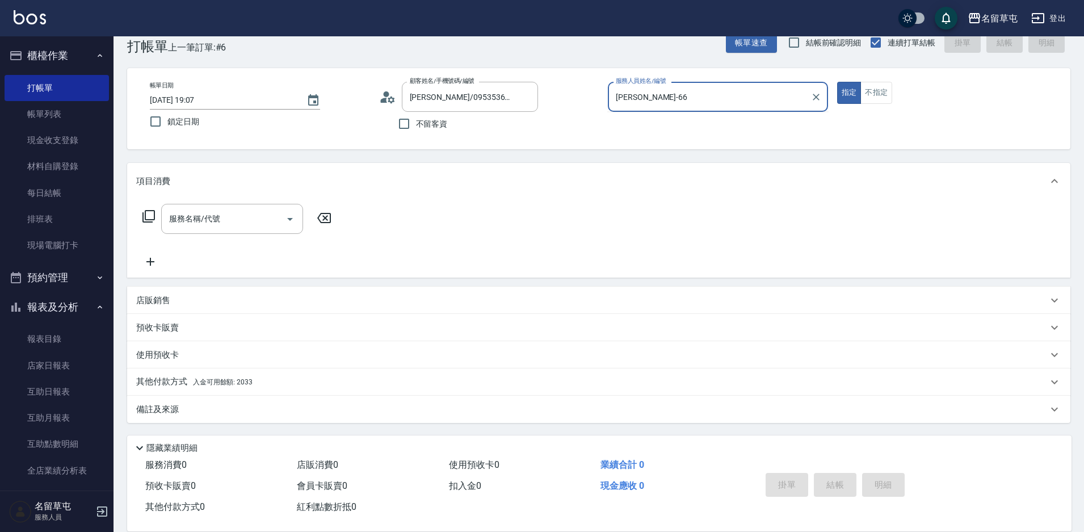
click at [837, 82] on button "指定" at bounding box center [849, 93] width 24 height 22
type input "[PERSON_NAME]-6"
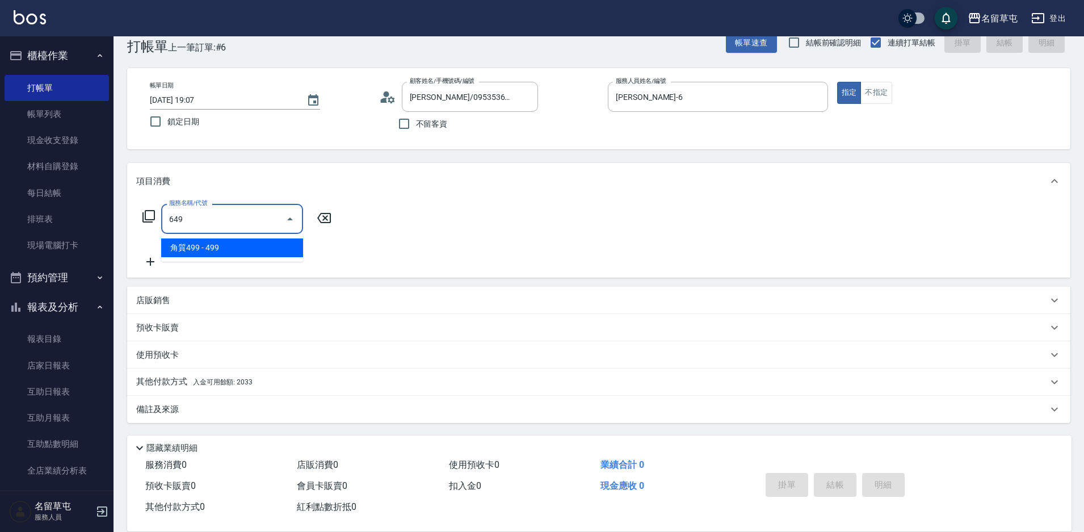
type input "角質499(649)"
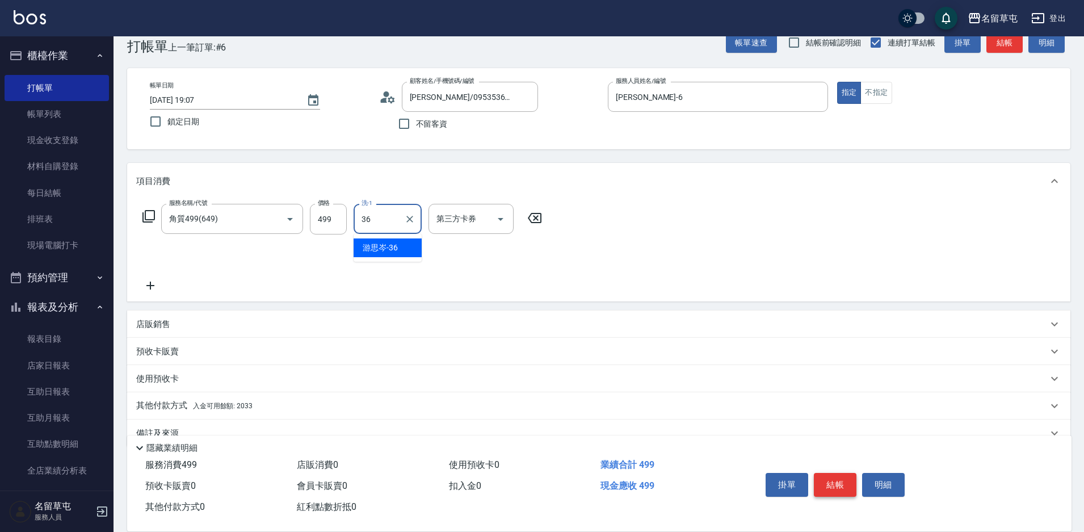
type input "游思岑-36"
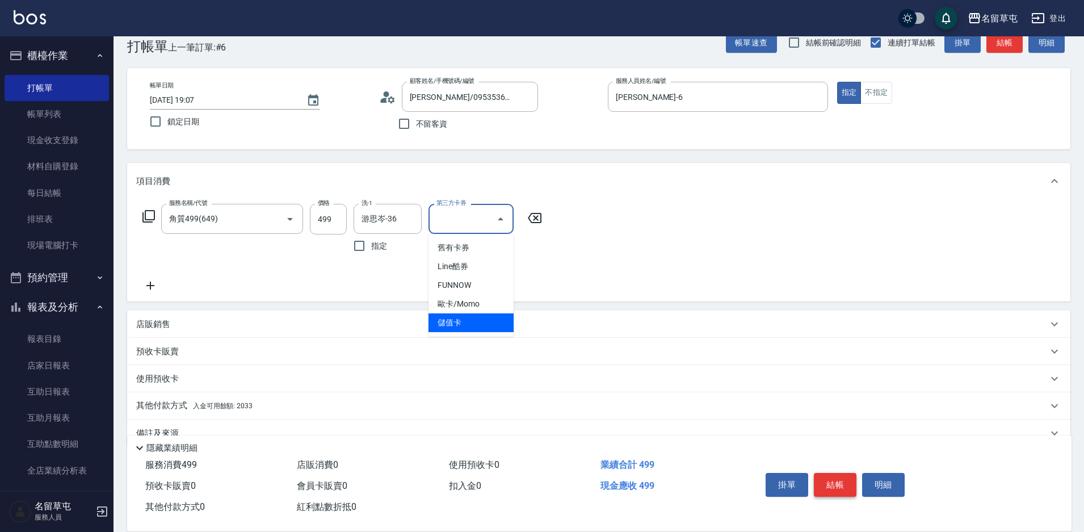
type input "儲值卡"
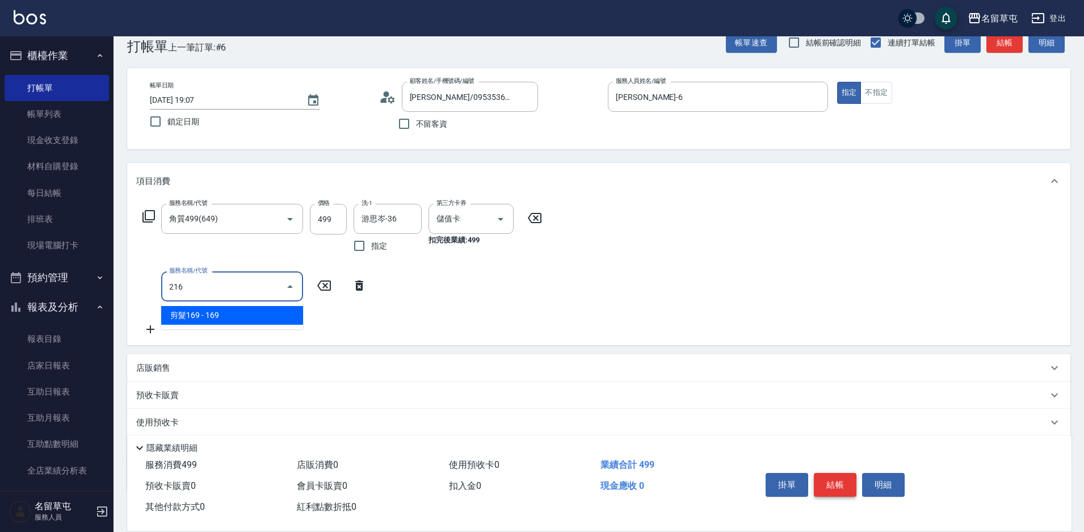
type input "剪髮169(216)"
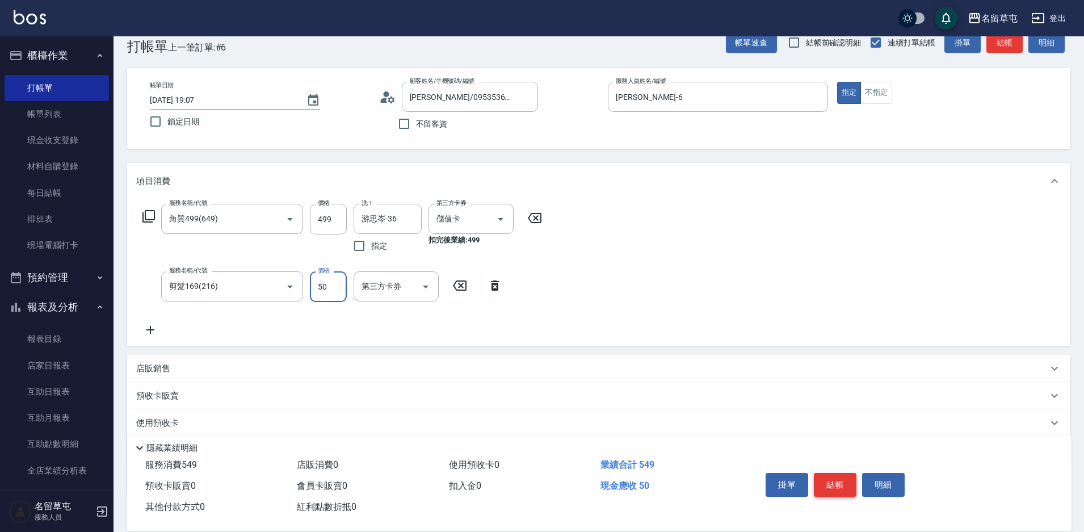
type input "50"
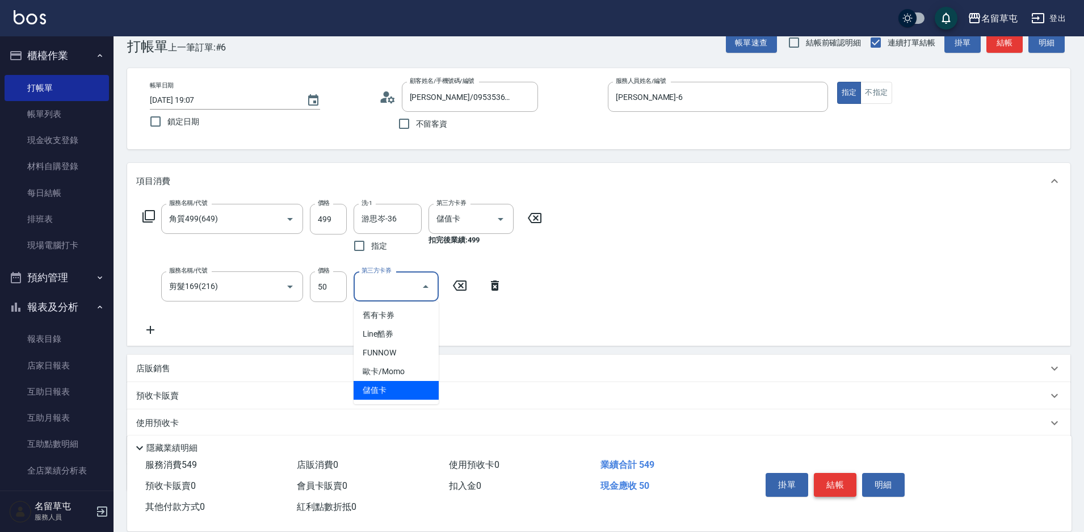
type input "儲值卡"
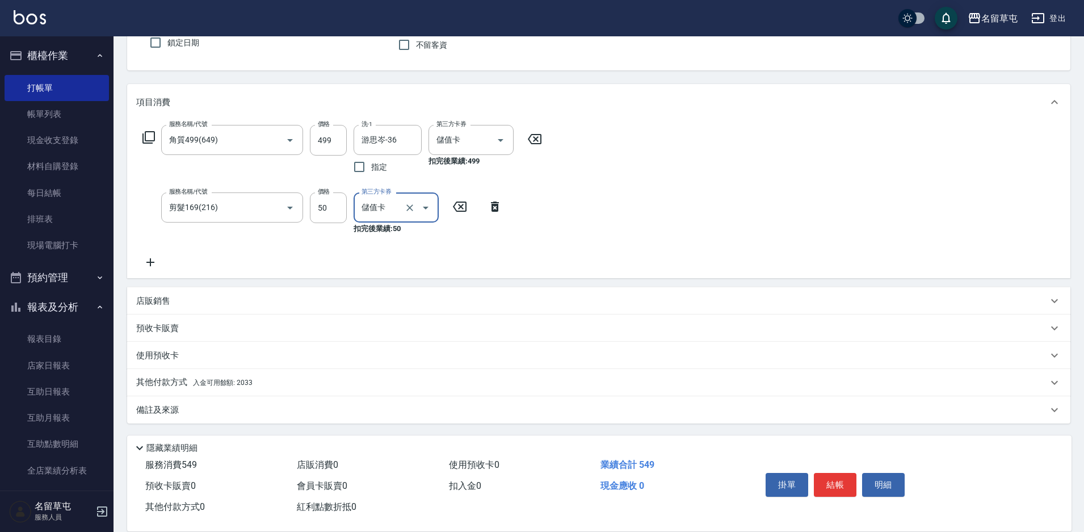
scroll to position [103, 0]
click at [157, 375] on div "其他付款方式 入金可用餘額: 2033" at bounding box center [598, 381] width 943 height 27
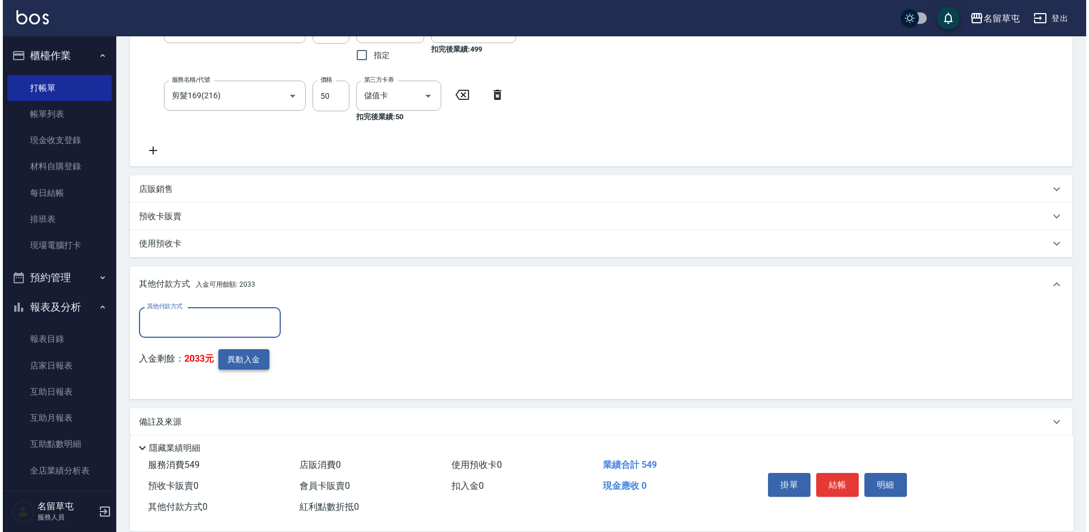
scroll to position [216, 0]
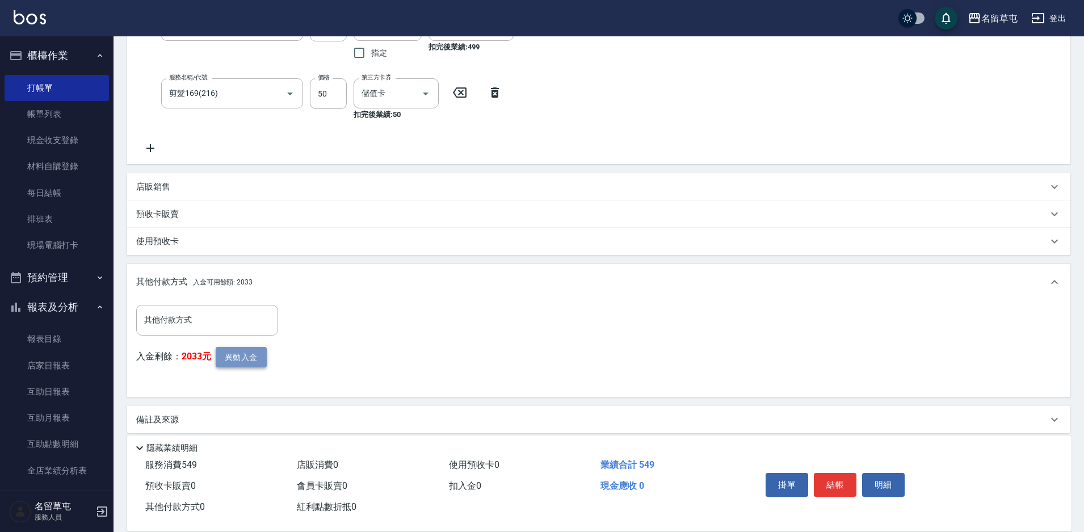
click at [251, 360] on button "異動入金" at bounding box center [241, 357] width 51 height 21
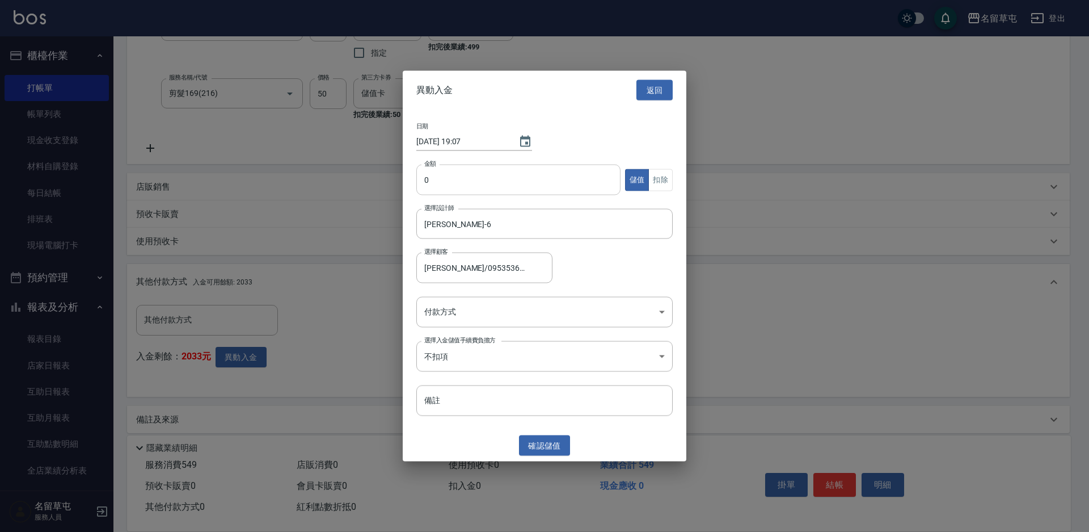
click at [443, 184] on input "0" at bounding box center [518, 180] width 204 height 31
type input "549"
click at [658, 179] on button "扣除" at bounding box center [661, 180] width 24 height 22
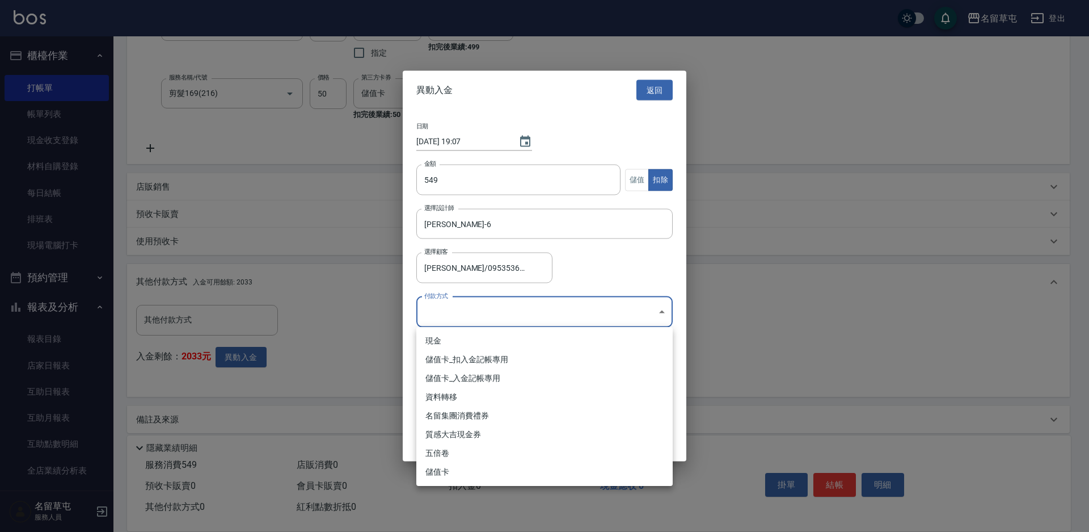
click at [441, 302] on body "名留草屯 登出 櫃檯作業 打帳單 帳單列表 現金收支登錄 材料自購登錄 每日結帳 排班表 現場電腦打卡 預約管理 預約管理 單日預約紀錄 單週預約紀錄 報表及…" at bounding box center [544, 163] width 1089 height 758
click at [445, 361] on li "儲值卡_扣入金記帳專用" at bounding box center [544, 359] width 256 height 19
type input "儲值卡_扣入金記帳專用"
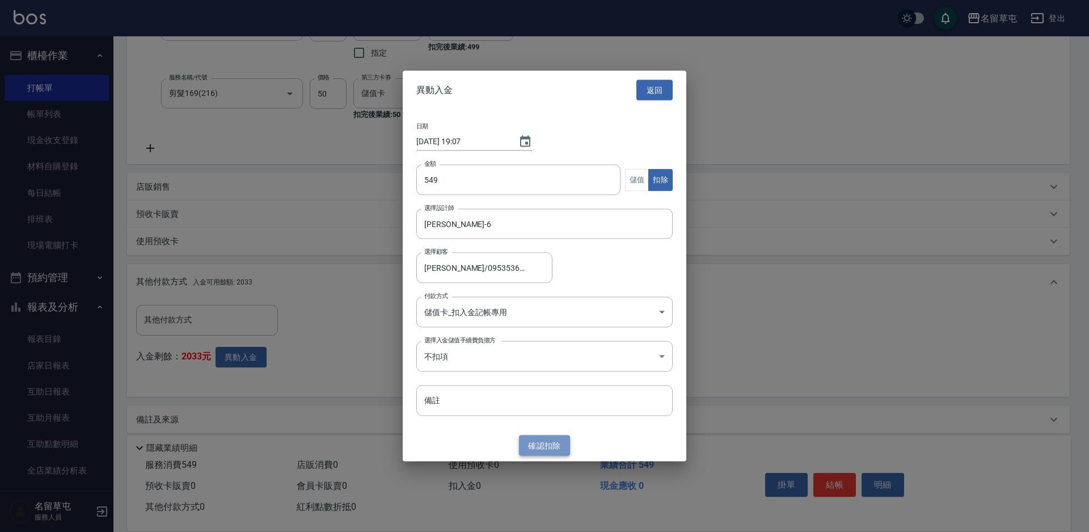
click at [540, 448] on button "確認 扣除" at bounding box center [544, 445] width 51 height 21
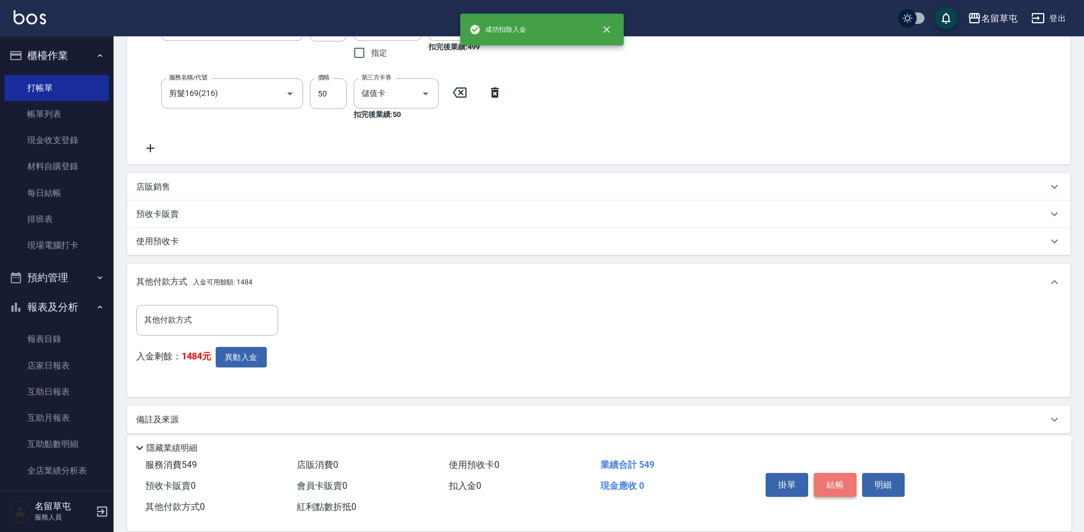
click at [831, 479] on button "結帳" at bounding box center [835, 485] width 43 height 24
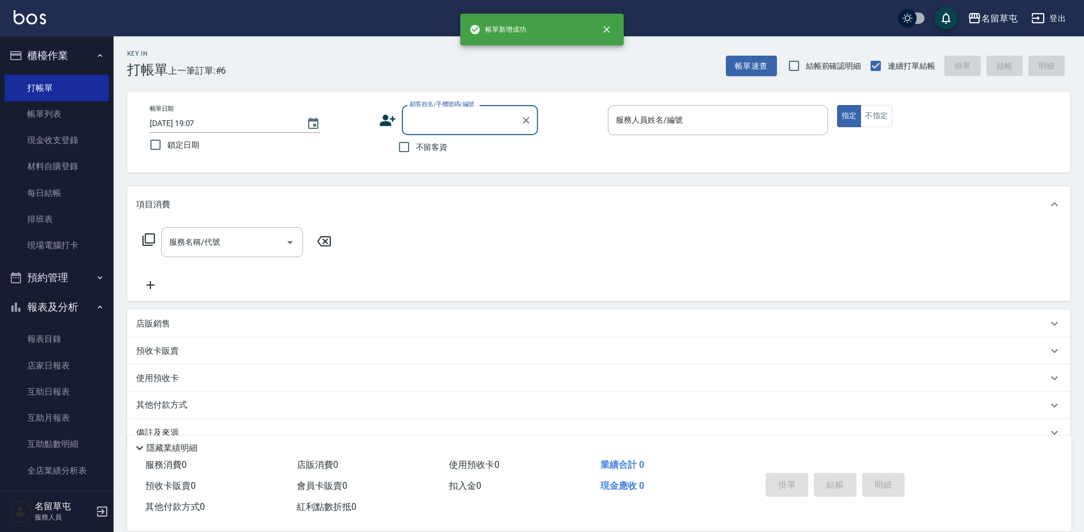
scroll to position [0, 0]
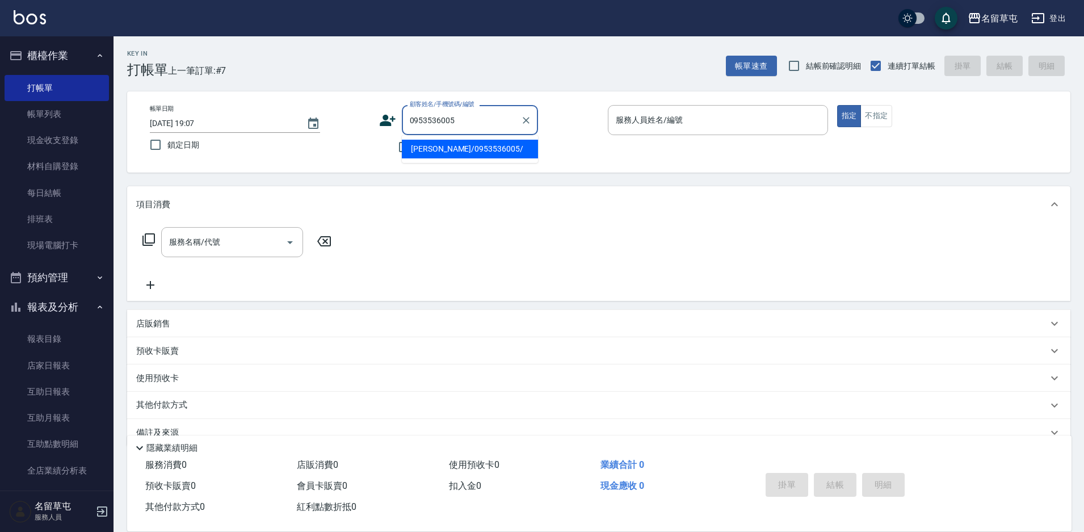
type input "[PERSON_NAME]/0953536005/"
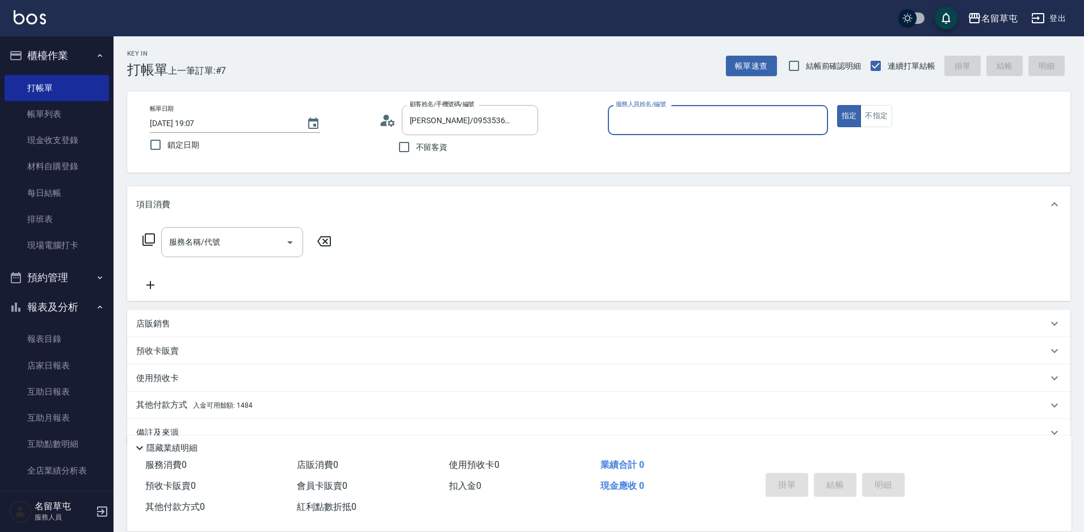
type input "[PERSON_NAME]-6"
click at [837, 105] on button "指定" at bounding box center [849, 116] width 24 height 22
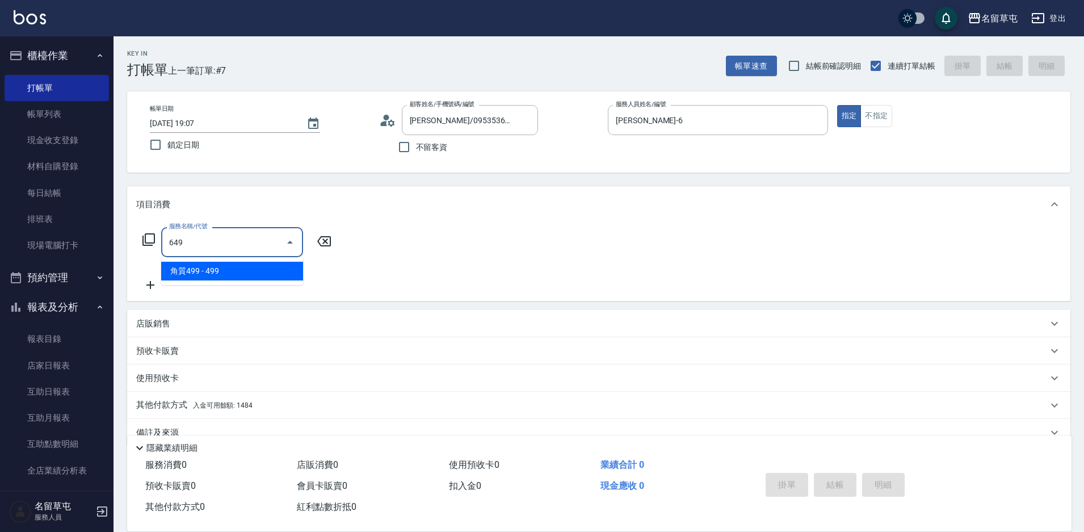
type input "角質499(649)"
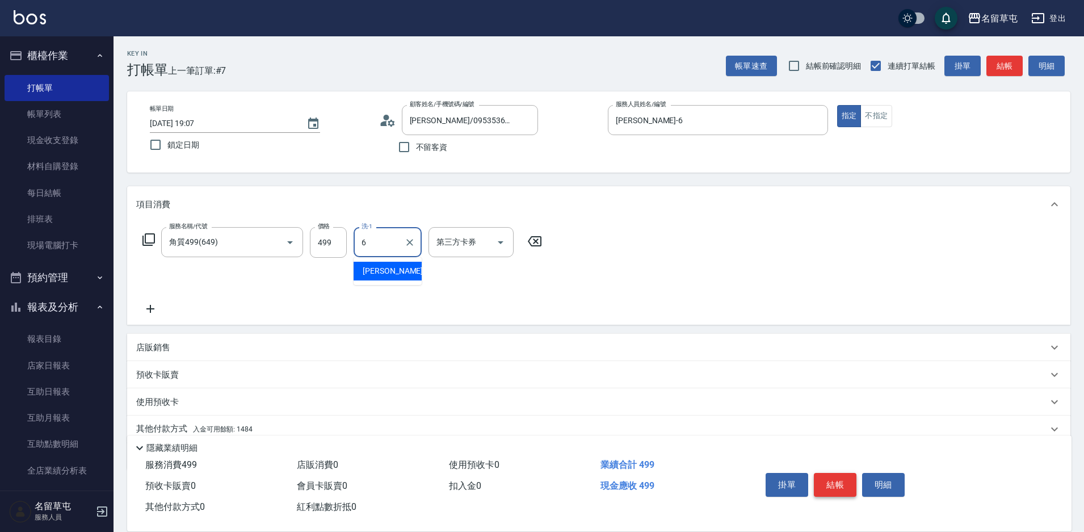
type input "[PERSON_NAME]-6"
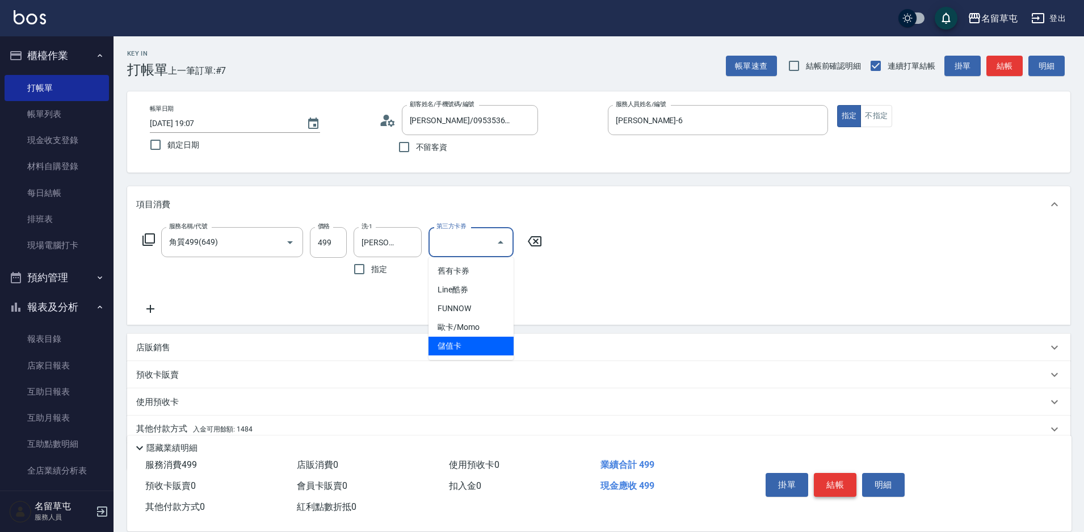
type input "儲值卡"
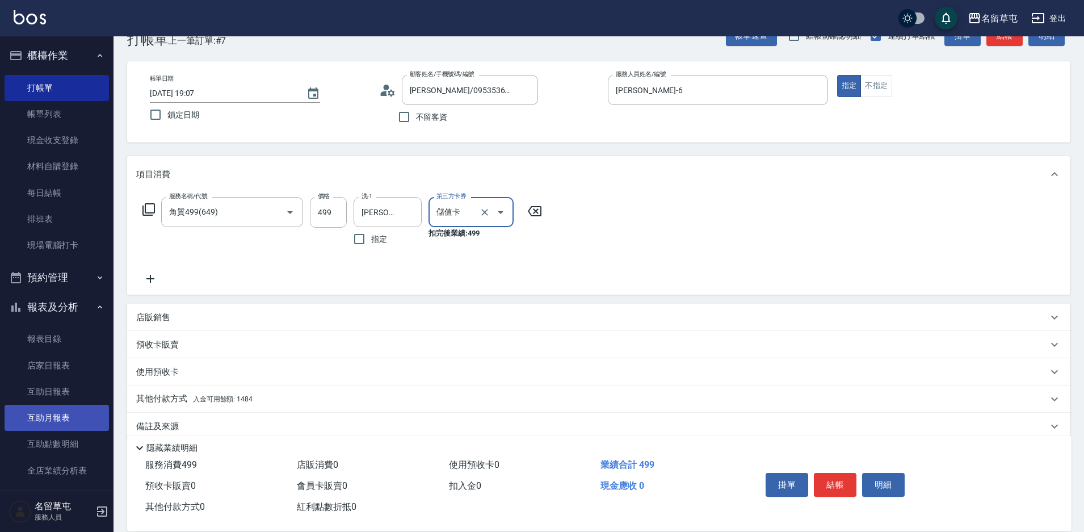
scroll to position [47, 0]
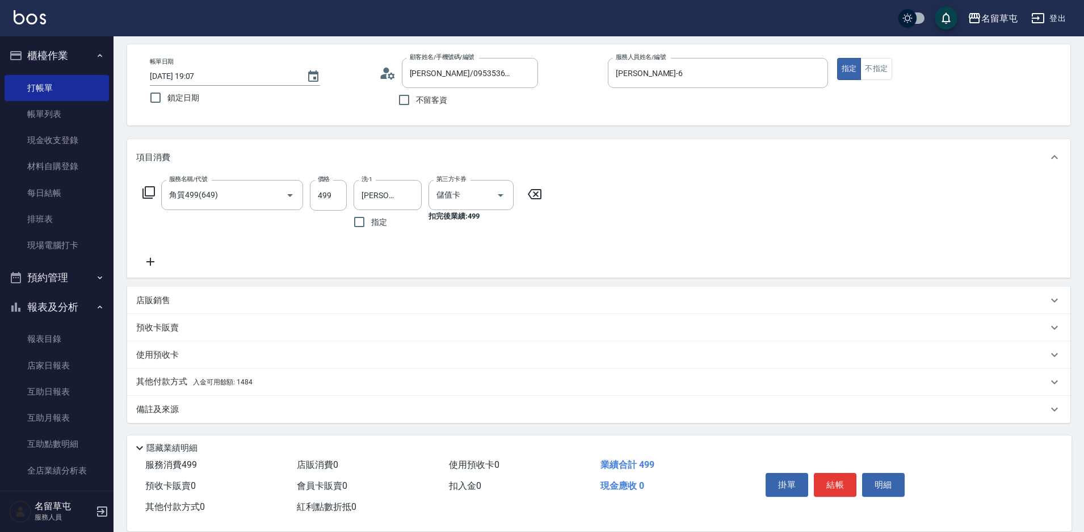
click at [144, 384] on p "其他付款方式 入金可用餘額: 1484" at bounding box center [194, 382] width 116 height 12
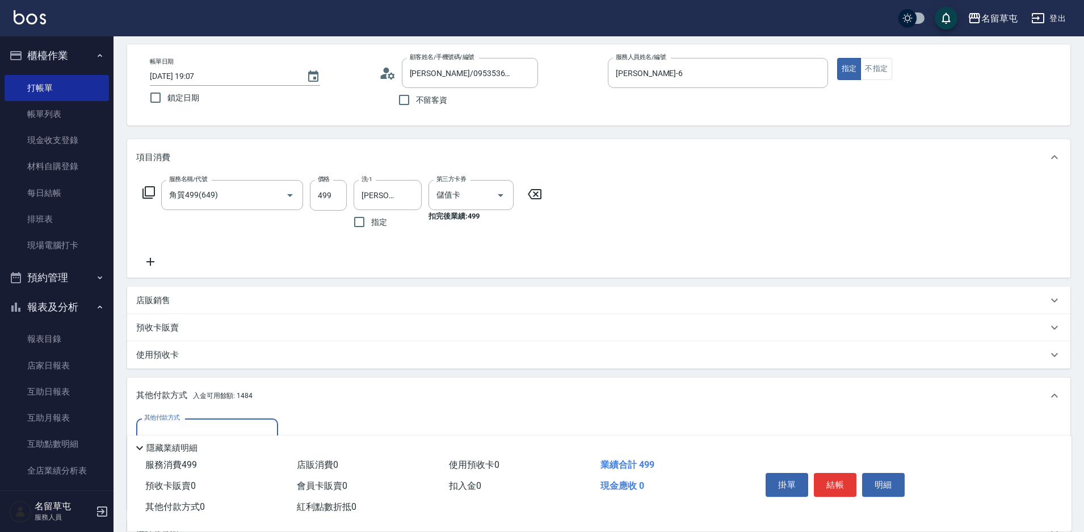
scroll to position [104, 0]
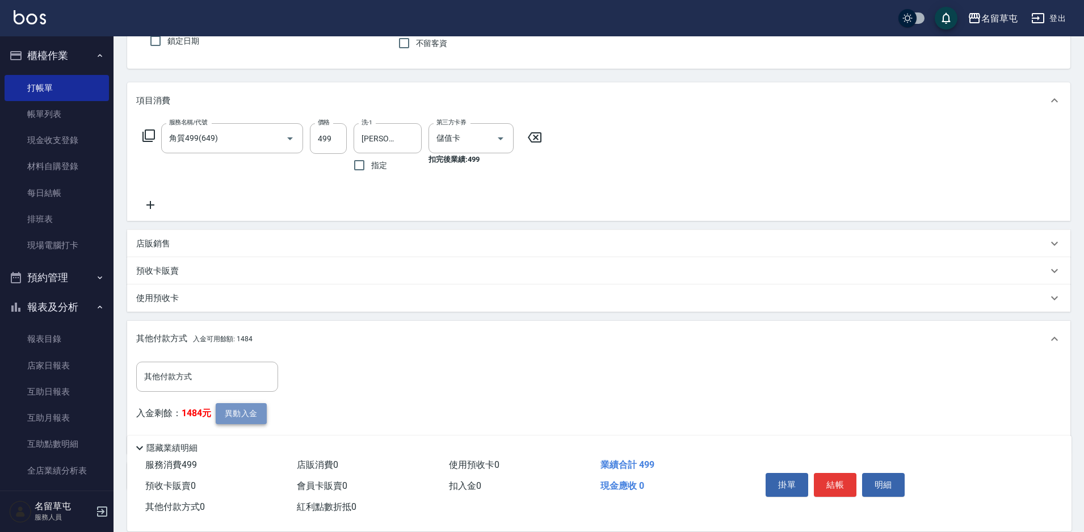
click at [242, 409] on button "異動入金" at bounding box center [241, 413] width 51 height 21
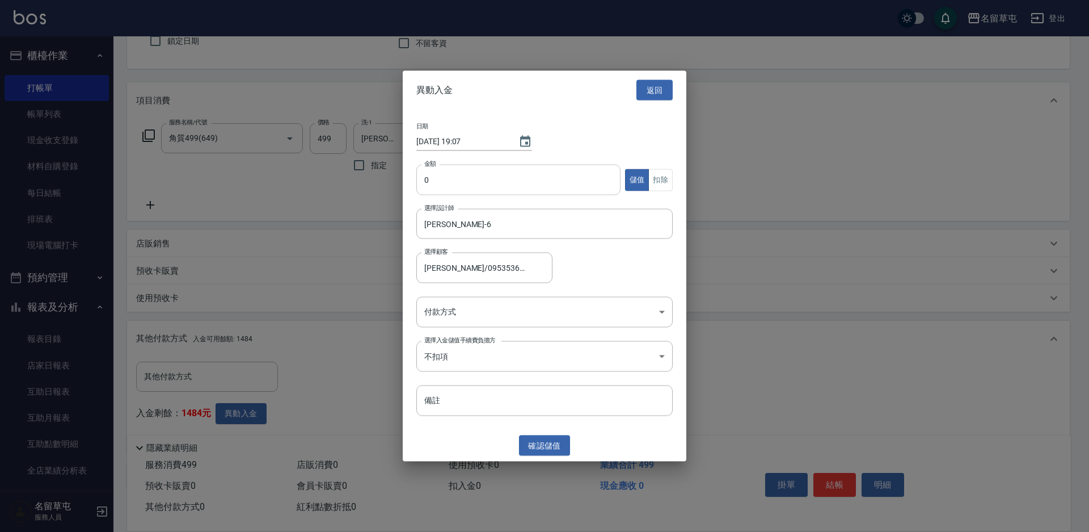
click at [455, 170] on input "0" at bounding box center [518, 180] width 204 height 31
type input "499"
click at [660, 181] on button "扣除" at bounding box center [661, 180] width 24 height 22
click at [471, 305] on body "名留草屯 登出 櫃檯作業 打帳單 帳單列表 現金收支登錄 材料自購登錄 每日結帳 排班表 現場電腦打卡 預約管理 預約管理 單日預約紀錄 單週預約紀錄 報表及…" at bounding box center [544, 247] width 1089 height 702
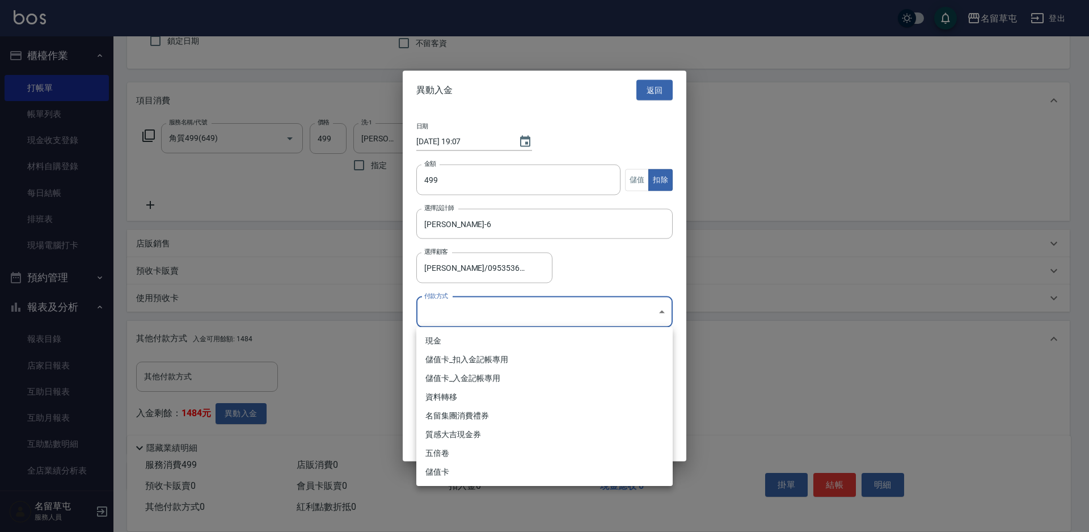
click at [459, 365] on li "儲值卡_扣入金記帳專用" at bounding box center [544, 359] width 256 height 19
type input "儲值卡_扣入金記帳專用"
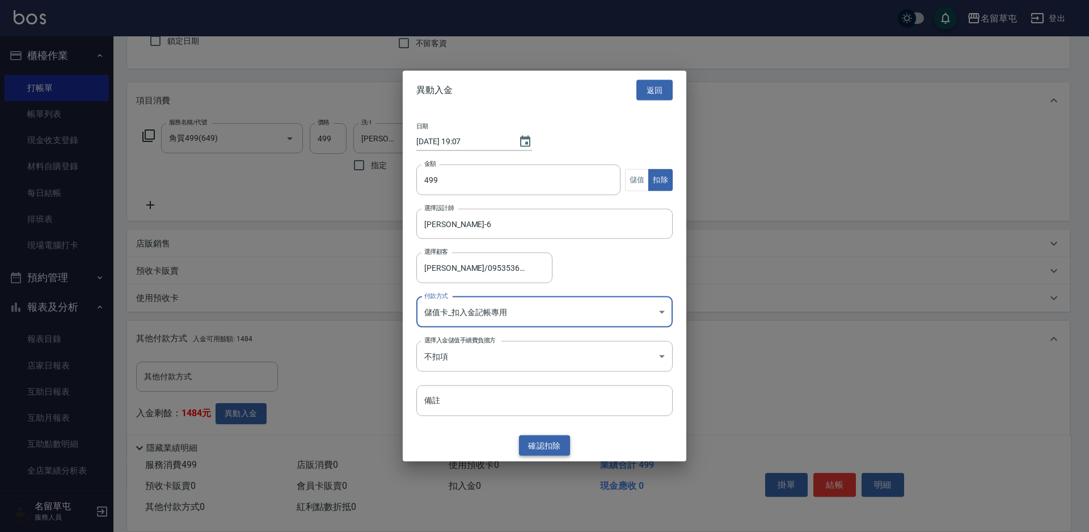
click at [528, 446] on button "確認 扣除" at bounding box center [544, 445] width 51 height 21
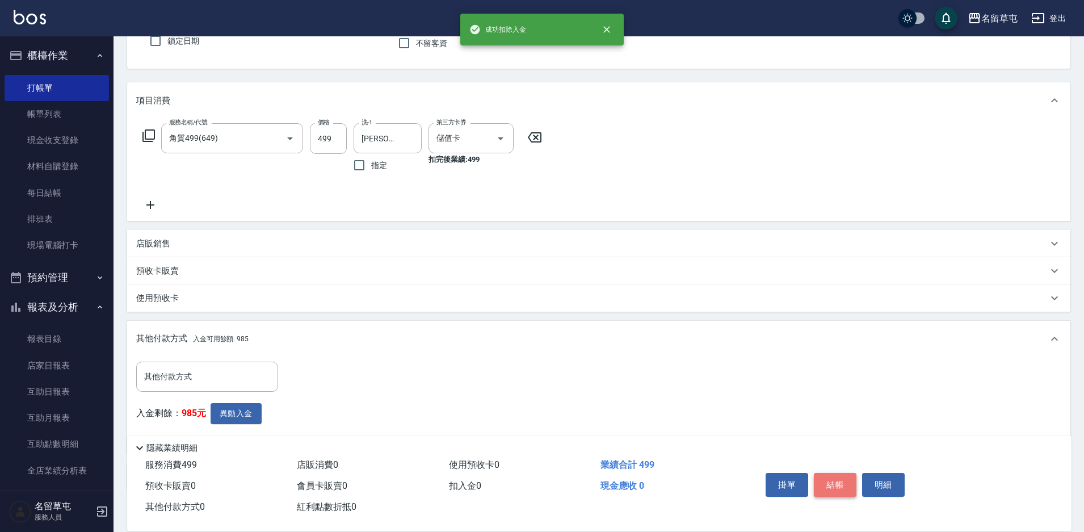
click at [843, 478] on button "結帳" at bounding box center [835, 485] width 43 height 24
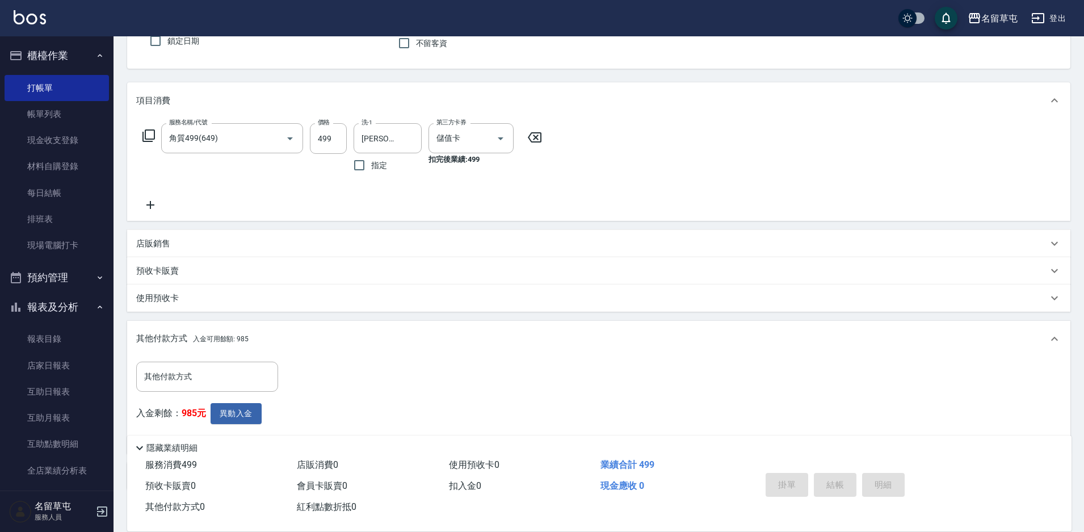
type input "[DATE] 19:08"
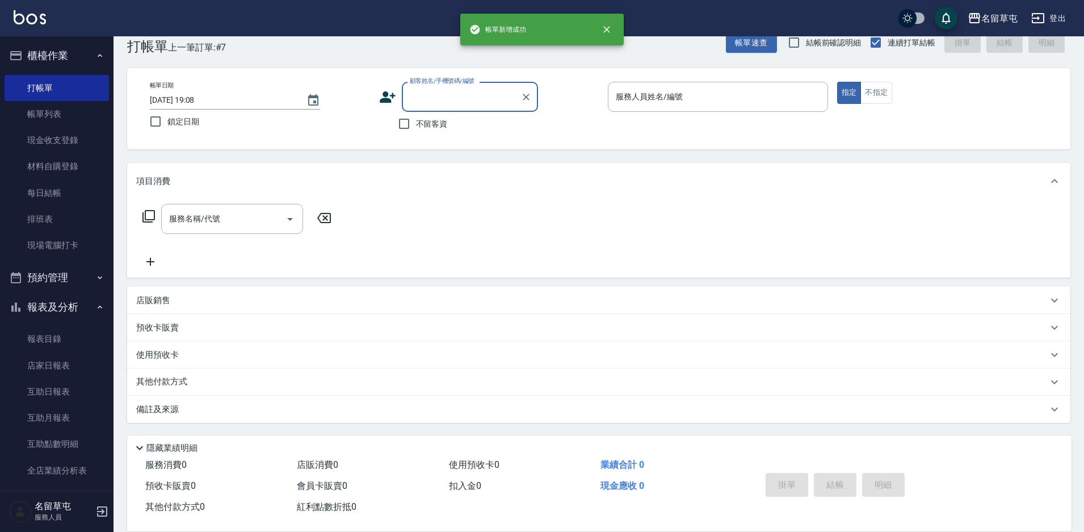
scroll to position [23, 0]
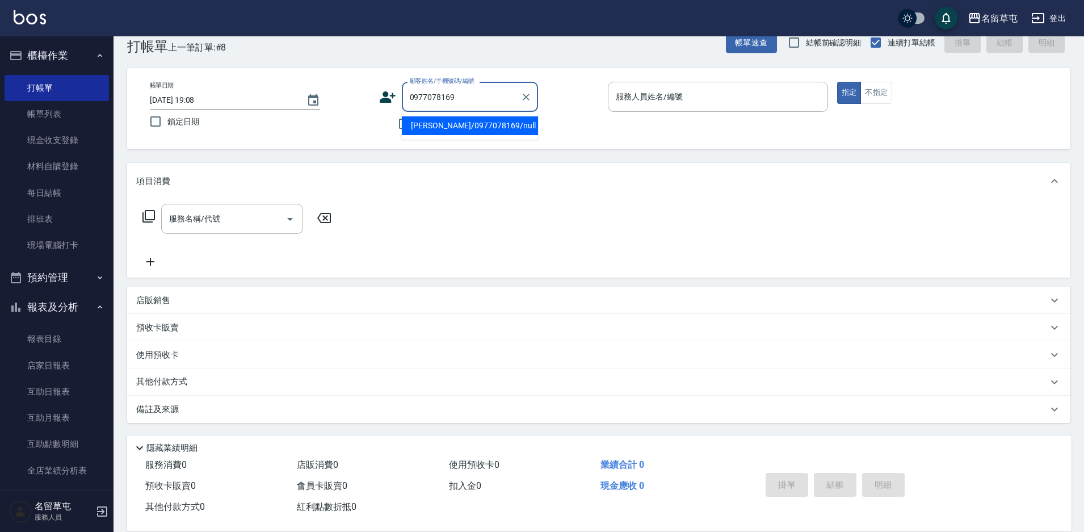
type input "[PERSON_NAME]/0977078169/null"
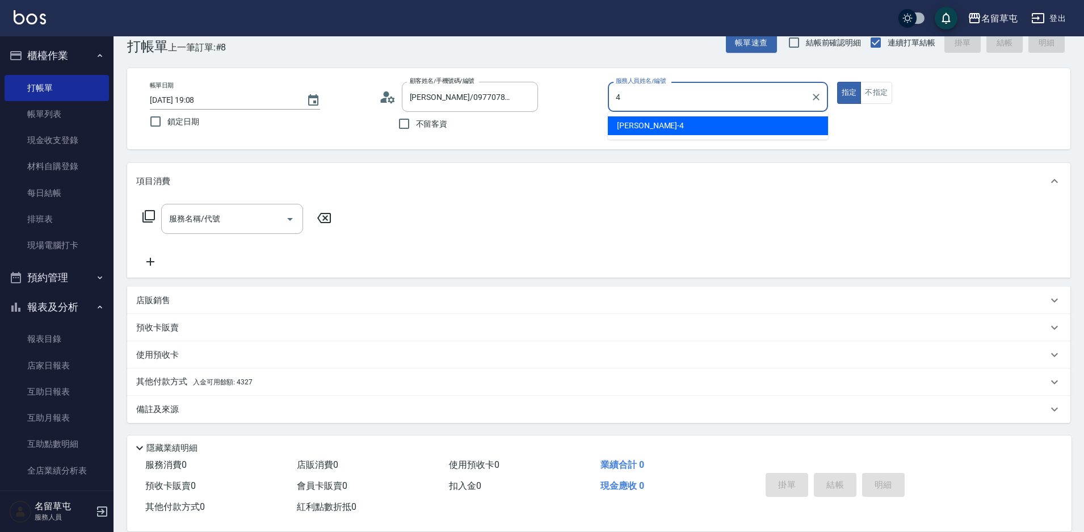
type input "[PERSON_NAME]-4"
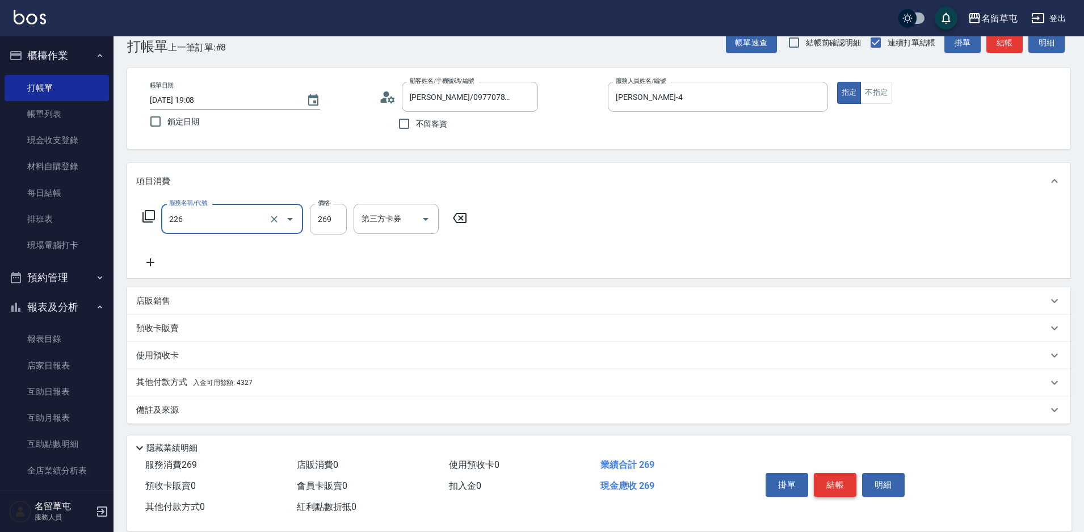
type input "洗剪269(226)"
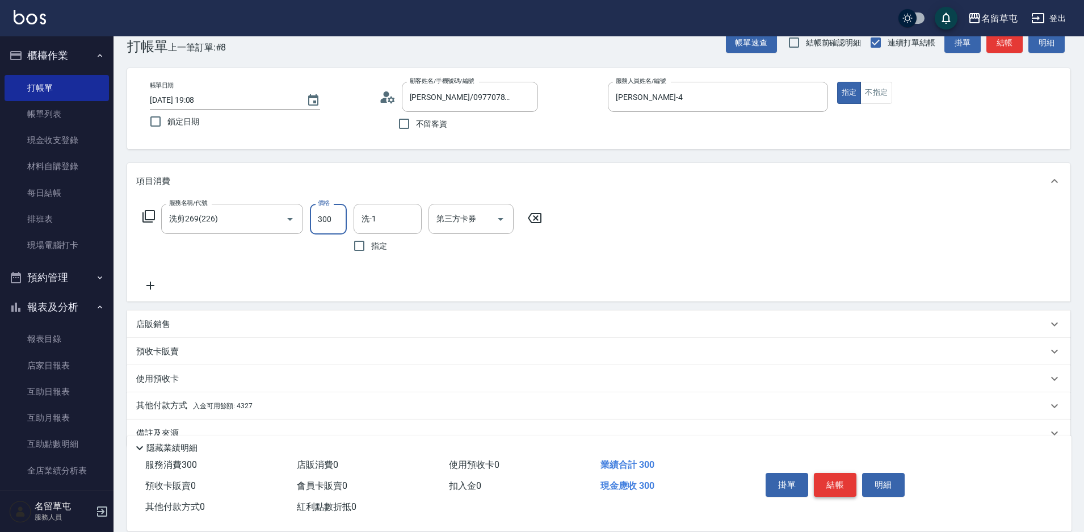
type input "300"
type input "[PERSON_NAME]-4"
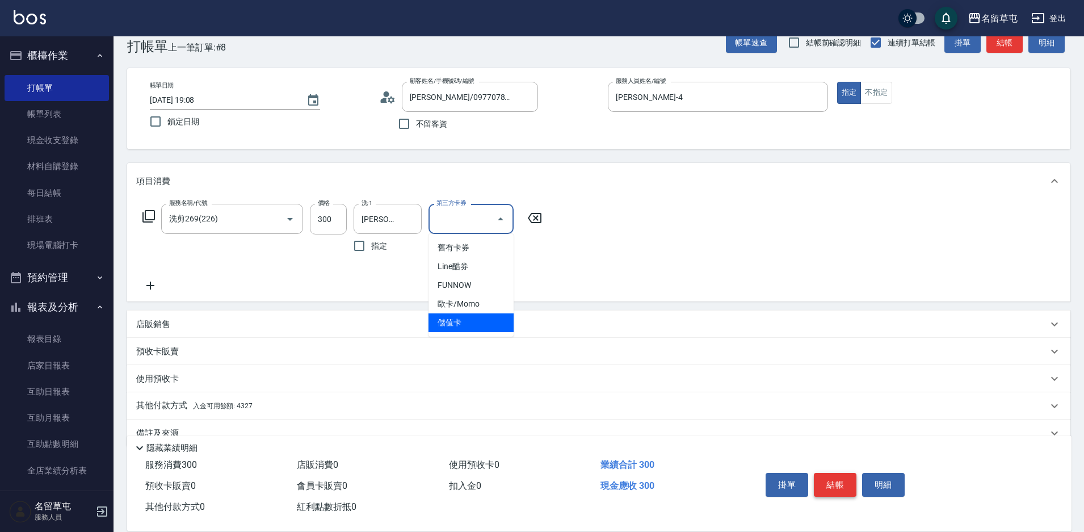
type input "儲值卡"
click at [165, 410] on p "其他付款方式 入金可用餘額: 4327" at bounding box center [194, 405] width 116 height 12
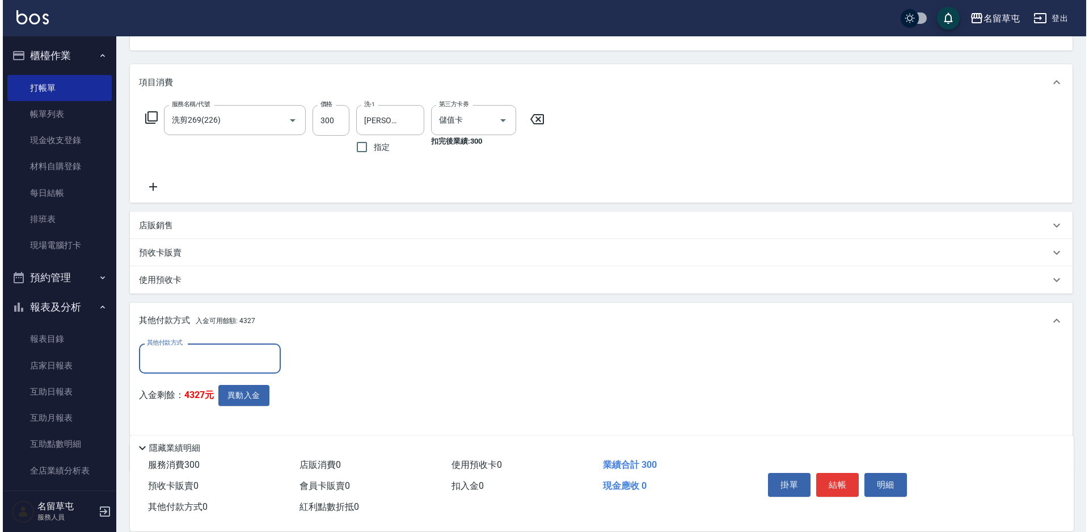
scroll to position [137, 0]
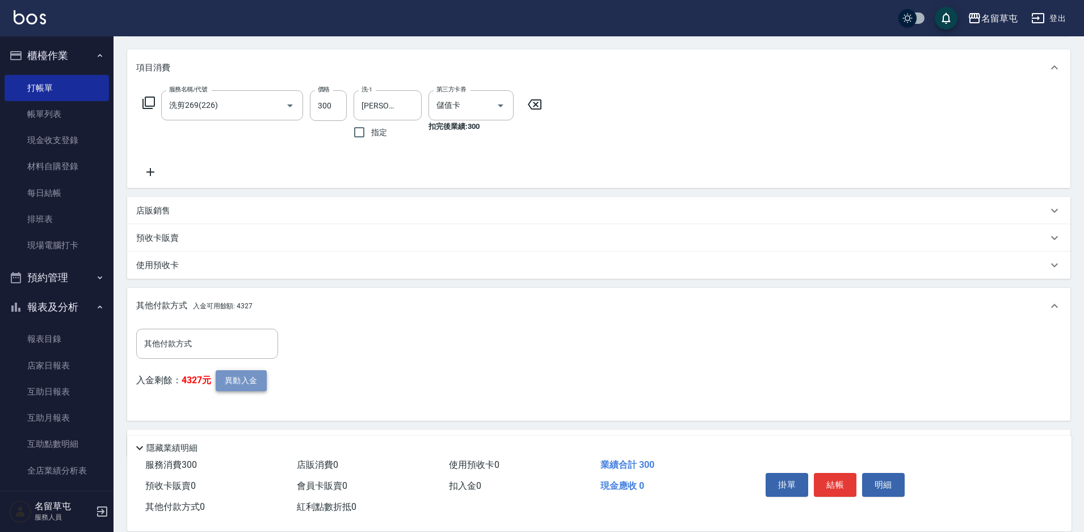
click at [226, 376] on button "異動入金" at bounding box center [241, 380] width 51 height 21
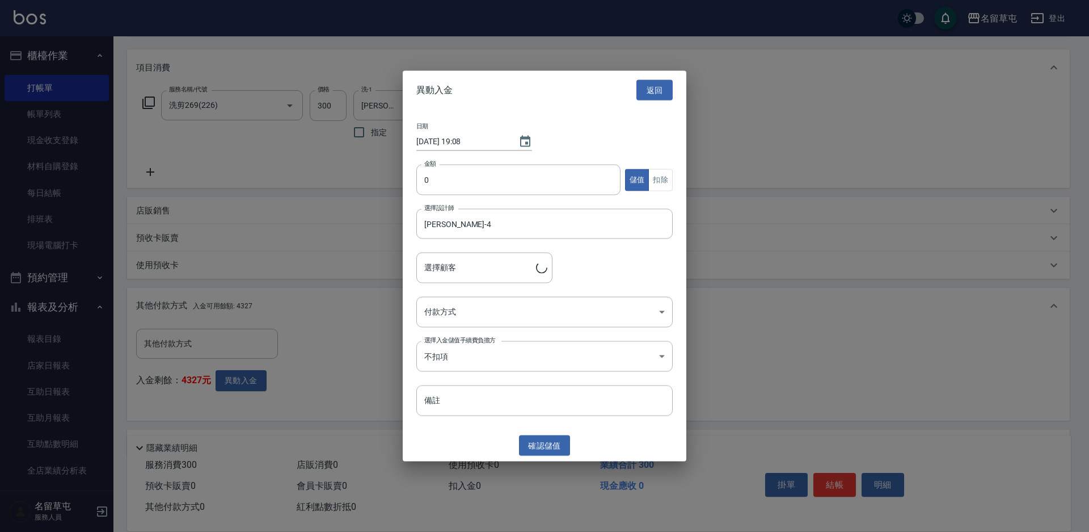
type input "[PERSON_NAME]/0977078169"
click at [448, 187] on input "0" at bounding box center [518, 180] width 204 height 31
type input "0300"
drag, startPoint x: 664, startPoint y: 179, endPoint x: 660, endPoint y: 186, distance: 7.9
click at [663, 179] on button "扣除" at bounding box center [661, 180] width 24 height 22
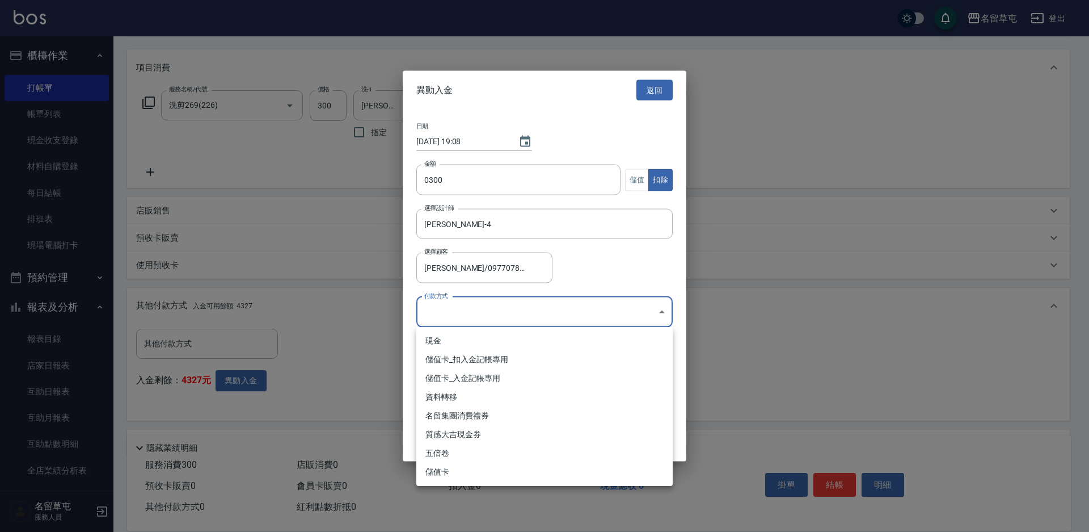
click at [527, 325] on body "名留草屯 登出 櫃檯作業 打帳單 帳單列表 現金收支登錄 材料自購登錄 每日結帳 排班表 現場電腦打卡 預約管理 預約管理 單日預約紀錄 單週預約紀錄 報表及…" at bounding box center [544, 214] width 1089 height 702
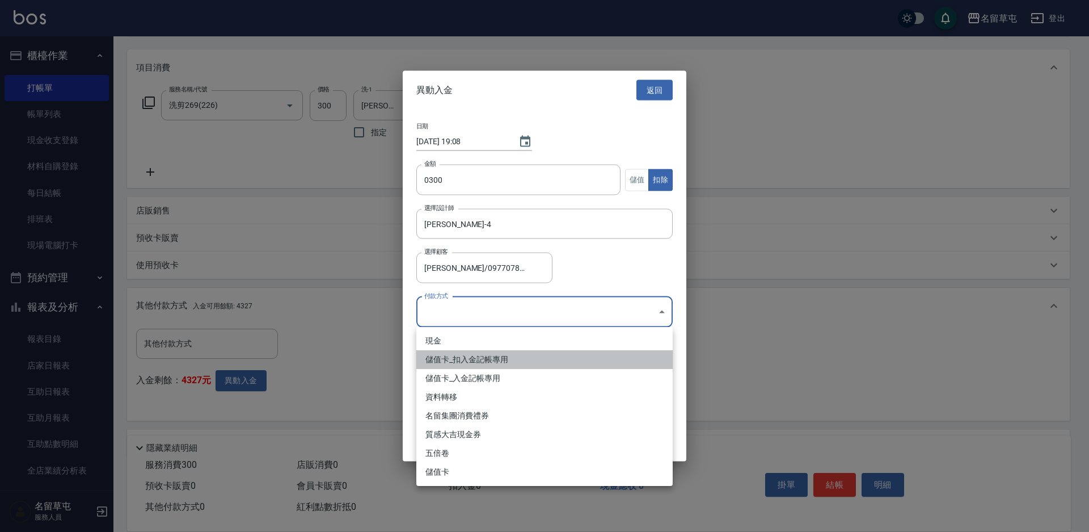
click at [481, 362] on li "儲值卡_扣入金記帳專用" at bounding box center [544, 359] width 256 height 19
type input "儲值卡_扣入金記帳專用"
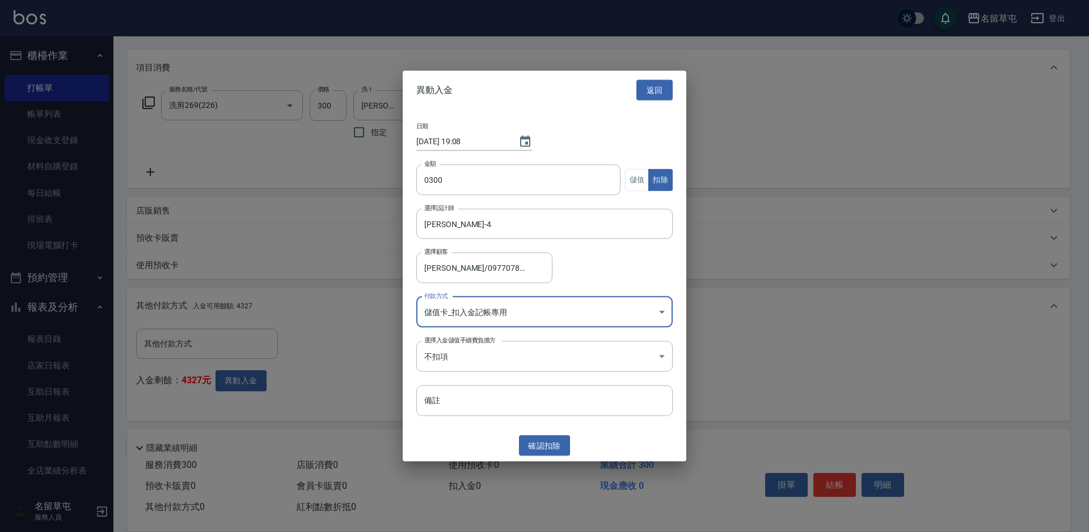
click at [526, 444] on button "確認 扣除" at bounding box center [544, 445] width 51 height 21
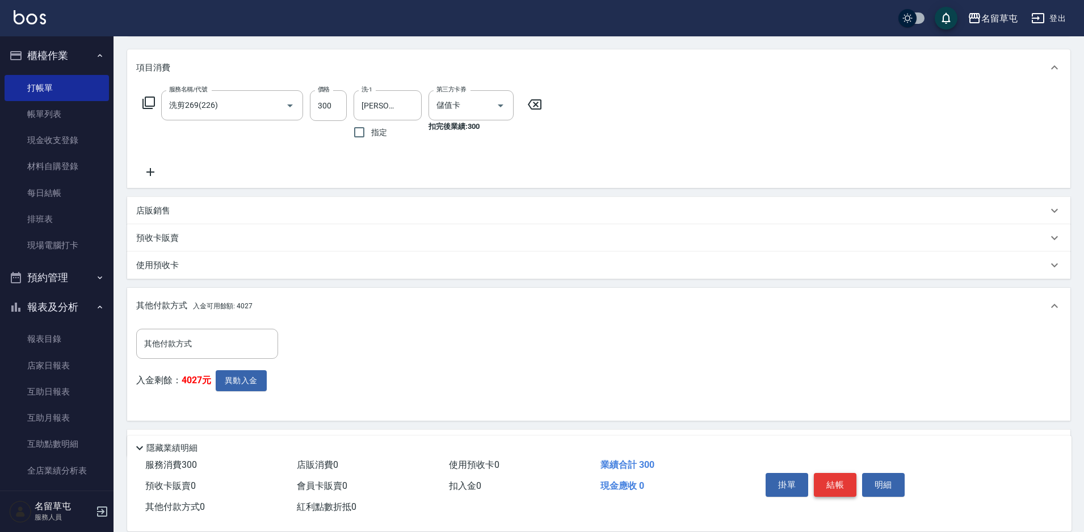
click at [832, 482] on button "結帳" at bounding box center [835, 485] width 43 height 24
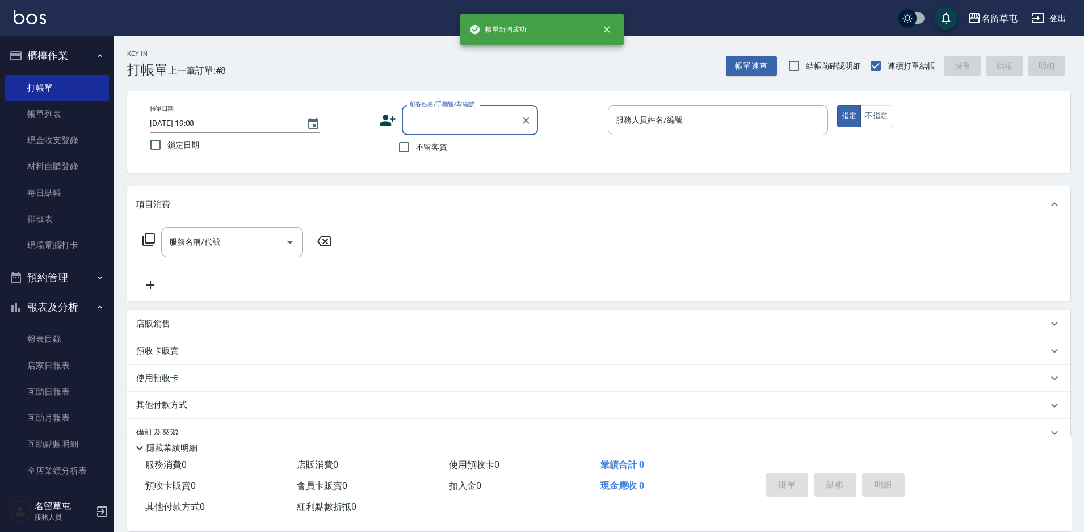
scroll to position [0, 0]
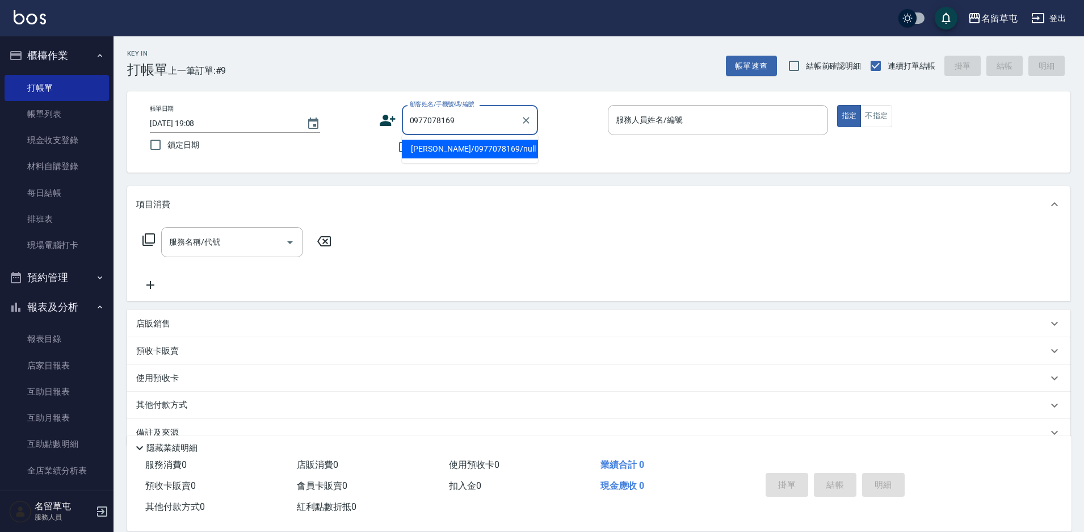
type input "[PERSON_NAME]/0977078169/null"
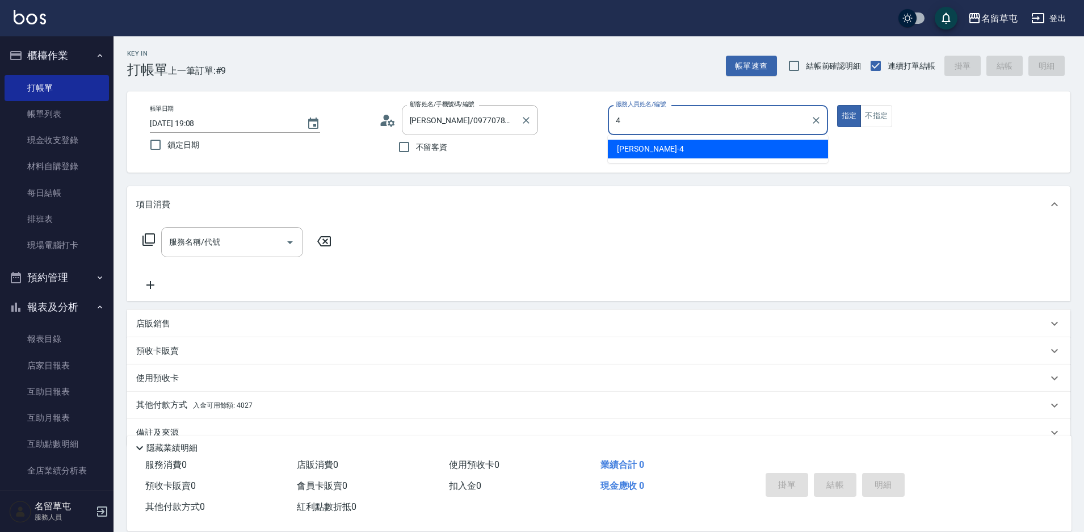
type input "[PERSON_NAME]-4"
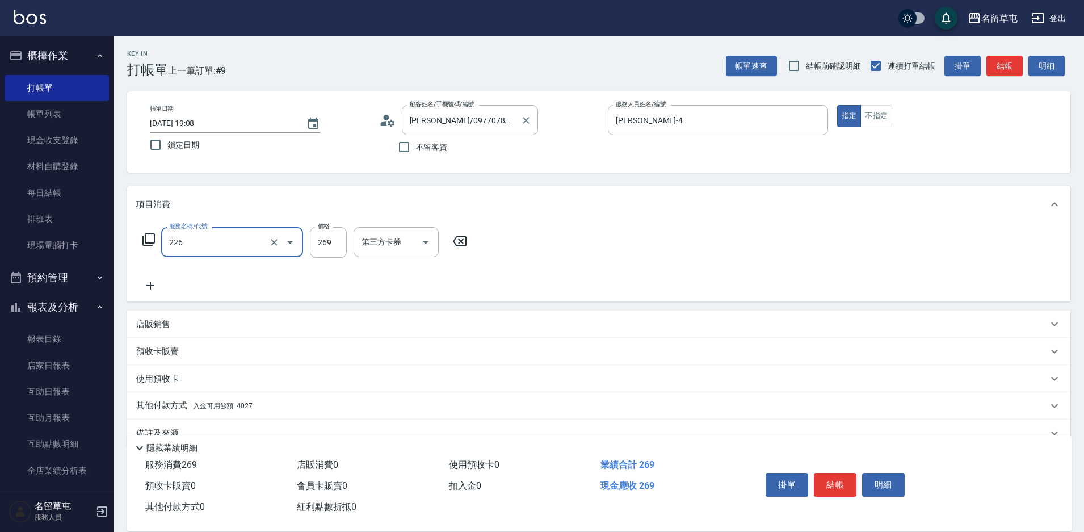
type input "洗剪269(226)"
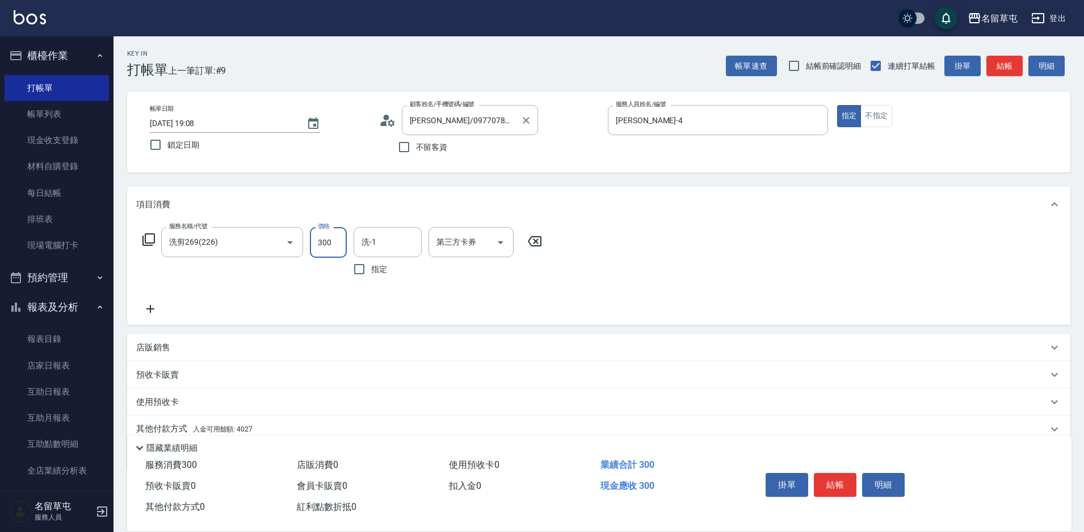
type input "300"
type input "[PERSON_NAME]-4"
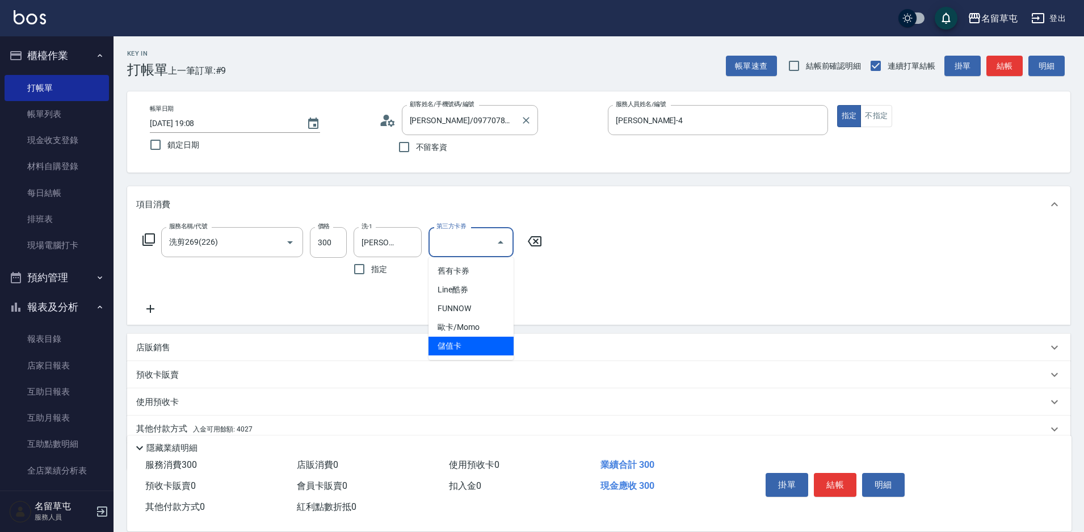
type input "儲值卡"
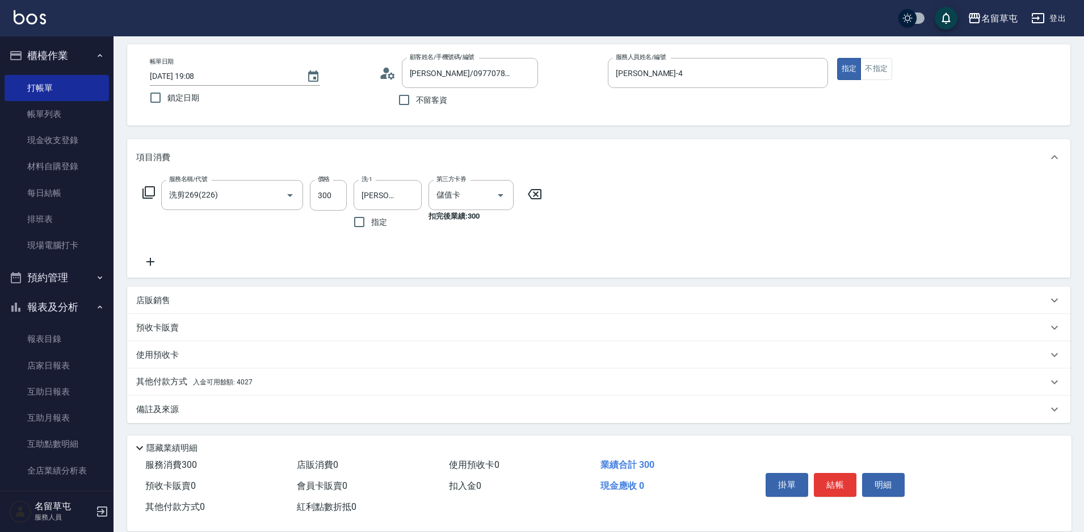
click at [155, 385] on p "其他付款方式 入金可用餘額: 4027" at bounding box center [194, 382] width 116 height 12
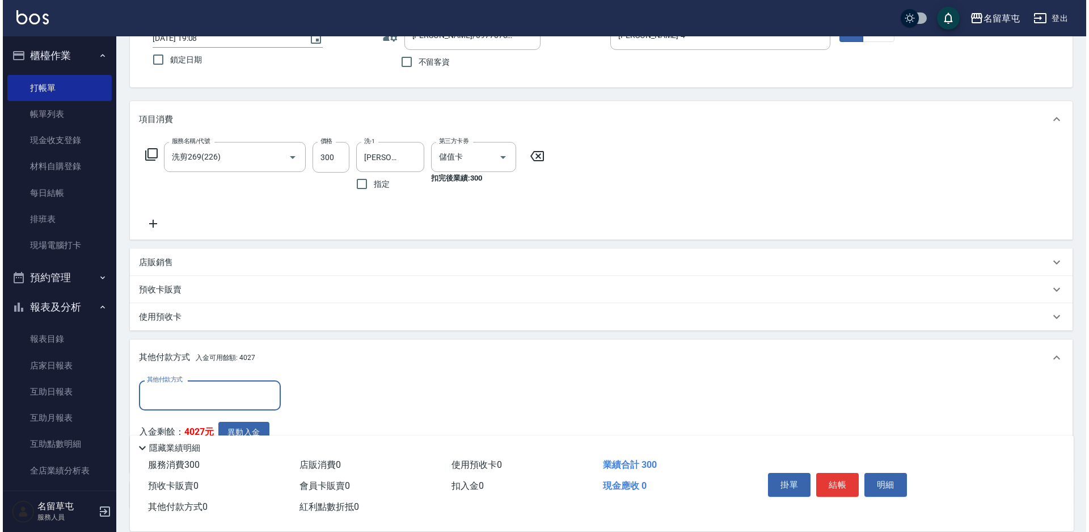
scroll to position [0, 0]
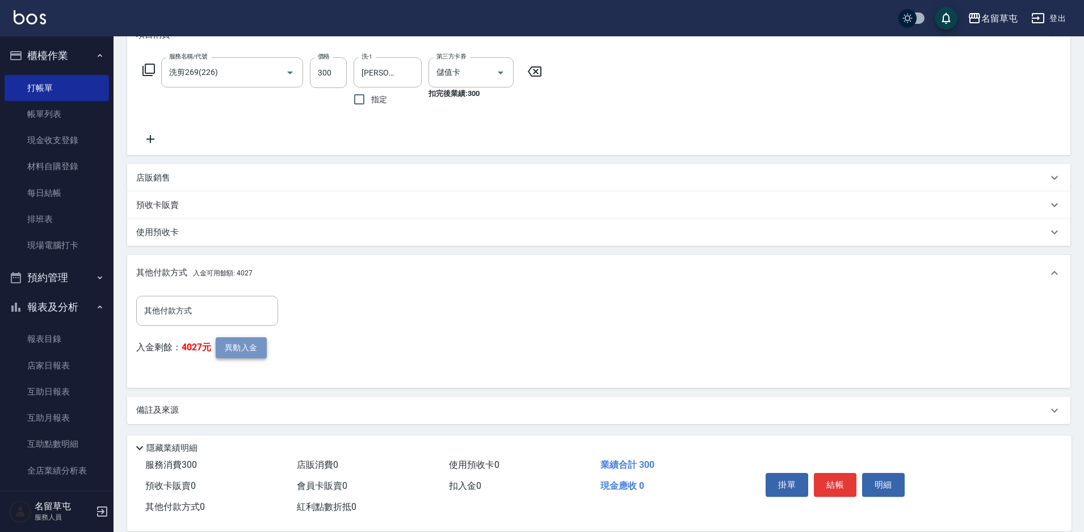
click at [248, 355] on button "異動入金" at bounding box center [241, 347] width 51 height 21
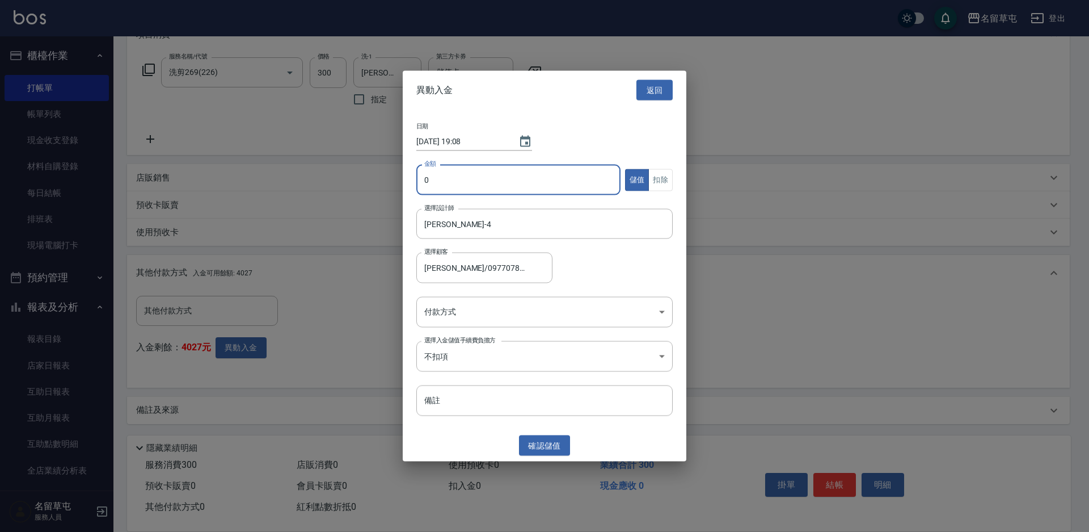
click at [422, 191] on input "0" at bounding box center [518, 180] width 204 height 31
type input "300"
drag, startPoint x: 669, startPoint y: 181, endPoint x: 505, endPoint y: 272, distance: 187.4
click at [666, 185] on button "扣除" at bounding box center [661, 180] width 24 height 22
click at [486, 306] on body "名留草屯 登出 櫃檯作業 打帳單 帳單列表 現金收支登錄 材料自購登錄 每日結帳 排班表 現場電腦打卡 預約管理 預約管理 單日預約紀錄 單週預約紀錄 報表及…" at bounding box center [544, 181] width 1089 height 702
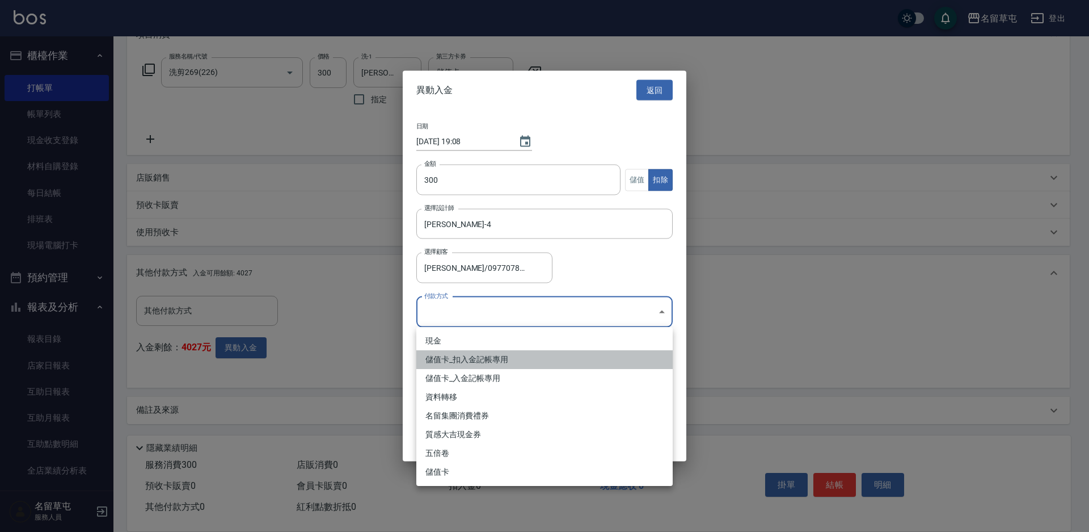
click at [457, 354] on li "儲值卡_扣入金記帳專用" at bounding box center [544, 359] width 256 height 19
type input "儲值卡_扣入金記帳專用"
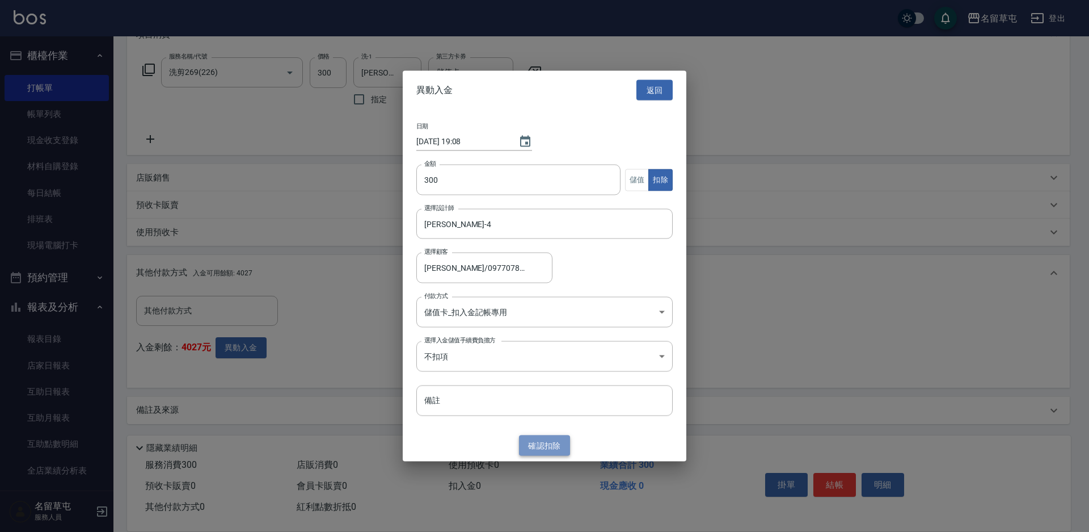
click at [538, 452] on button "確認 扣除" at bounding box center [544, 445] width 51 height 21
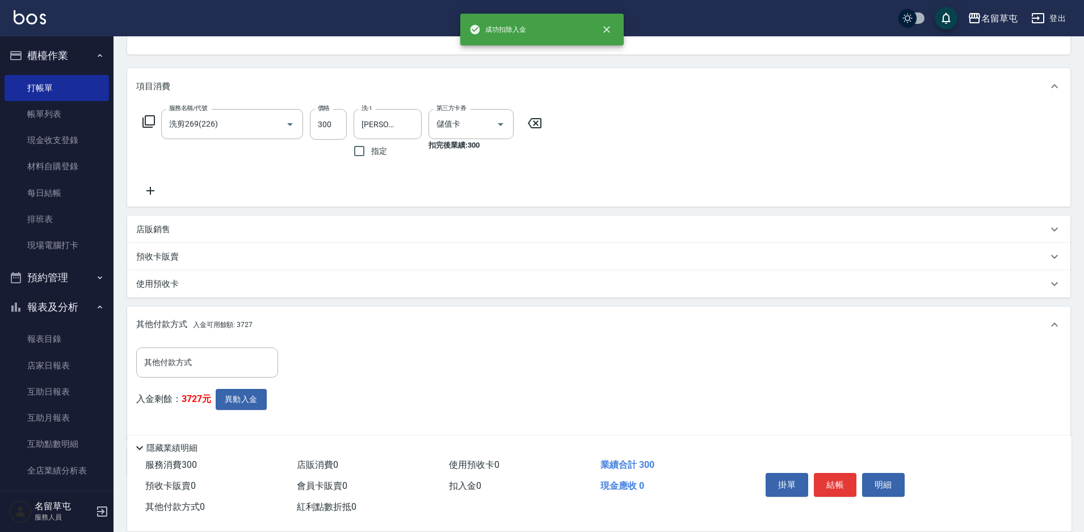
scroll to position [170, 0]
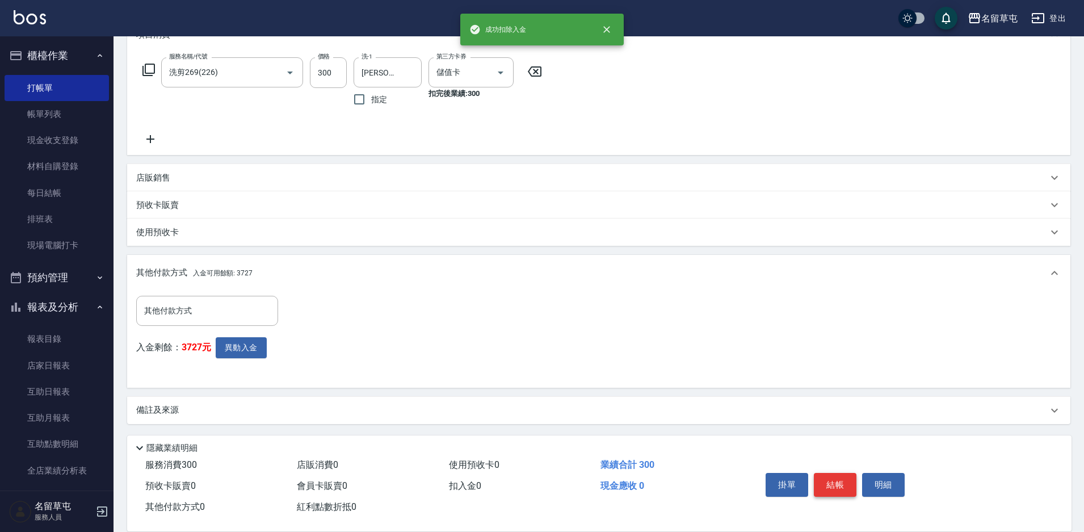
click at [842, 477] on button "結帳" at bounding box center [835, 485] width 43 height 24
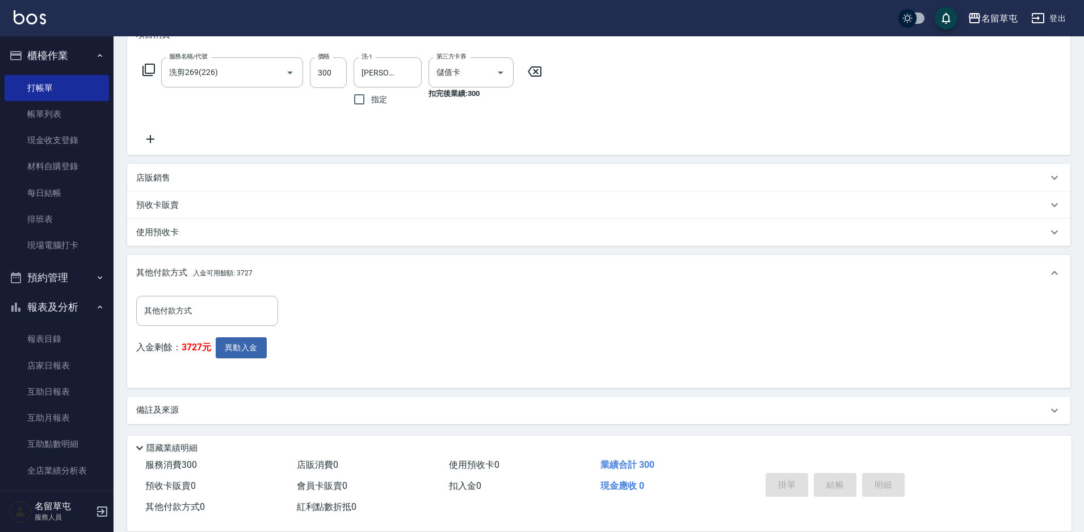
type input "[DATE] 19:09"
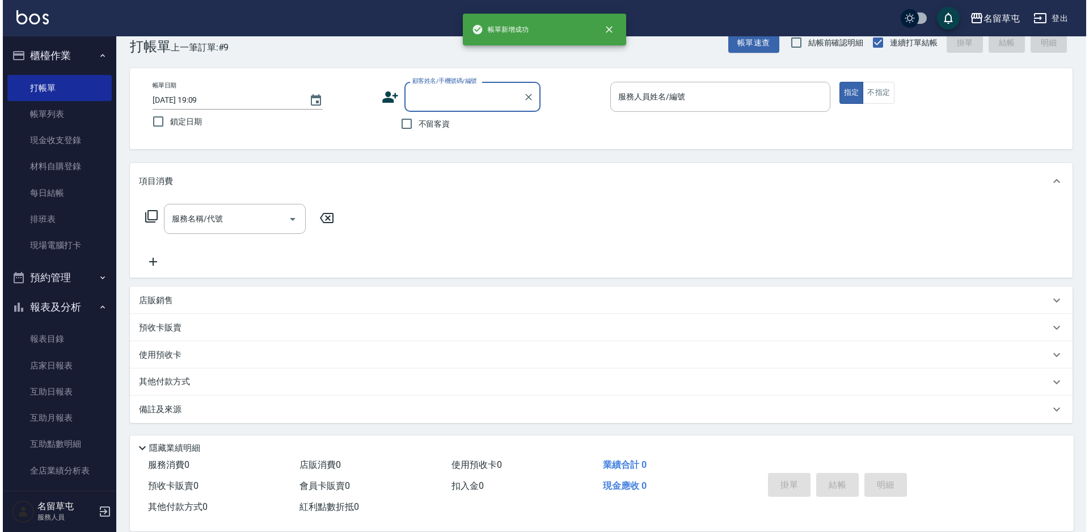
scroll to position [0, 0]
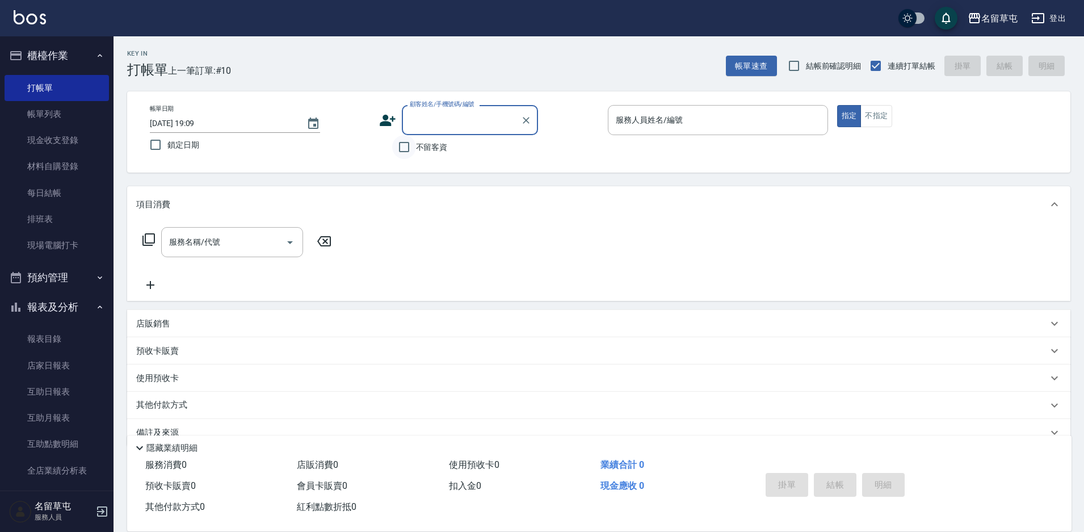
click at [407, 149] on input "不留客資" at bounding box center [404, 147] width 24 height 24
checkbox input "true"
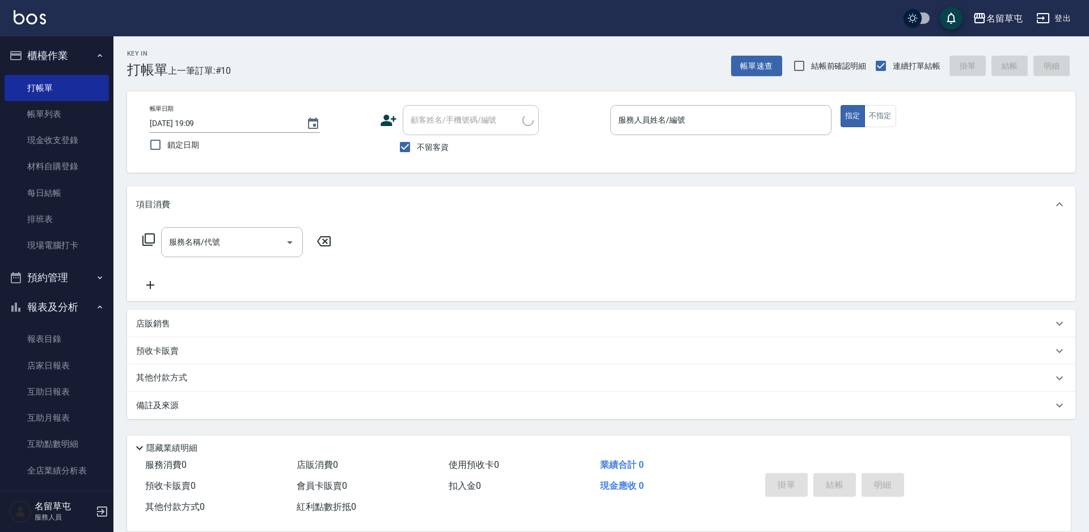
type input "[PERSON_NAME]/0975099170/"
click at [413, 144] on input "不留客資" at bounding box center [405, 147] width 24 height 24
checkbox input "false"
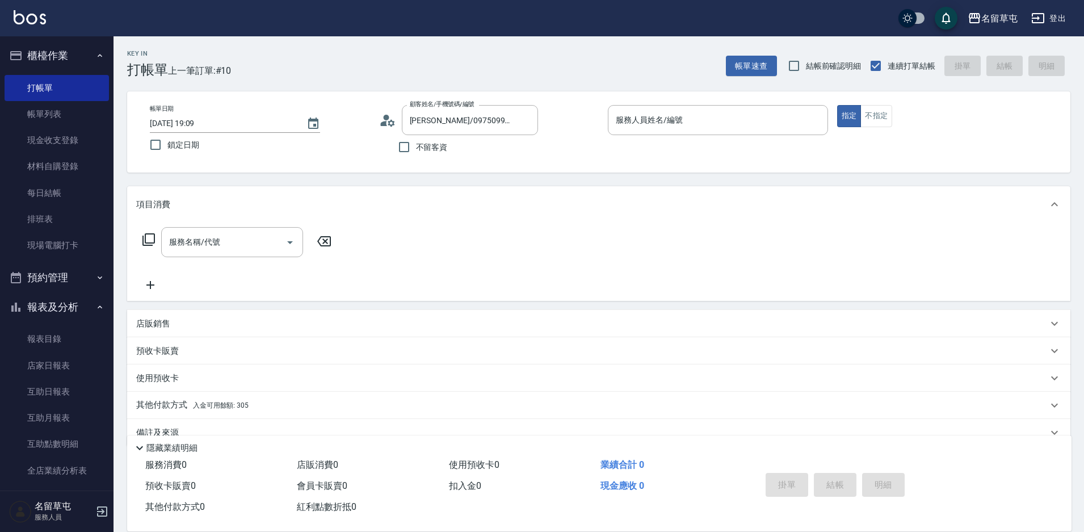
drag, startPoint x: 523, startPoint y: 125, endPoint x: 434, endPoint y: 142, distance: 90.8
click at [524, 125] on icon "Clear" at bounding box center [525, 120] width 11 height 11
click at [406, 144] on input "不留客資" at bounding box center [404, 147] width 24 height 24
checkbox input "true"
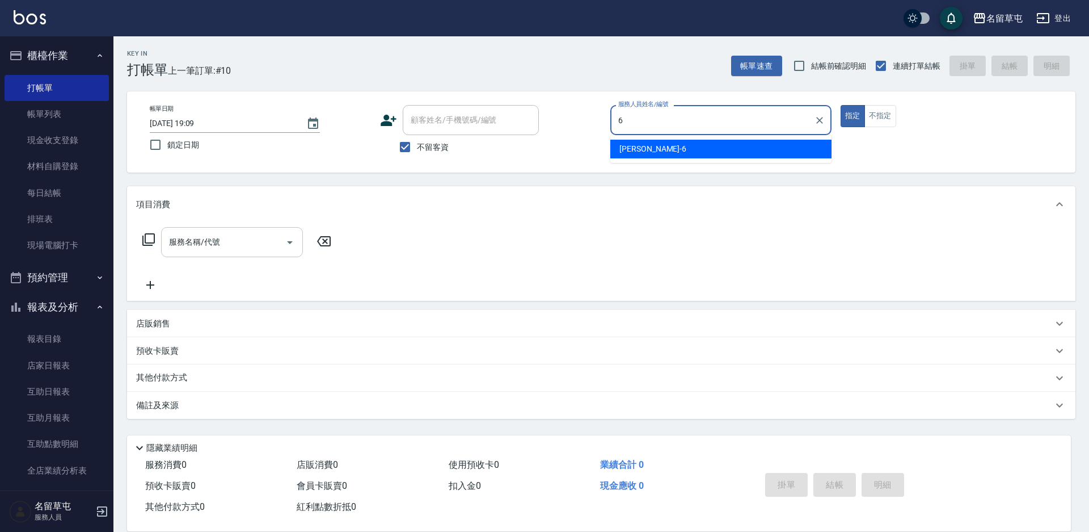
type input "[PERSON_NAME]-6"
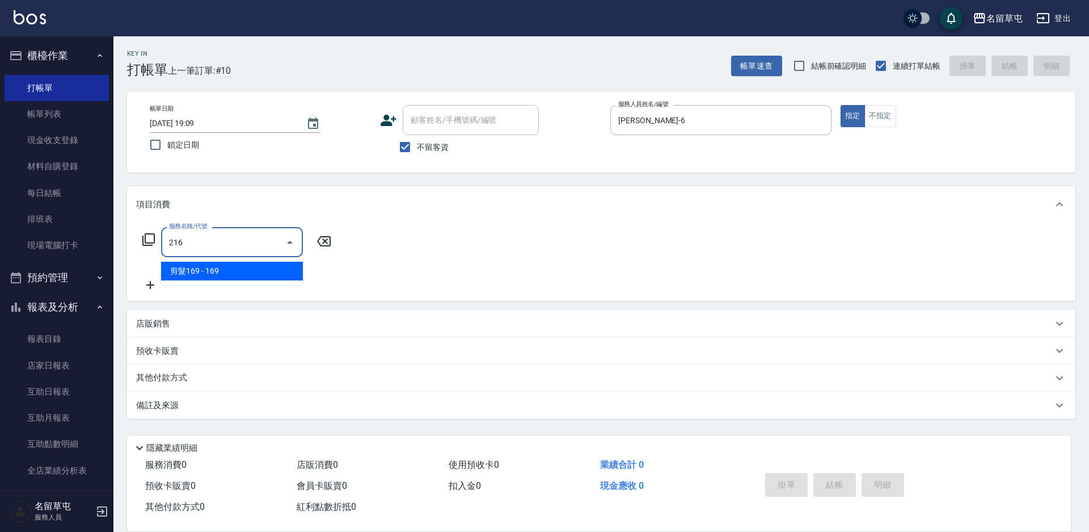
type input "剪髮169(216)"
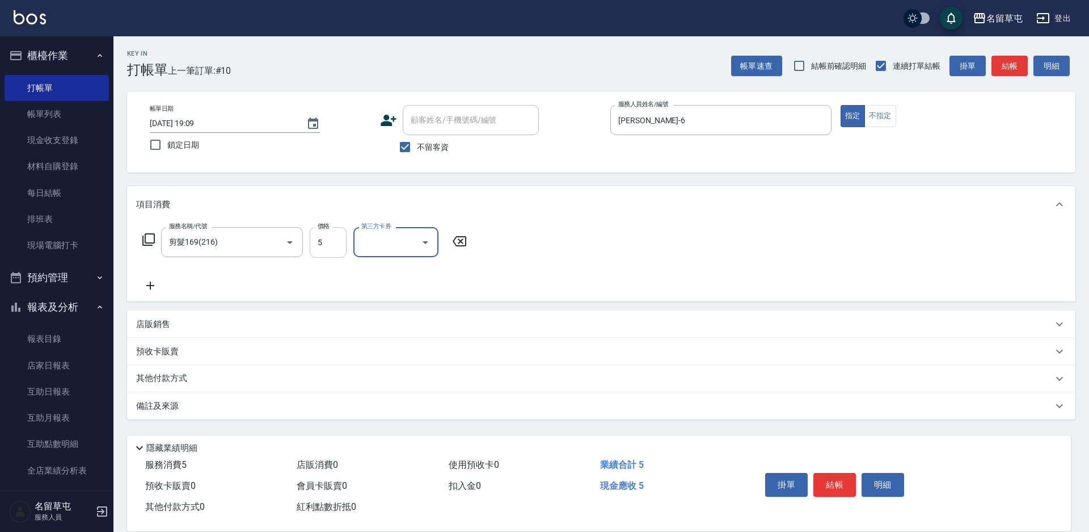
click at [332, 258] on input "5" at bounding box center [328, 242] width 37 height 31
type input "50"
click at [871, 113] on button "不指定" at bounding box center [881, 116] width 32 height 22
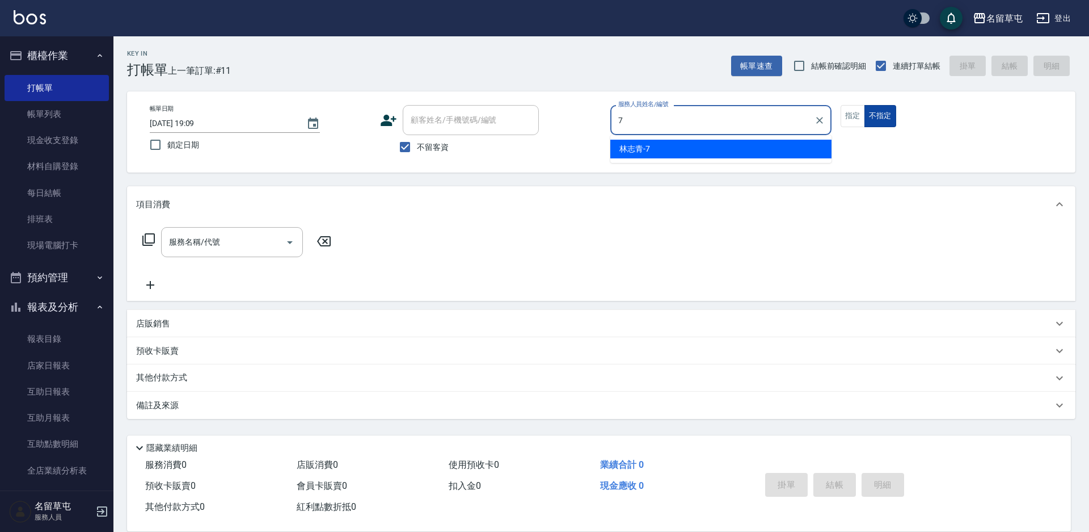
type input "[PERSON_NAME]-7"
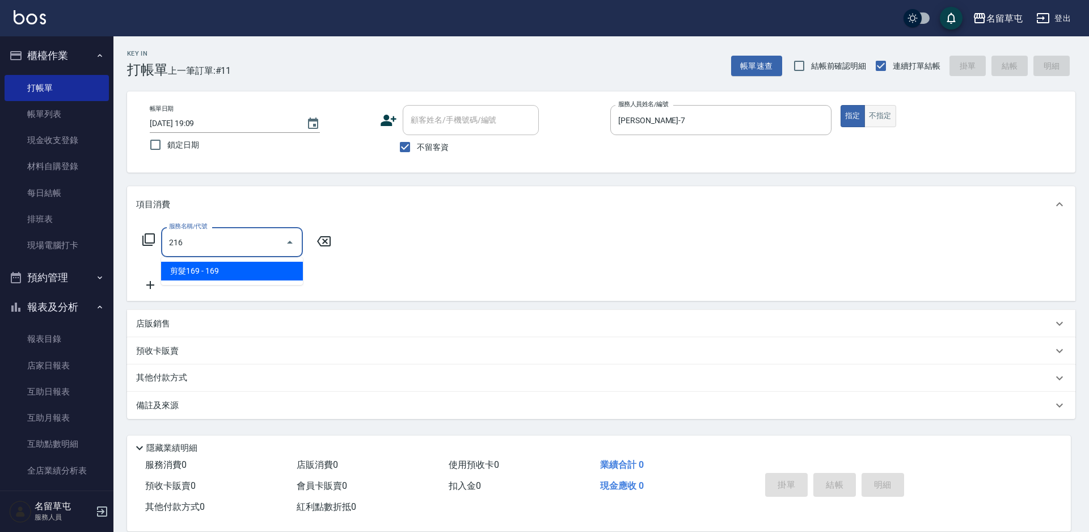
type input "剪髮169(216)"
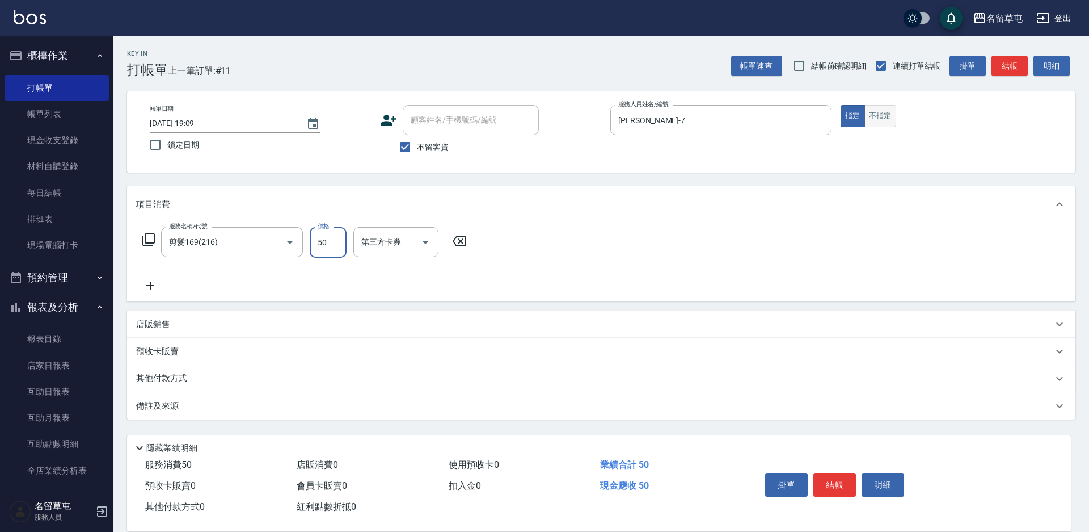
type input "50"
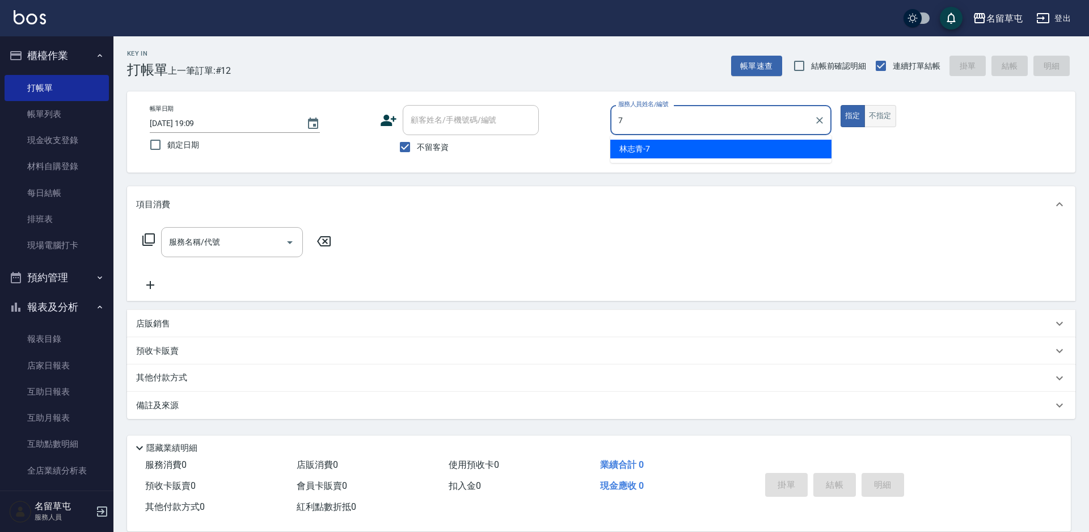
type input "[PERSON_NAME]-7"
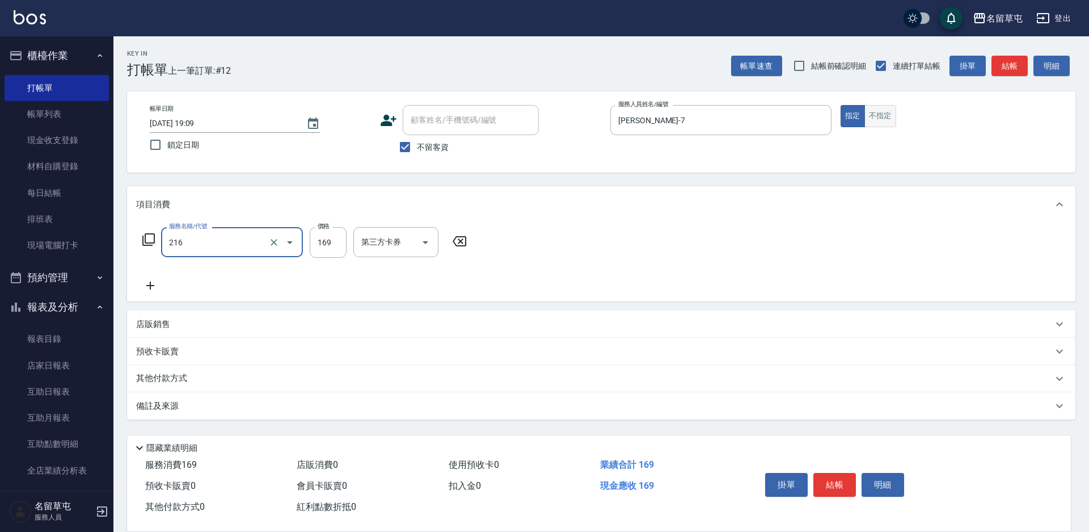
type input "剪髮169(216)"
type input "50"
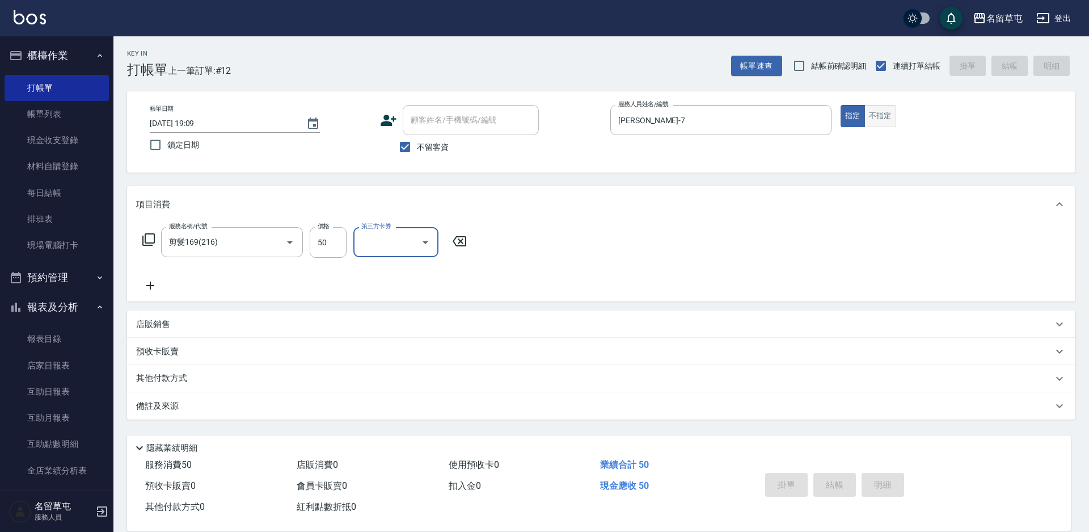
type input "[DATE] 19:10"
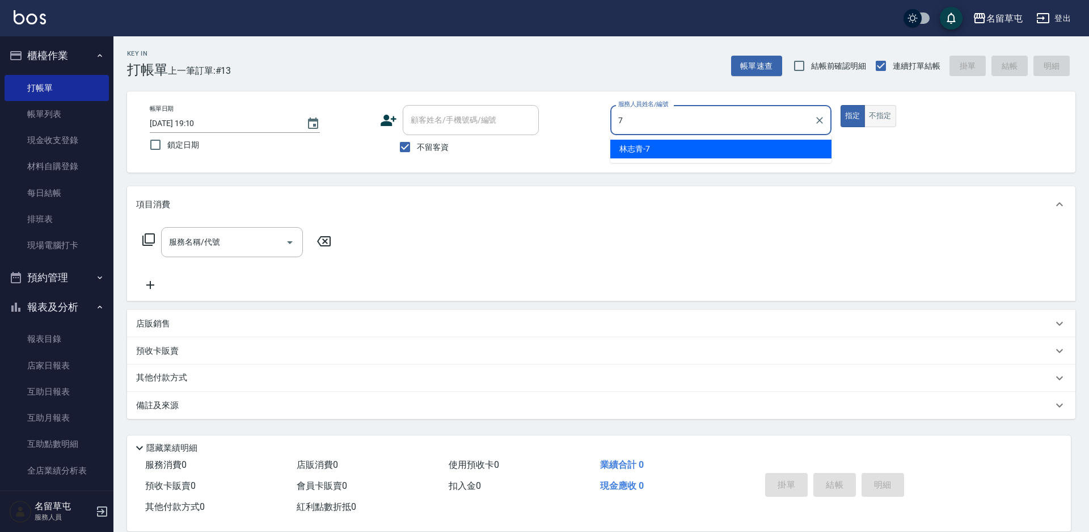
type input "[PERSON_NAME]-7"
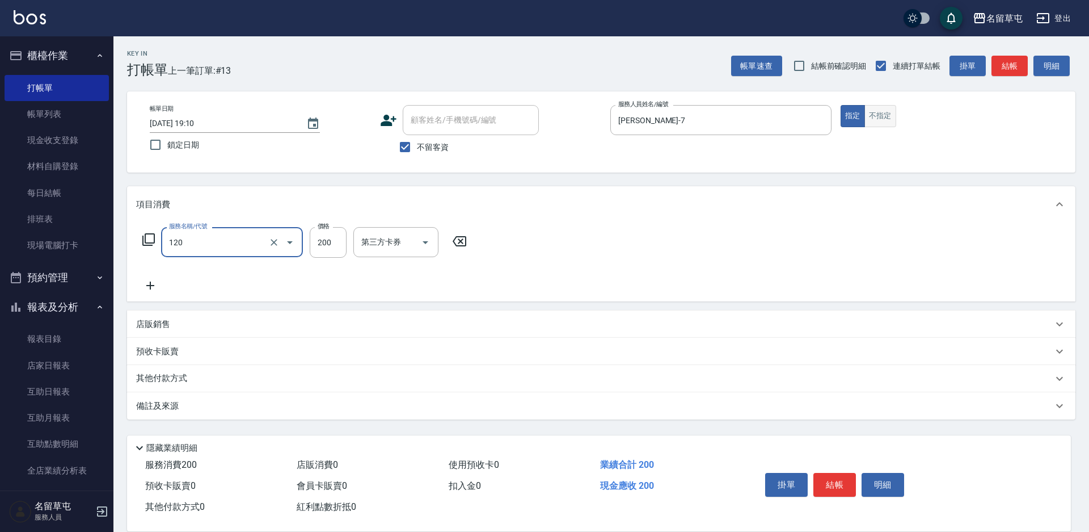
type input "New洗200(120)"
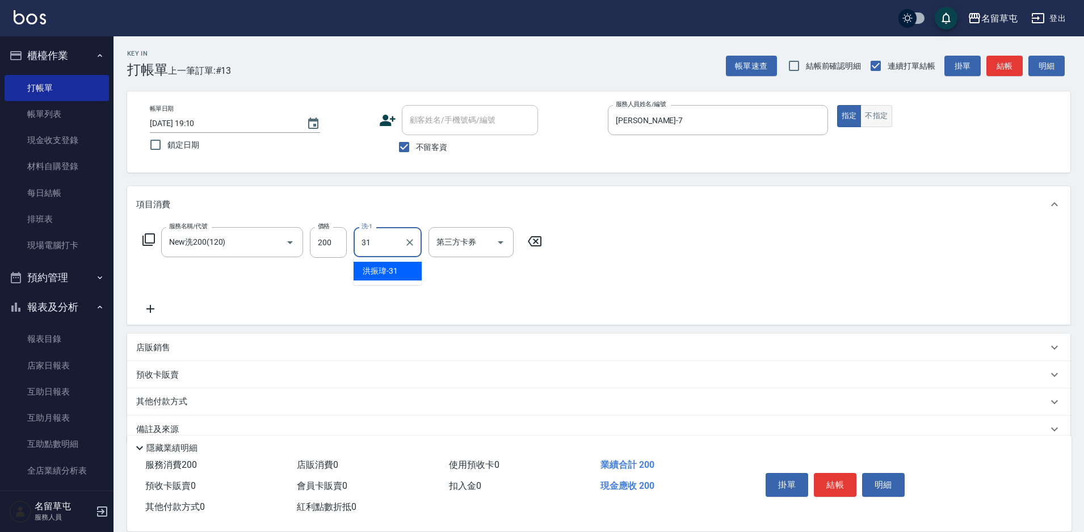
type input "洪振瑋-31"
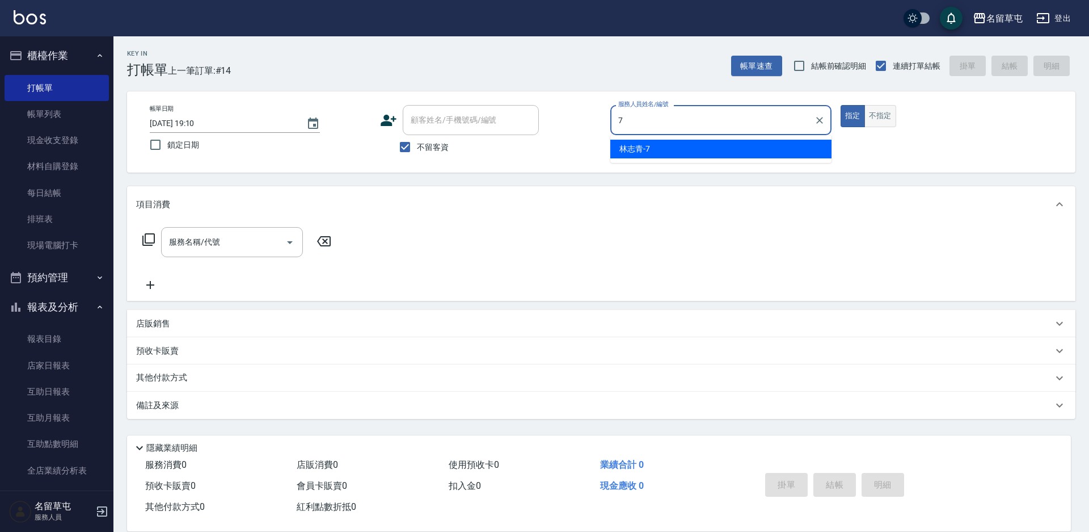
type input "[PERSON_NAME]-7"
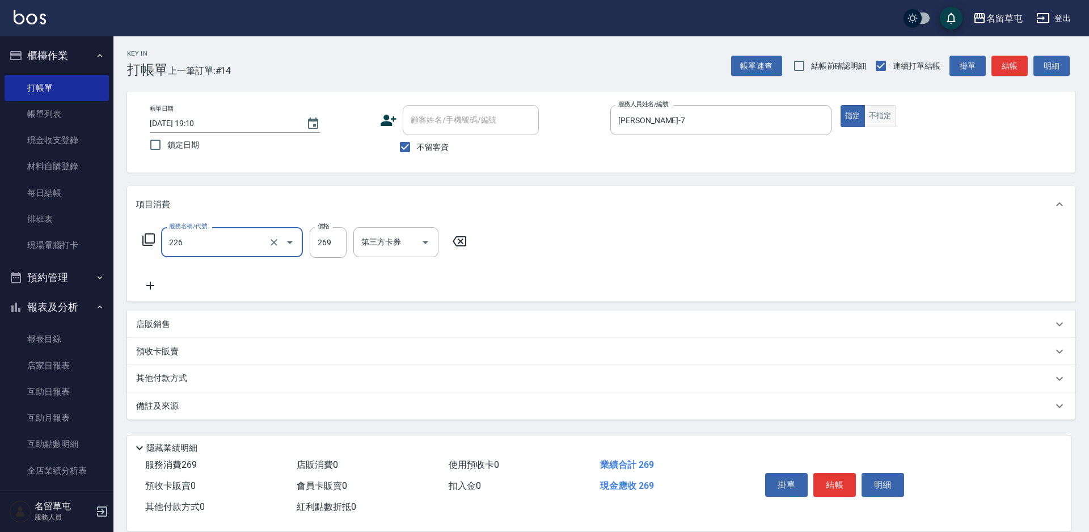
type input "洗剪269(226)"
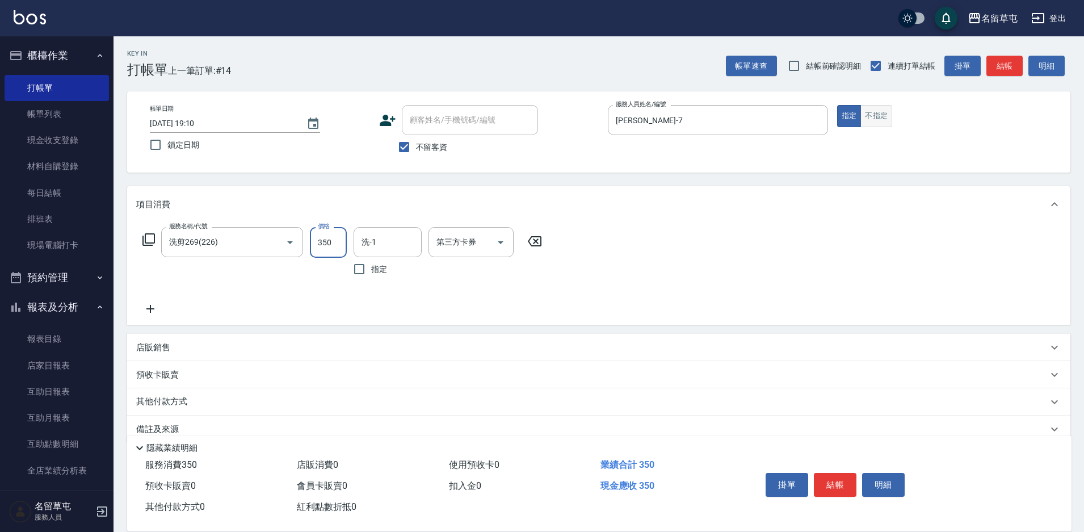
type input "350"
type input "洪振瑋-31"
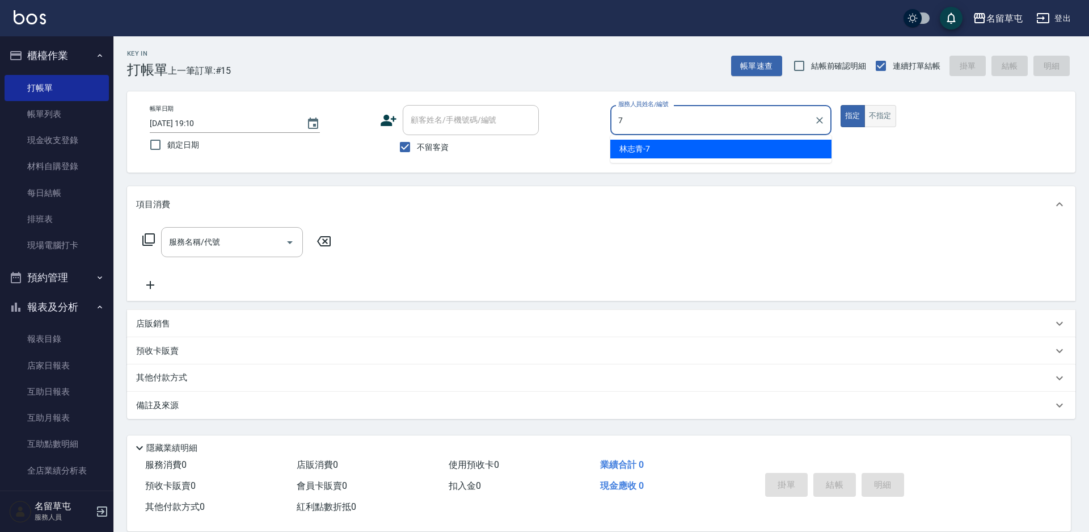
type input "[PERSON_NAME]-7"
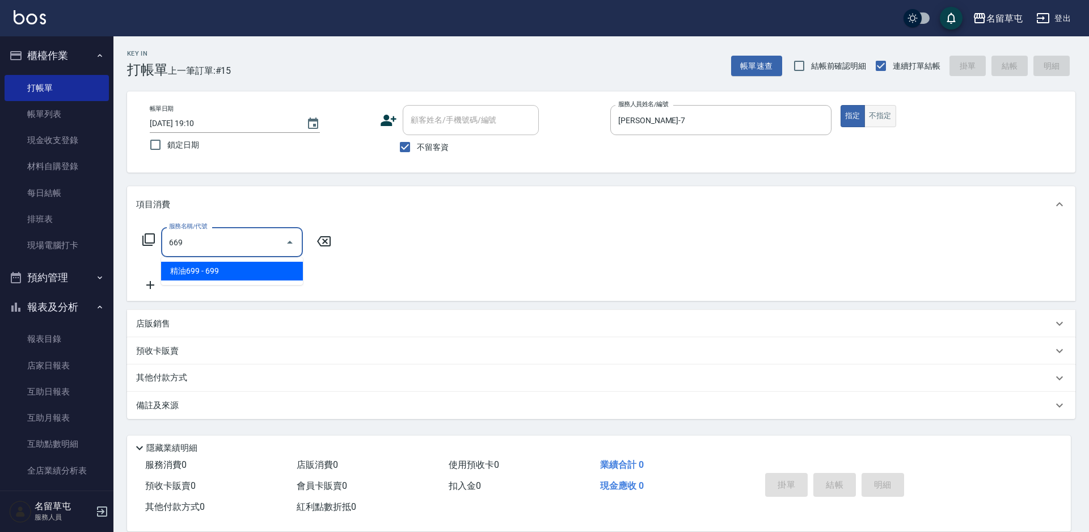
type input "精油699(669)"
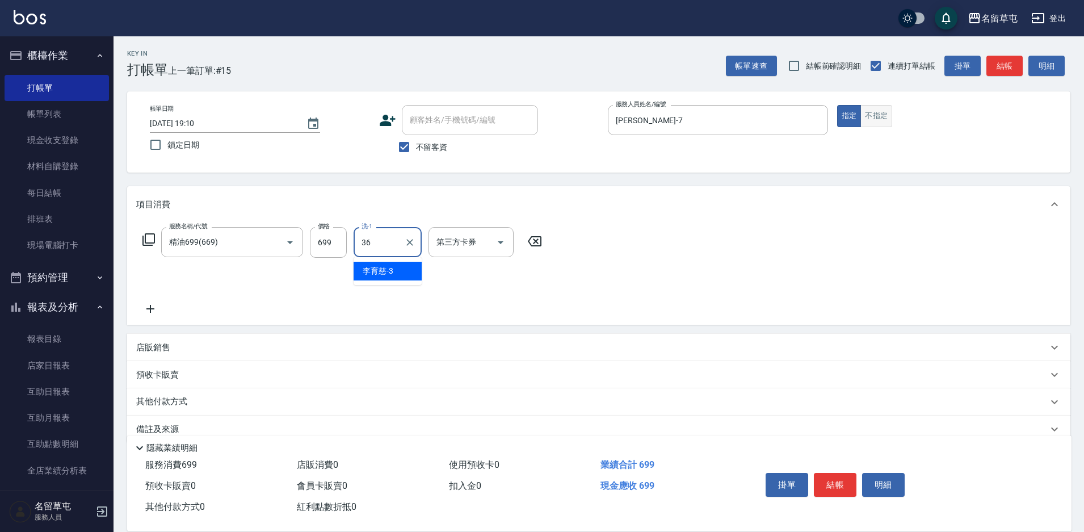
type input "游思岑-36"
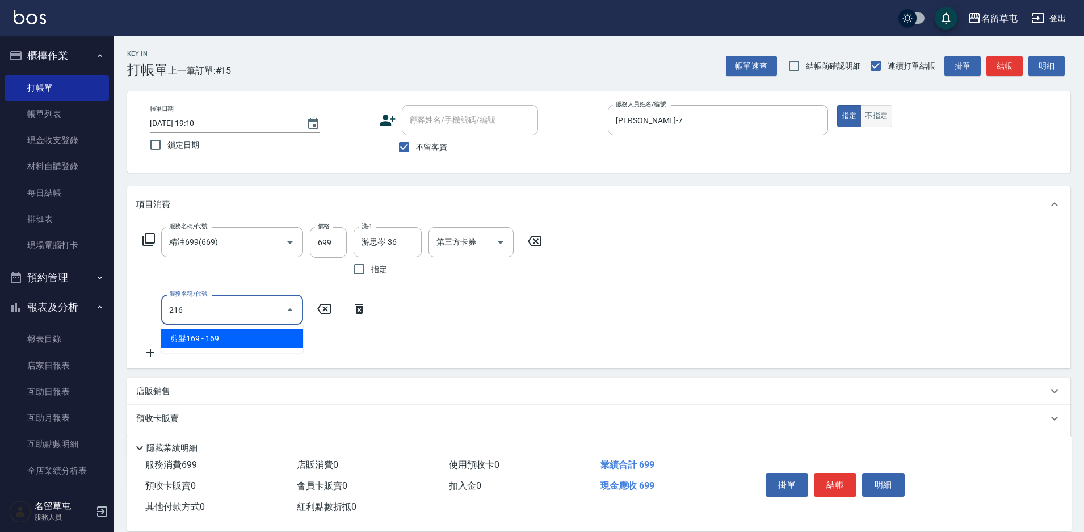
type input "剪髮169(216)"
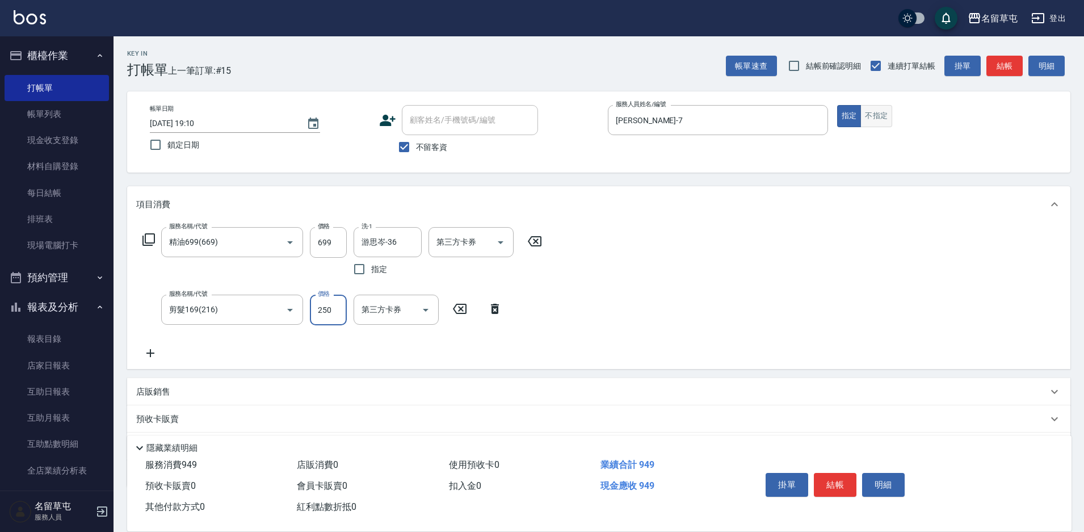
type input "250"
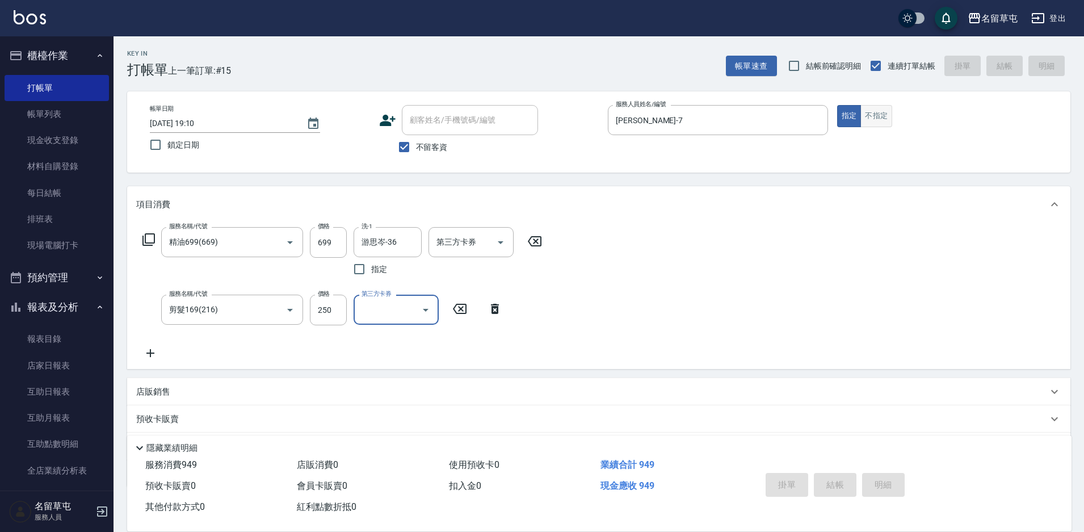
type input "[DATE] 19:11"
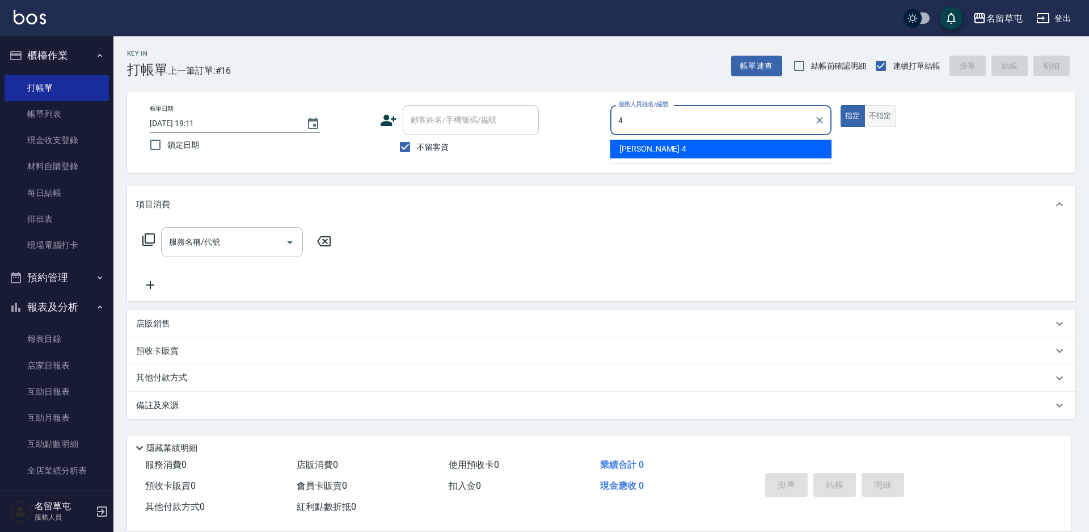
type input "[PERSON_NAME]-4"
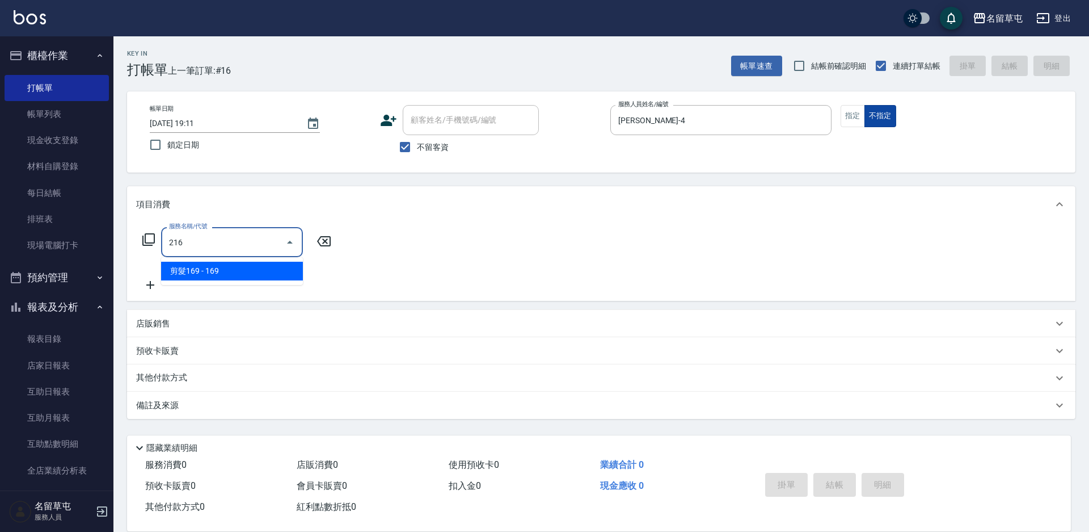
type input "剪髮169(216)"
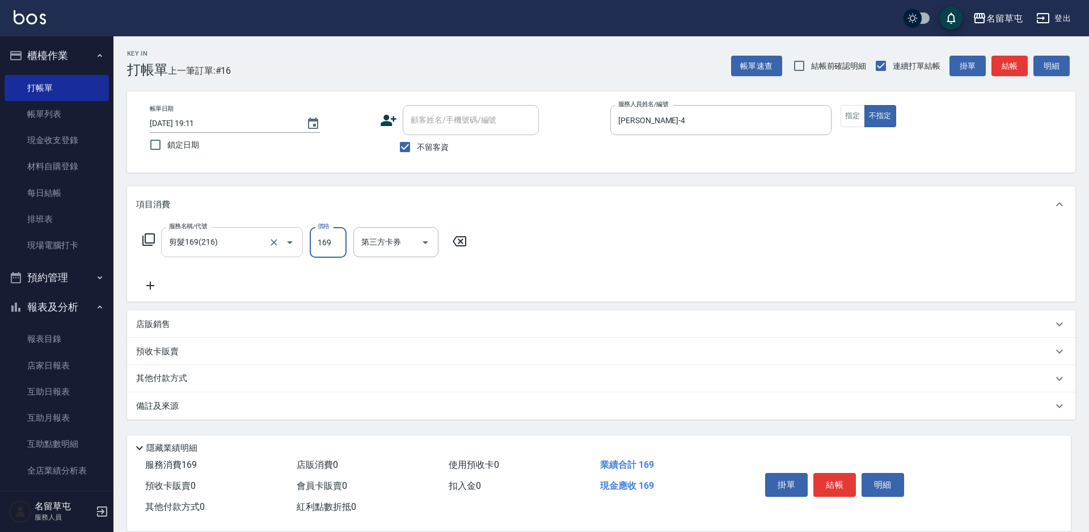
click at [217, 253] on div "剪髮169(216) 服務名稱/代號" at bounding box center [232, 242] width 142 height 30
type input "New洗200(120)"
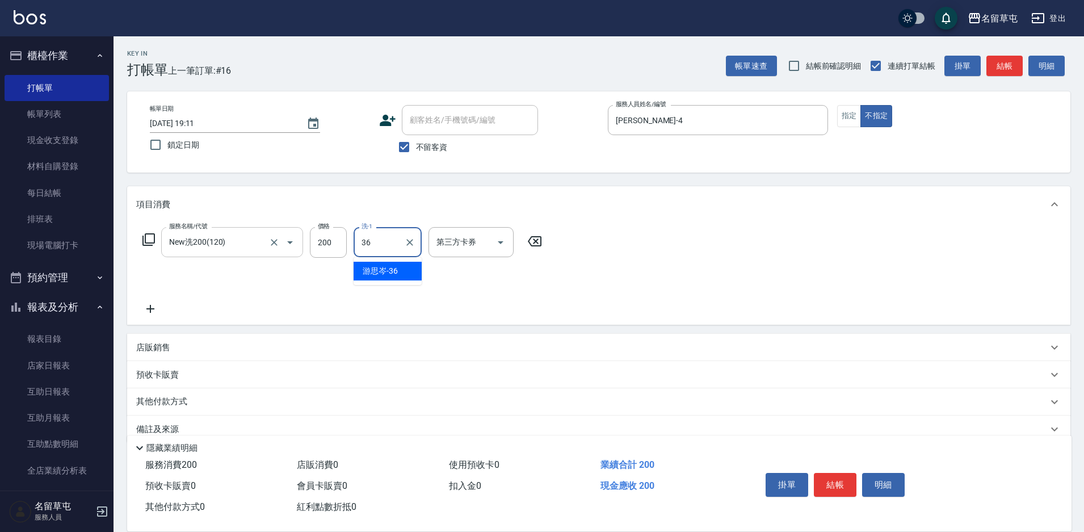
type input "游思岑-36"
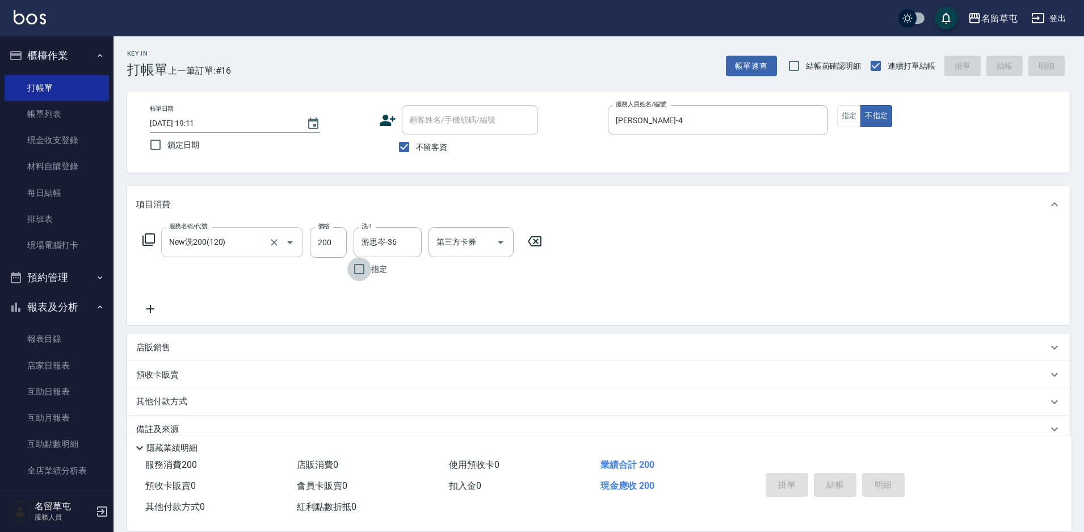
type input "[DATE] 19:13"
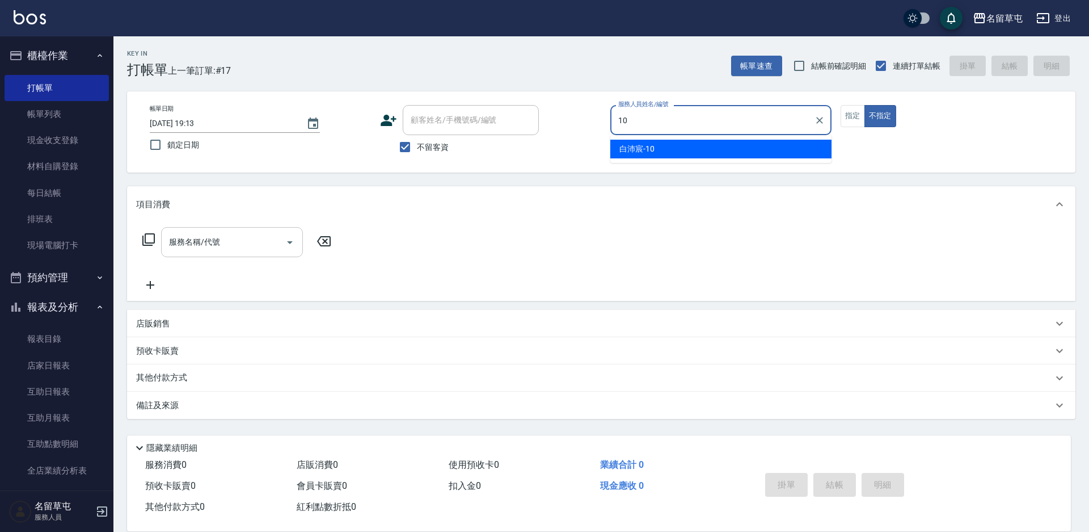
type input "[PERSON_NAME]-10"
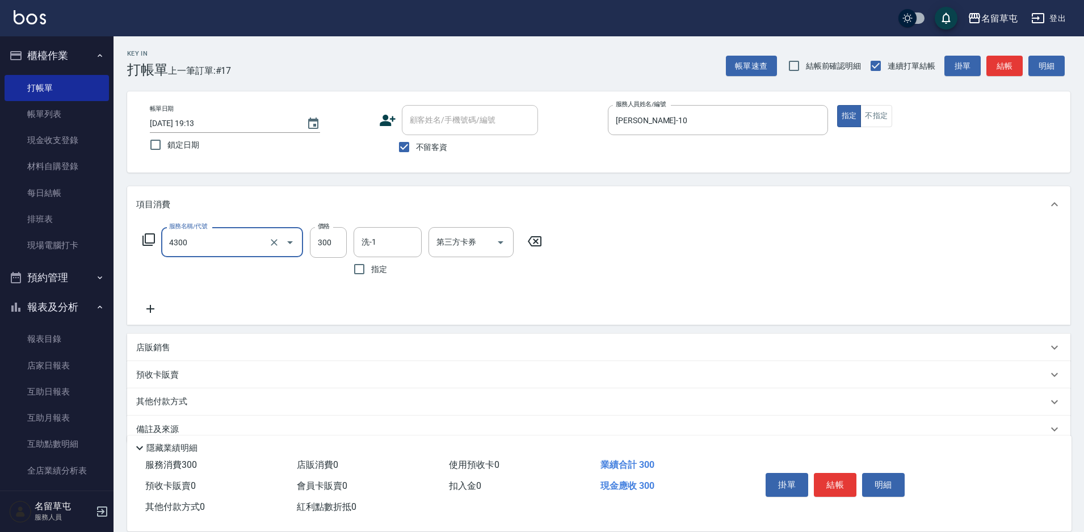
type input "頭隔300(4300)"
type input "洪振瑋-31"
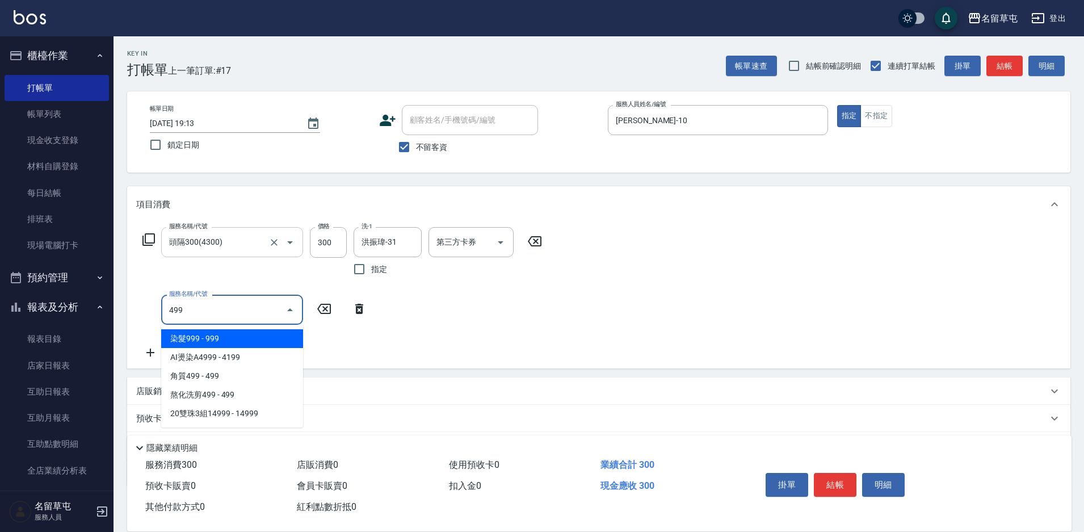
type input "染髮999(499)"
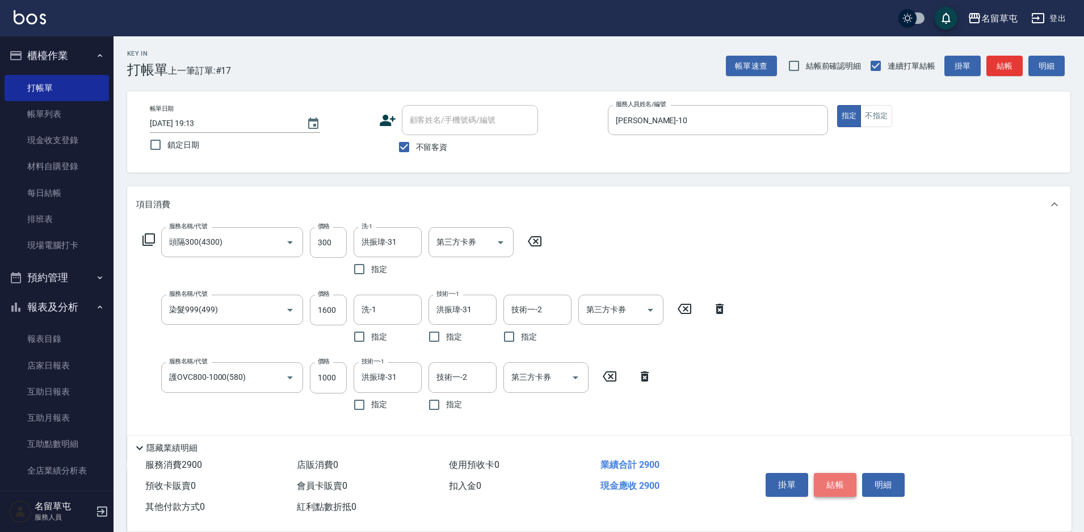
click at [841, 482] on button "結帳" at bounding box center [835, 485] width 43 height 24
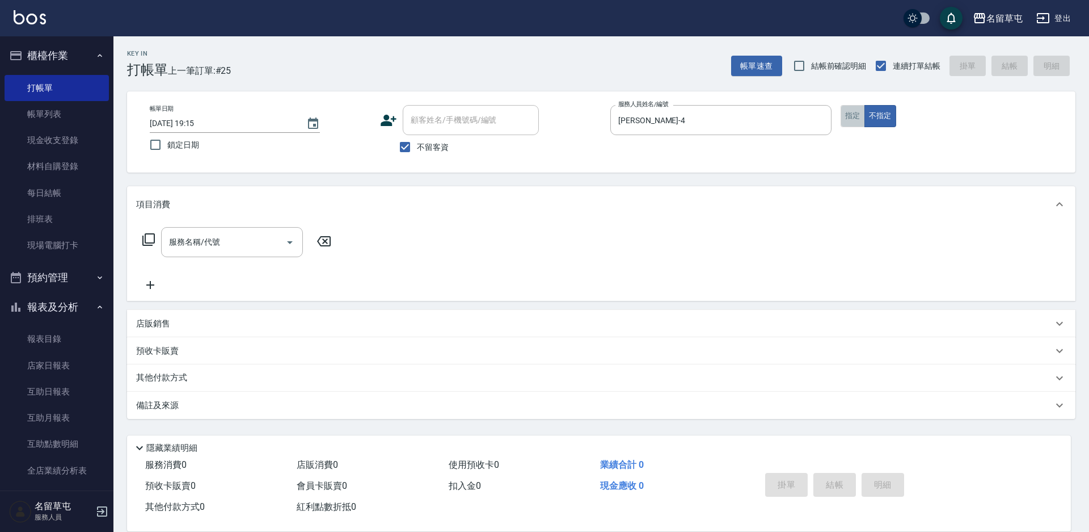
click at [847, 121] on button "指定" at bounding box center [853, 116] width 24 height 22
drag, startPoint x: 847, startPoint y: 121, endPoint x: 785, endPoint y: 113, distance: 62.3
click at [785, 113] on input "服務人員姓名/編號" at bounding box center [721, 120] width 211 height 20
click at [864, 120] on button "指定" at bounding box center [853, 116] width 24 height 22
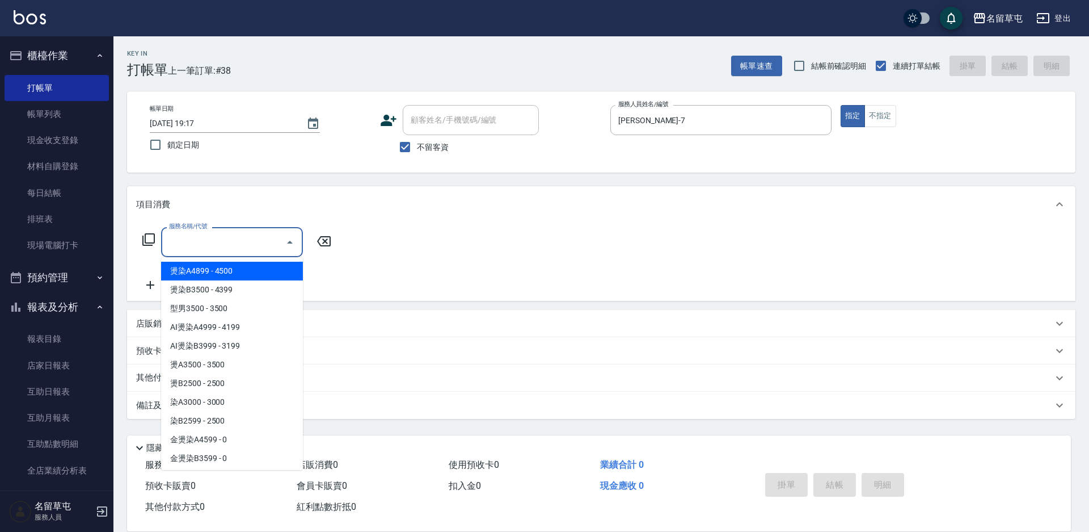
click at [212, 252] on input "服務名稱/代號" at bounding box center [223, 242] width 115 height 20
